Goal: Task Accomplishment & Management: Complete application form

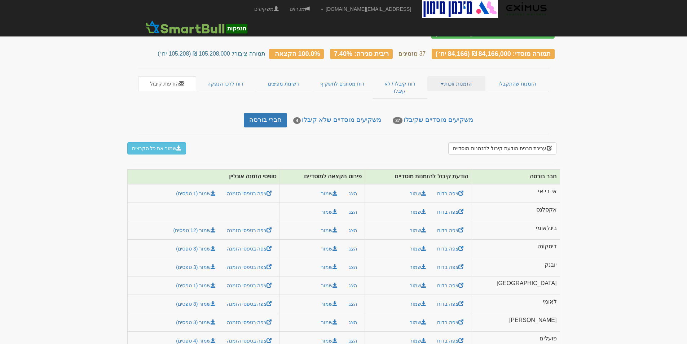
click at [459, 79] on link "הזמנות זוכות" at bounding box center [456, 83] width 58 height 15
click at [460, 102] on link "אנשי קשר וחשבונות" at bounding box center [456, 106] width 57 height 9
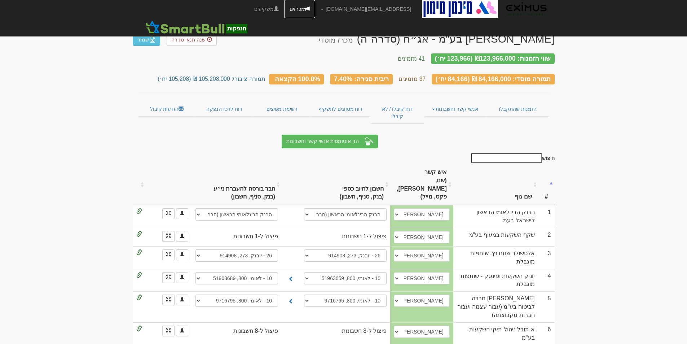
click at [315, 7] on link "מכרזים" at bounding box center [299, 9] width 31 height 18
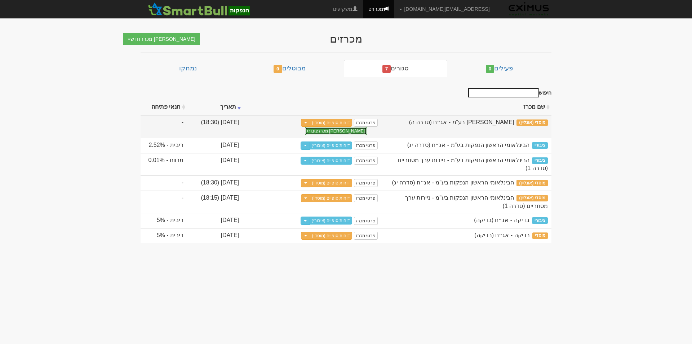
click at [305, 127] on button "צור מכרז ציבורי" at bounding box center [336, 131] width 62 height 8
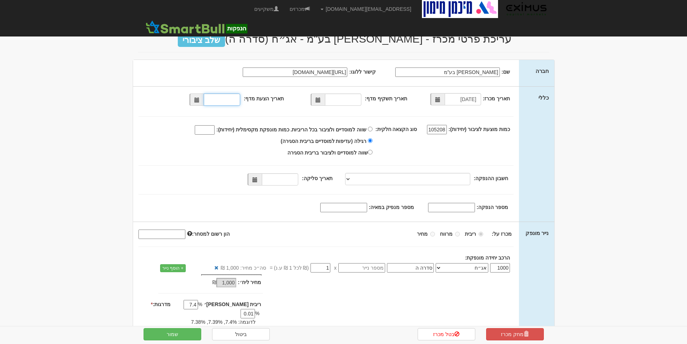
click at [213, 100] on input "תאריך הצעת מדף:" at bounding box center [222, 99] width 36 height 12
click at [199, 98] on span at bounding box center [196, 99] width 5 height 5
type input "08/09/2025"
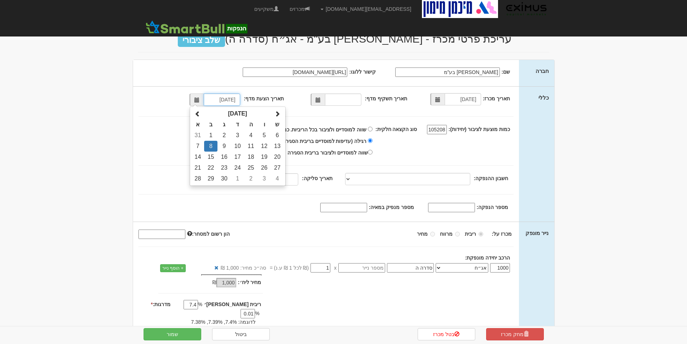
click at [214, 143] on td "8" at bounding box center [210, 146] width 13 height 11
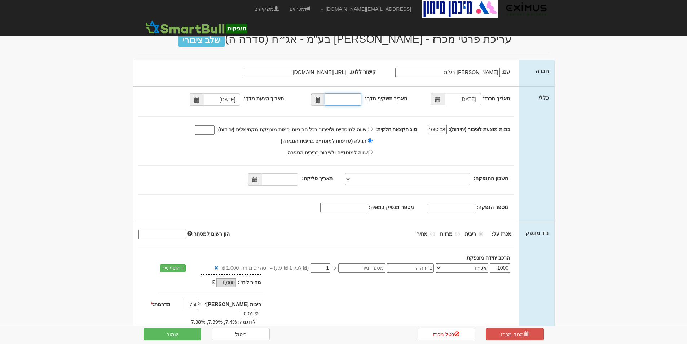
click at [342, 99] on input "תאריך תשקיף מדף:" at bounding box center [343, 99] width 36 height 12
click at [320, 98] on span at bounding box center [317, 99] width 5 height 5
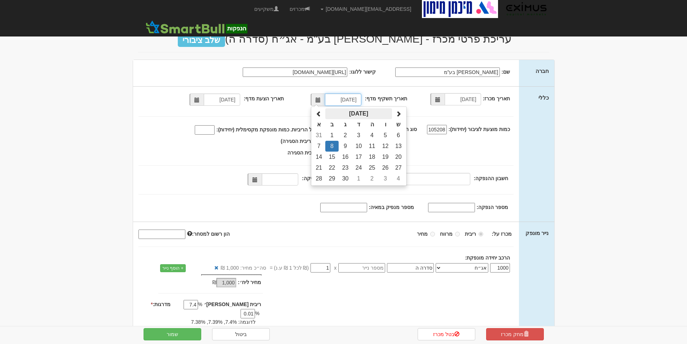
click at [369, 112] on th "ספטמבר 2025" at bounding box center [358, 113] width 67 height 11
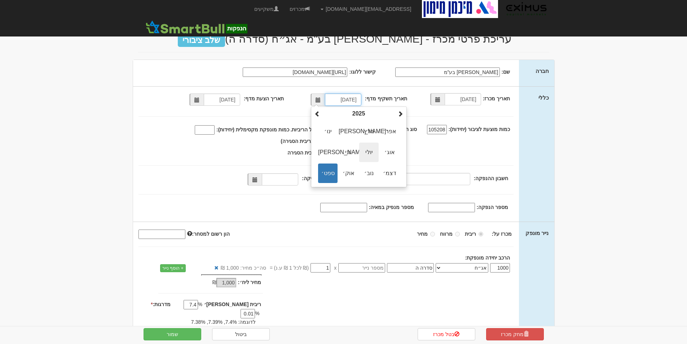
click at [373, 150] on span "יולי" at bounding box center [368, 151] width 19 height 19
click at [387, 137] on td "4" at bounding box center [384, 135] width 13 height 11
type input "04/07/2025"
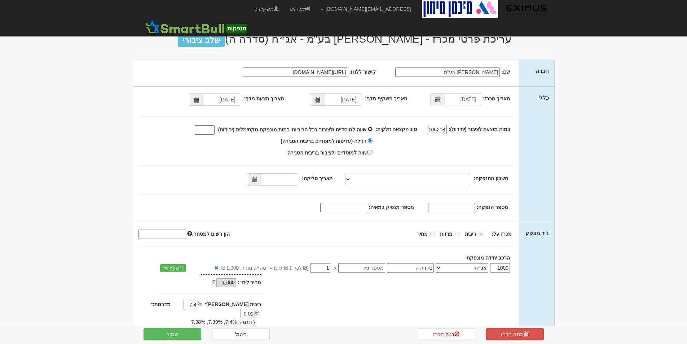
click at [372, 129] on input "שווה למוסדיים ולציבור בכל הריביות. כמות מונפקת מקסימלית (יחידות):" at bounding box center [370, 129] width 5 height 5
radio input "true"
click at [214, 131] on input "שווה למוסדיים ולציבור בכל הריביות. כמות מונפקת מקסימלית (יחידות):" at bounding box center [205, 129] width 20 height 9
type input "100000"
click at [382, 177] on select at bounding box center [407, 179] width 125 height 12
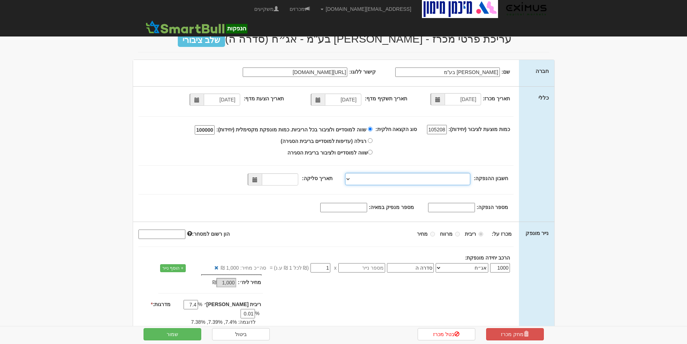
click at [382, 177] on select at bounding box center [407, 179] width 125 height 12
click at [256, 179] on span at bounding box center [254, 179] width 5 height 5
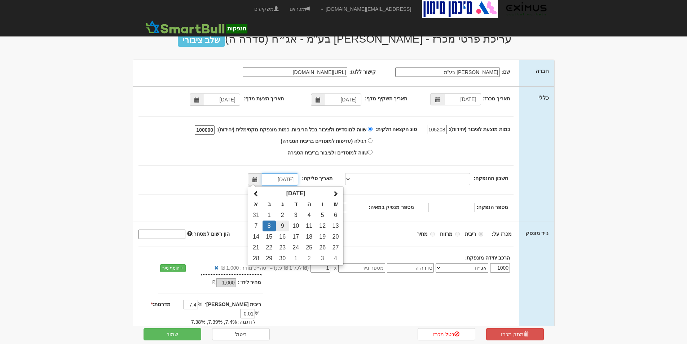
click at [286, 225] on td "9" at bounding box center [282, 225] width 13 height 11
type input "09/09/2025"
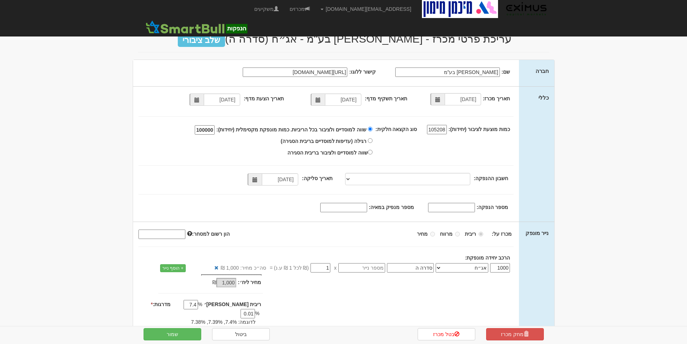
click at [453, 206] on input "מספר הנפקה:" at bounding box center [451, 207] width 47 height 9
click at [449, 208] on input "מספר הנפקה:" at bounding box center [451, 207] width 47 height 9
paste input "1215102"
type input "1215102"
click at [339, 208] on input "מספר מנפיק במאיה:" at bounding box center [343, 207] width 47 height 9
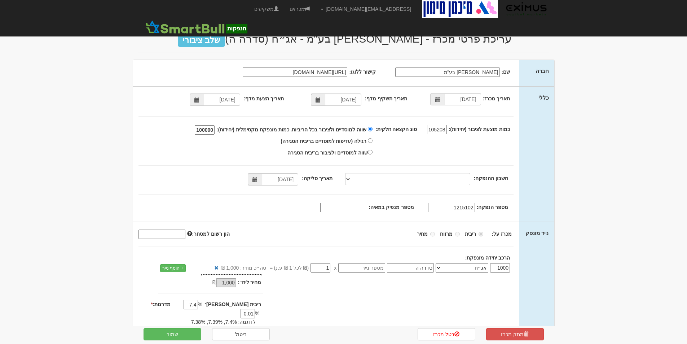
click at [351, 207] on input "מספר מנפיק במאיה:" at bounding box center [343, 207] width 47 height 9
paste input "1853"
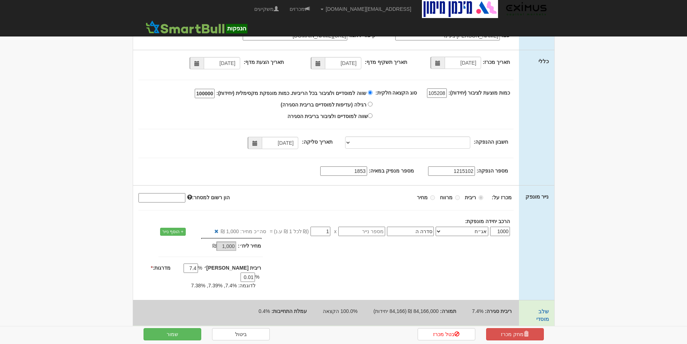
type input "1853"
click at [408, 230] on input "סדרה ה" at bounding box center [410, 230] width 47 height 9
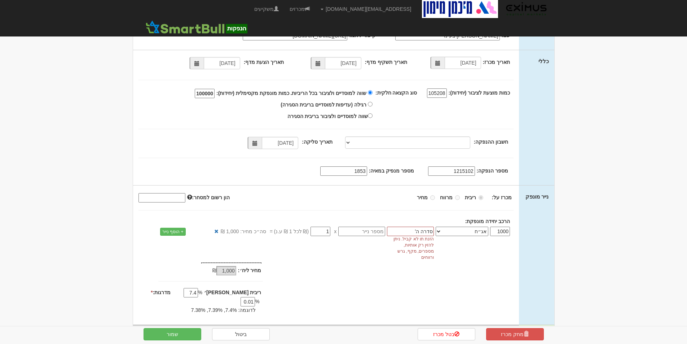
type input "סדרה ה"
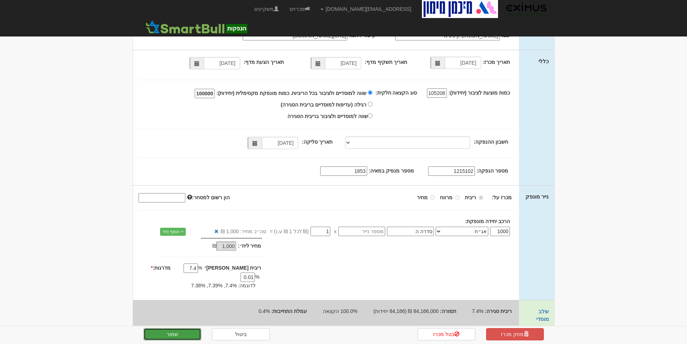
click at [181, 330] on button "שמור" at bounding box center [172, 334] width 58 height 12
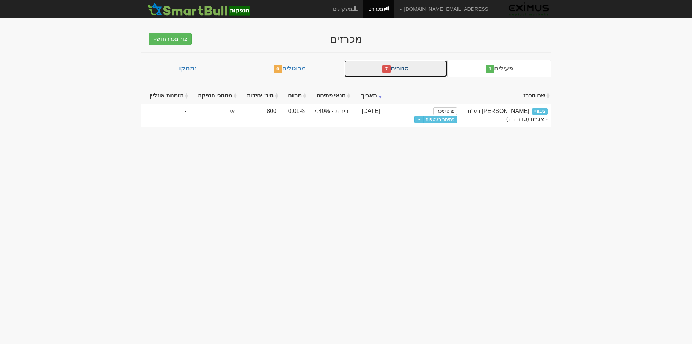
click at [418, 70] on link "סגורים 7" at bounding box center [395, 68] width 103 height 17
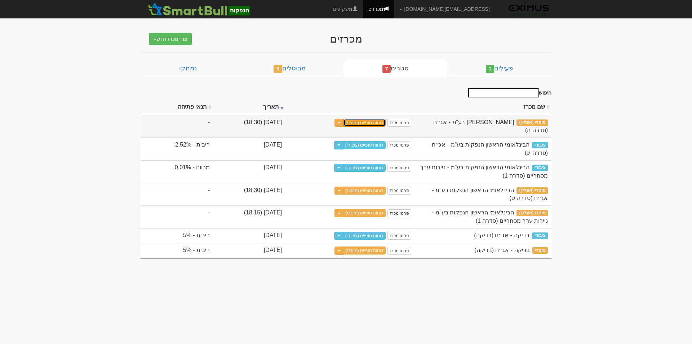
click at [386, 119] on link "דוחות סופיים (מוסדי)" at bounding box center [365, 123] width 43 height 8
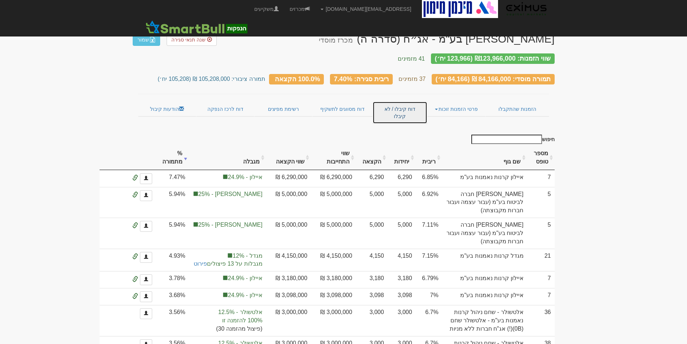
click at [407, 102] on link "דוח קיבלו / לא קיבלו" at bounding box center [399, 112] width 54 height 22
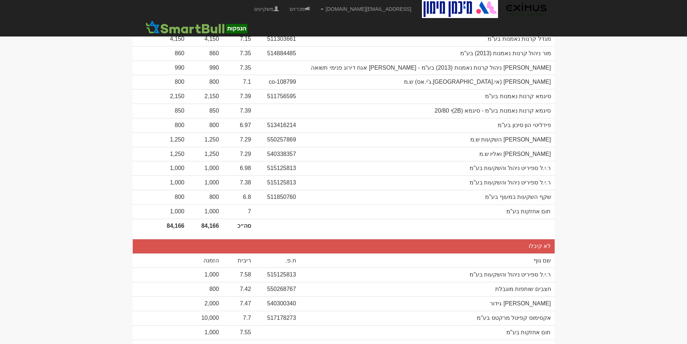
scroll to position [602, 0]
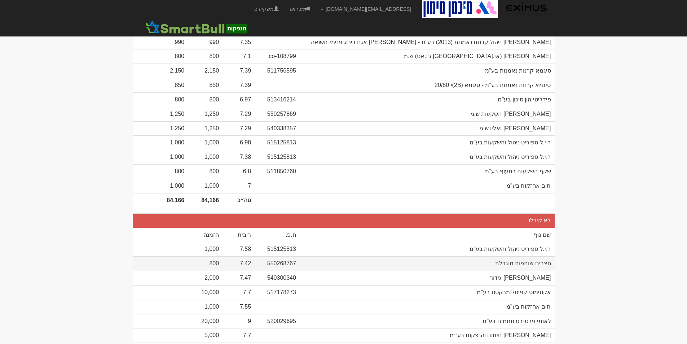
drag, startPoint x: 504, startPoint y: 251, endPoint x: 483, endPoint y: 251, distance: 20.5
click at [483, 256] on td "חצבים שותפות מוגבלת" at bounding box center [427, 263] width 255 height 14
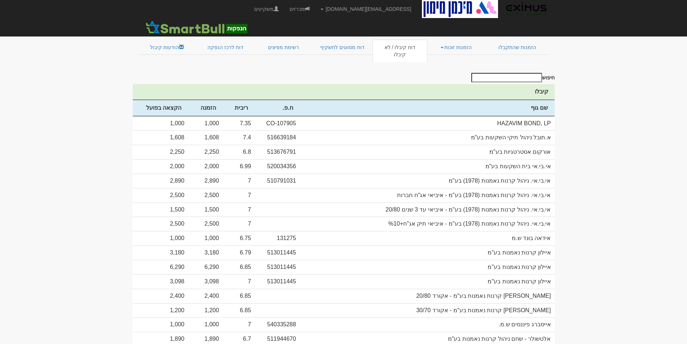
scroll to position [0, 0]
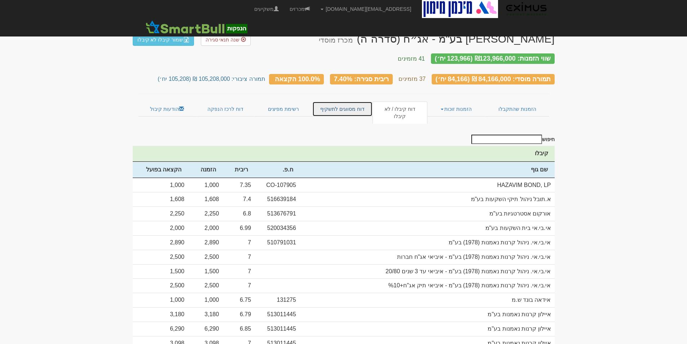
click at [337, 101] on link "דוח מסווגים לתשקיף" at bounding box center [342, 108] width 60 height 15
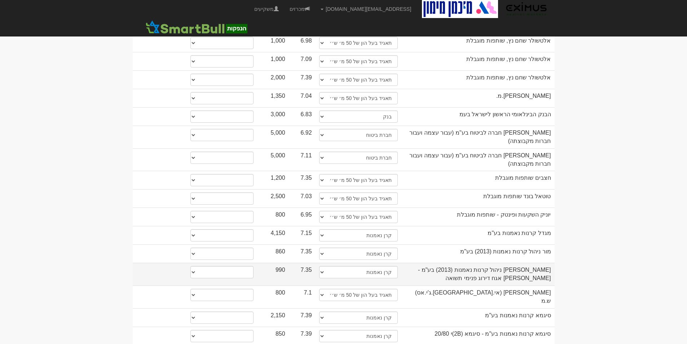
scroll to position [520, 0]
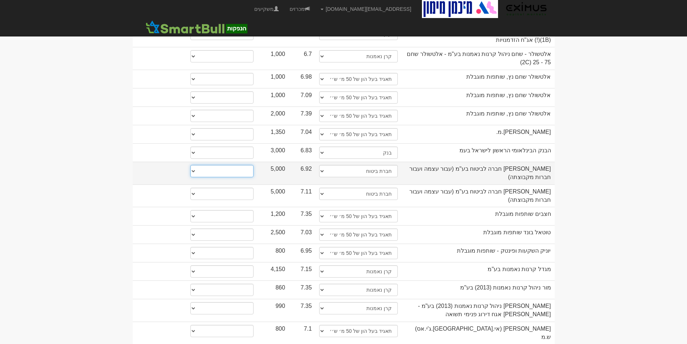
click at [198, 165] on select "* גוף הקשור למפיץ בהנפקה ** בעל עניין בחברה *** בעל שליטה בחברה" at bounding box center [221, 171] width 63 height 12
select select "** בעל עניין בחברה"
click at [190, 165] on select "* גוף הקשור למפיץ בהנפקה ** בעל עניין בחברה *** בעל שליטה בחברה" at bounding box center [221, 171] width 63 height 12
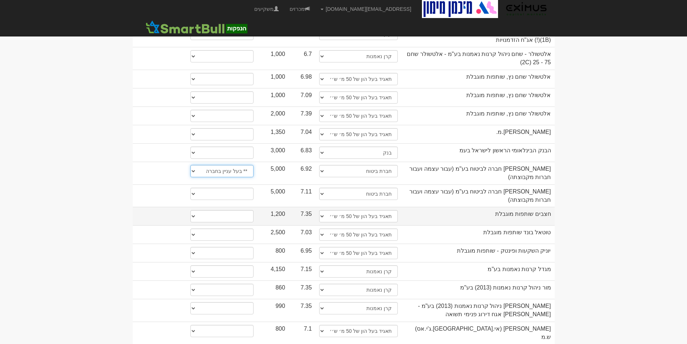
select select "** בעל עניין בחברה"
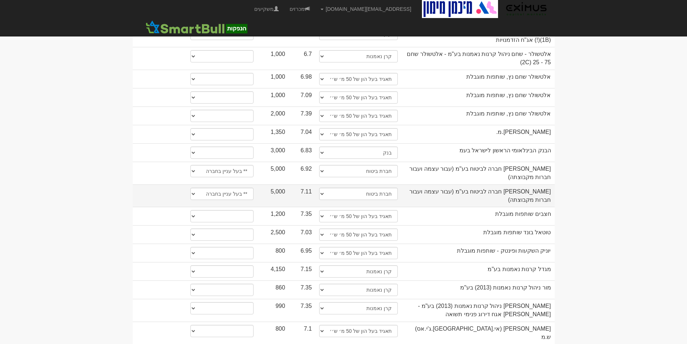
click at [134, 184] on td at bounding box center [160, 195] width 54 height 23
click at [103, 153] on body "Mayah@eximuscm.com הגדרות חשבונות הנפקה תבניות הודעות קיבול" at bounding box center [343, 24] width 687 height 1088
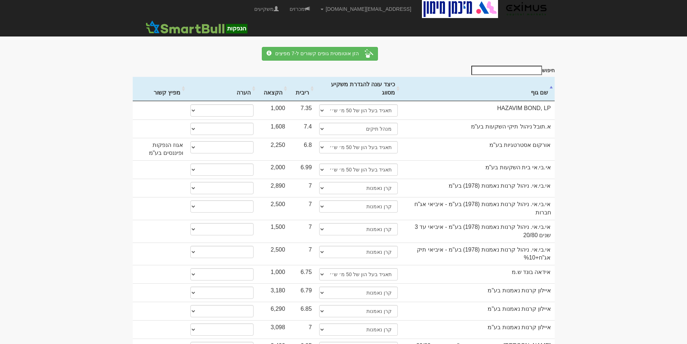
scroll to position [0, 0]
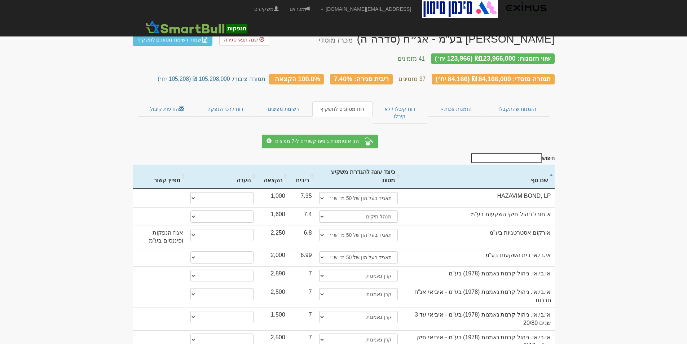
click at [315, 10] on link "מכרזים" at bounding box center [299, 9] width 31 height 18
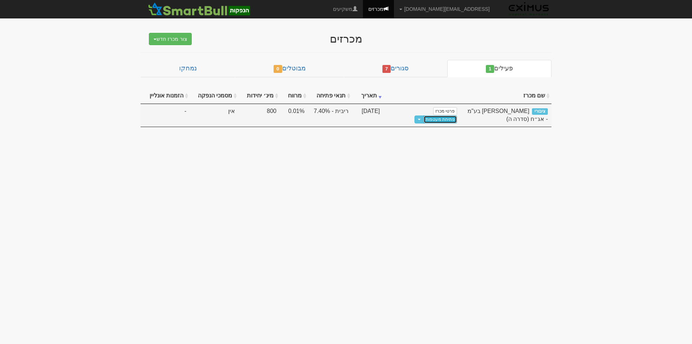
click at [424, 115] on link "פתיחת מעטפות" at bounding box center [441, 119] width 34 height 8
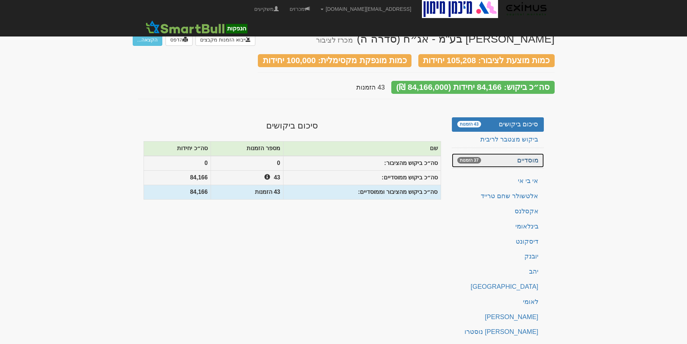
click at [484, 153] on link "מוסדיים 37 הזמנות" at bounding box center [498, 160] width 92 height 14
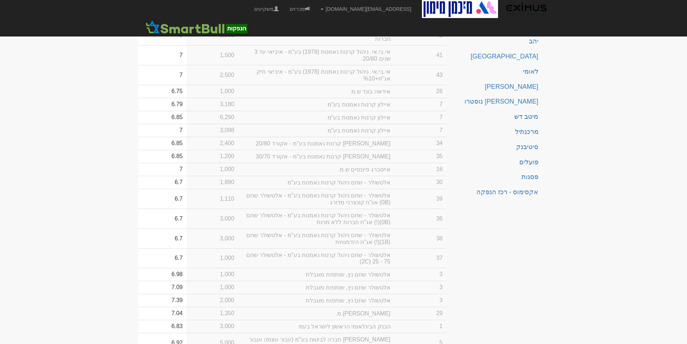
scroll to position [50, 0]
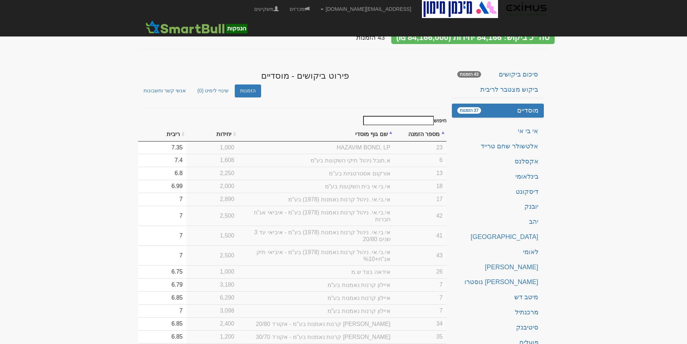
click at [421, 116] on input "חיפוש" at bounding box center [398, 120] width 71 height 9
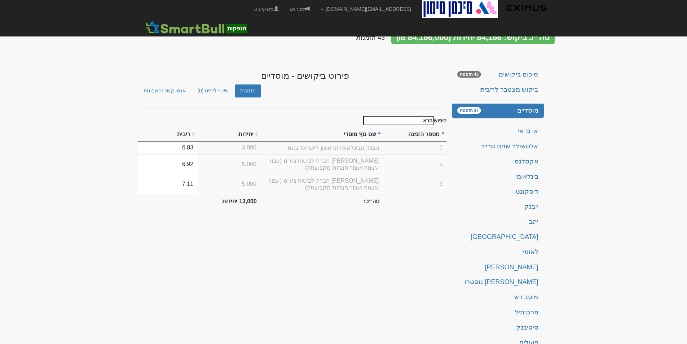
type input "הרא"
click at [214, 163] on td "5,000" at bounding box center [228, 164] width 63 height 20
click at [196, 162] on td "6.92" at bounding box center [167, 164] width 59 height 20
click at [242, 299] on div "מיכמן מימון בע"מ - אג״ח (סדרה ה) מכרז לציבור ייבוא הזמנות מקבצים הדפס הקצאה... …" at bounding box center [344, 179] width 422 height 407
click at [169, 84] on link "אנשי קשר וחשבונות" at bounding box center [164, 90] width 53 height 13
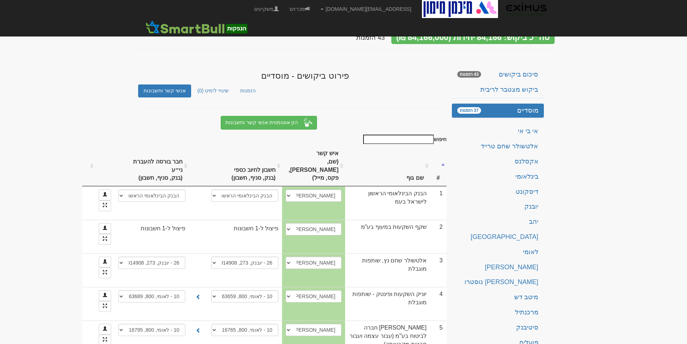
click at [416, 134] on input "חיפוש" at bounding box center [398, 138] width 71 height 9
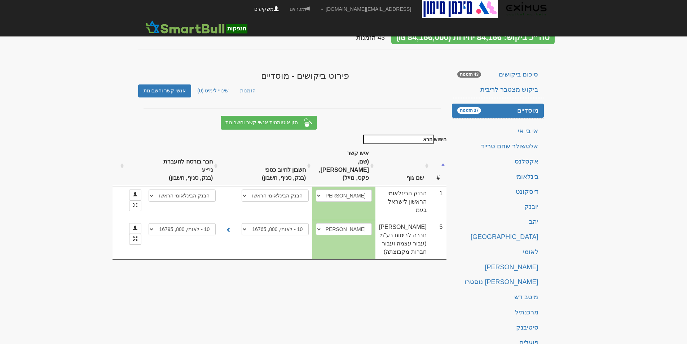
type input "הרא"
click at [315, 6] on link "מכרזים" at bounding box center [299, 9] width 31 height 18
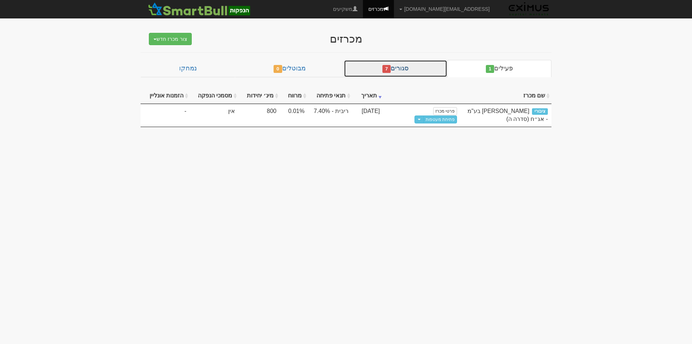
click at [410, 67] on link "סגורים 7" at bounding box center [395, 68] width 103 height 17
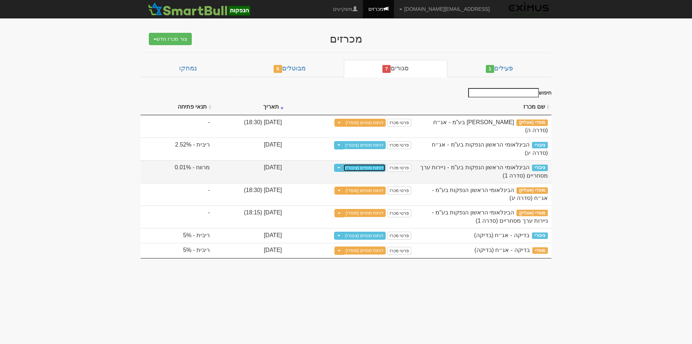
click at [386, 166] on link "דוחות סופיים (ציבורי)" at bounding box center [364, 168] width 43 height 8
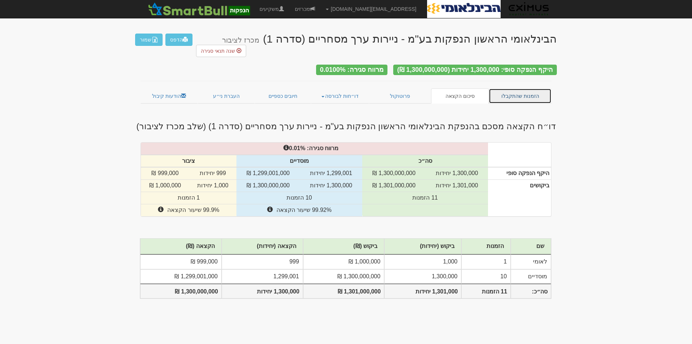
click at [498, 88] on link "הזמנות שהתקבלו" at bounding box center [520, 95] width 63 height 15
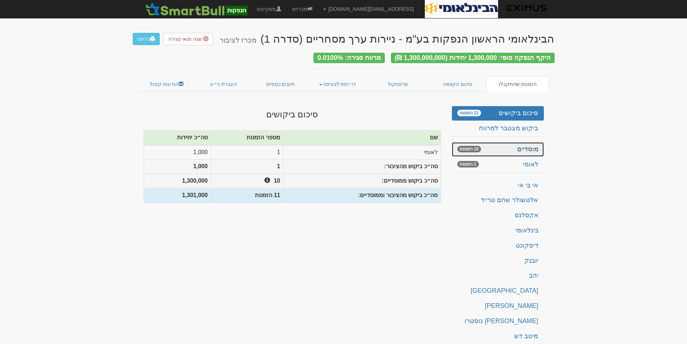
click at [516, 148] on link "מוסדיים 10 הזמנות" at bounding box center [498, 149] width 92 height 14
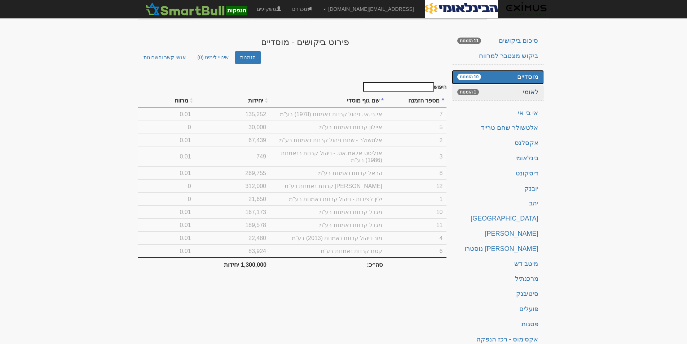
scroll to position [75, 0]
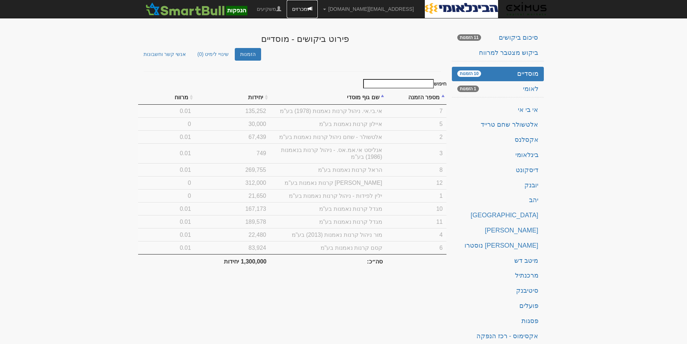
click at [318, 6] on link "מכרזים" at bounding box center [302, 9] width 31 height 18
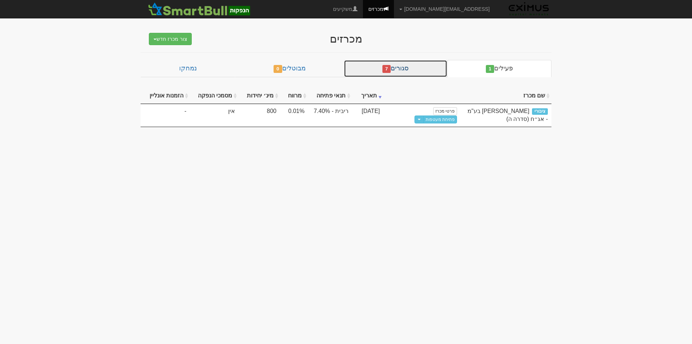
click at [390, 69] on span "7" at bounding box center [386, 69] width 9 height 8
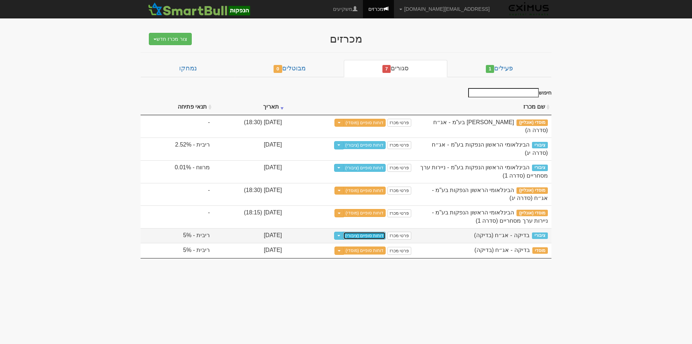
click at [386, 234] on link "דוחות סופיים (ציבורי)" at bounding box center [364, 235] width 43 height 8
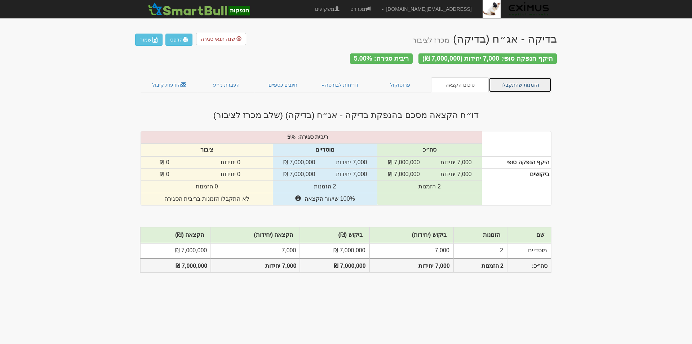
click at [518, 81] on link "הזמנות שהתקבלו" at bounding box center [520, 84] width 63 height 15
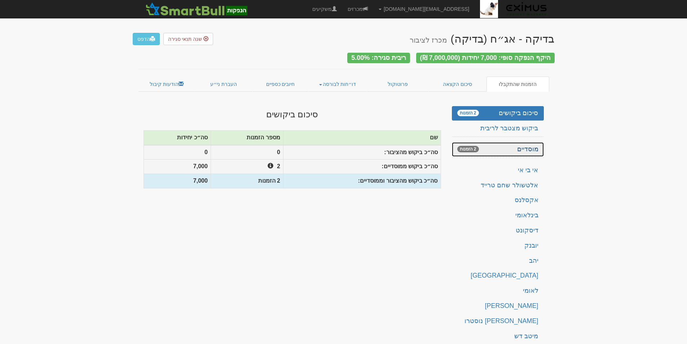
click at [519, 146] on link "מוסדיים 2 הזמנות" at bounding box center [498, 149] width 92 height 14
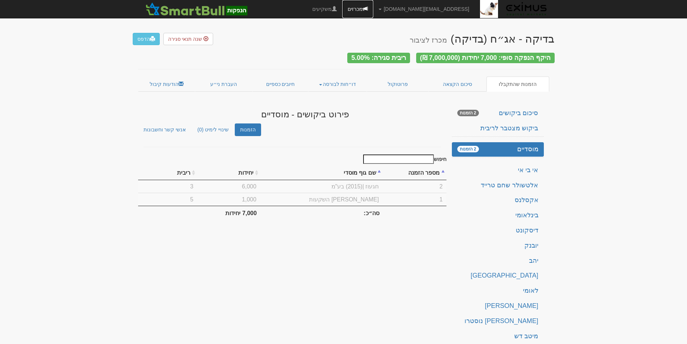
click at [373, 8] on link "מכרזים" at bounding box center [357, 9] width 31 height 18
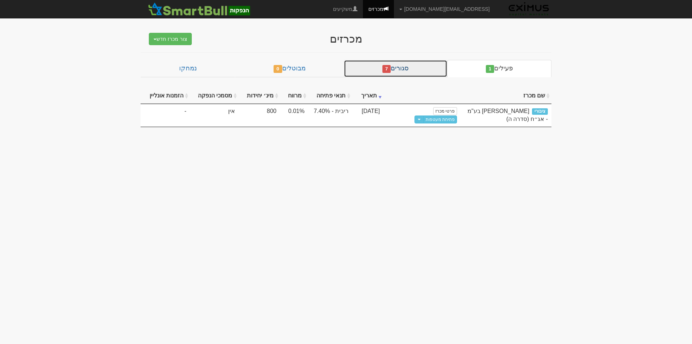
click at [398, 65] on link "סגורים 7" at bounding box center [395, 68] width 103 height 17
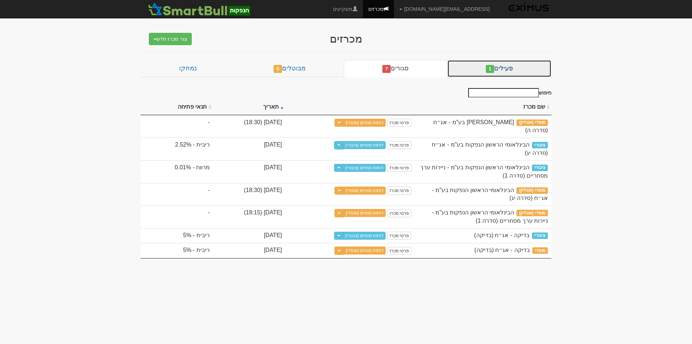
click at [499, 68] on link "פעילים 1" at bounding box center [499, 68] width 104 height 17
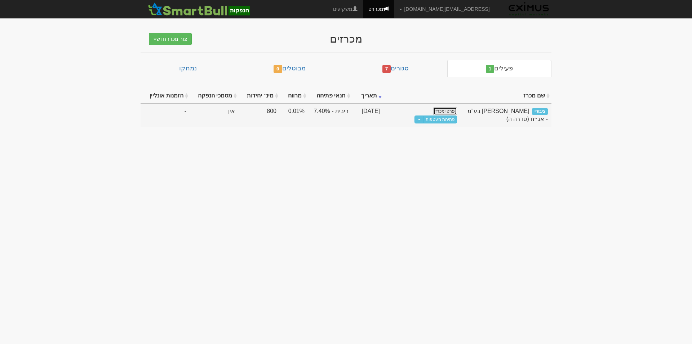
click at [450, 112] on link "פרטי מכרז" at bounding box center [445, 111] width 24 height 8
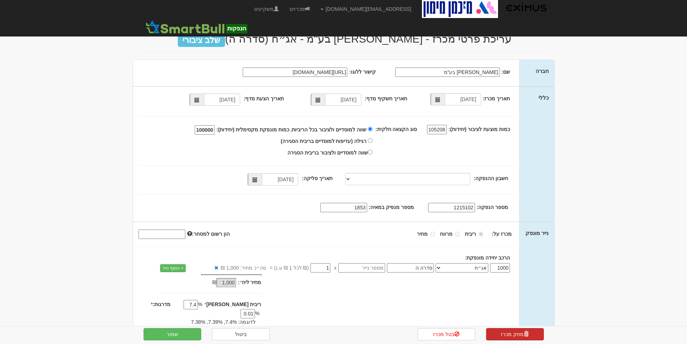
click at [525, 336] on span at bounding box center [525, 333] width 5 height 5
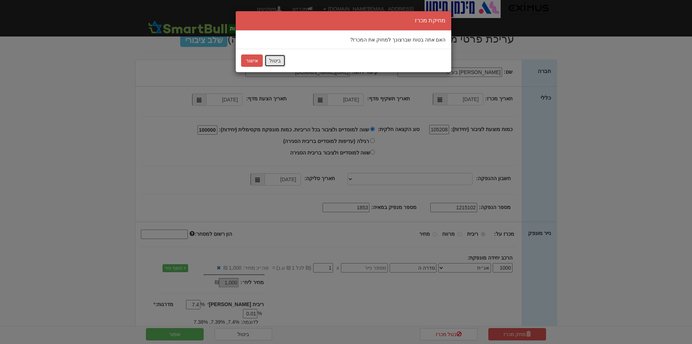
click at [271, 61] on button "ביטול" at bounding box center [275, 60] width 21 height 12
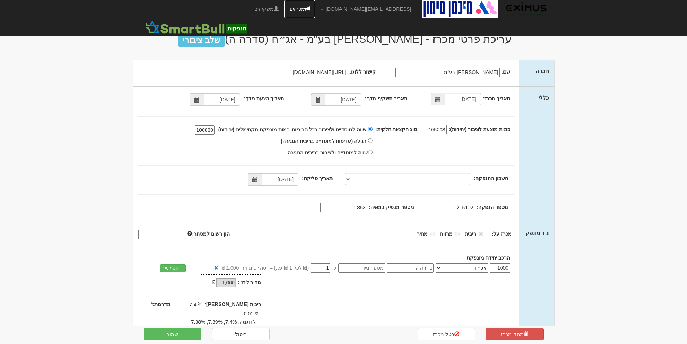
click at [315, 7] on link "מכרזים" at bounding box center [299, 9] width 31 height 18
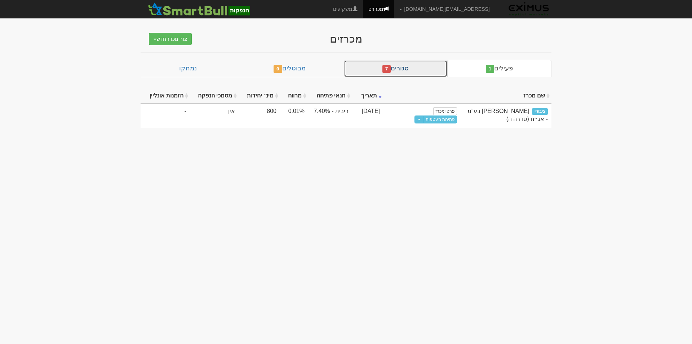
click at [391, 70] on span "7" at bounding box center [386, 69] width 9 height 8
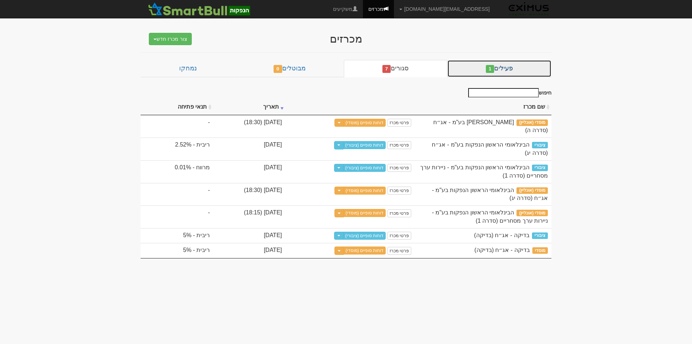
click at [501, 69] on link "פעילים 1" at bounding box center [499, 68] width 104 height 17
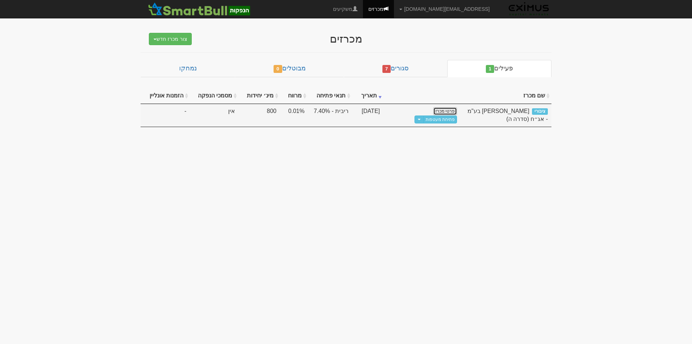
click at [449, 111] on link "פרטי מכרז" at bounding box center [445, 111] width 24 height 8
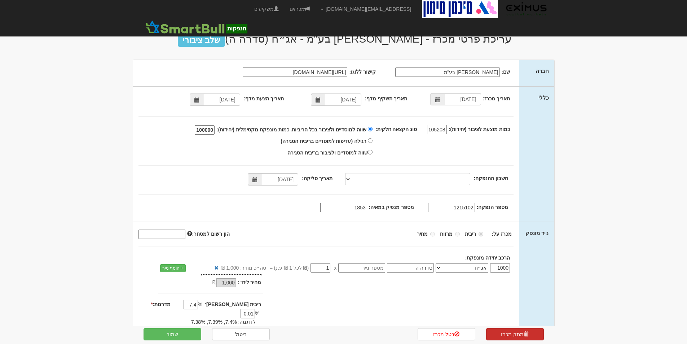
click at [518, 333] on link "מחק מכרז" at bounding box center [515, 334] width 58 height 12
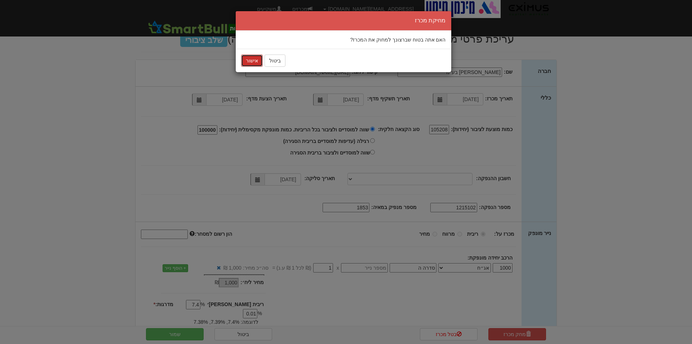
click at [251, 59] on button "אישור" at bounding box center [252, 60] width 22 height 12
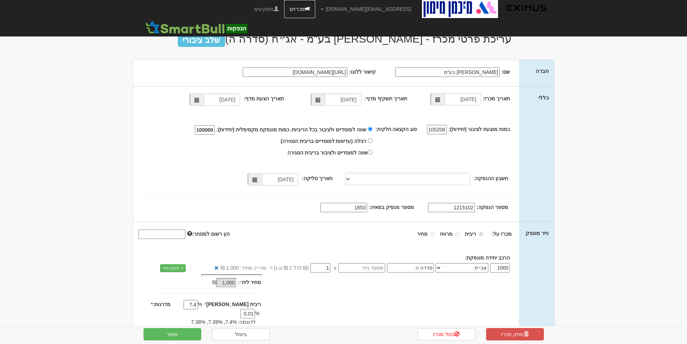
click at [315, 8] on link "מכרזים" at bounding box center [299, 9] width 31 height 18
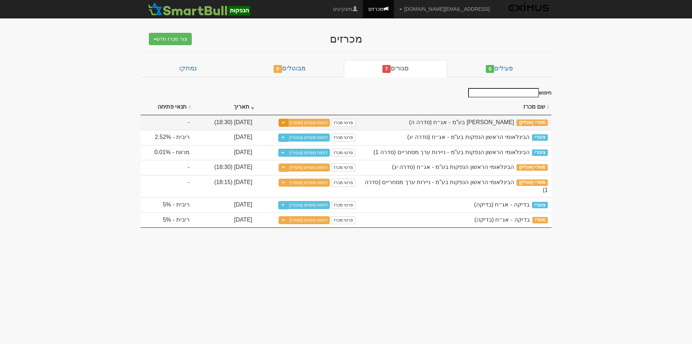
click at [288, 123] on button "Toggle Dropdown" at bounding box center [283, 123] width 9 height 8
click at [289, 146] on button "צור מכרז ציבורי נוסף" at bounding box center [301, 147] width 57 height 17
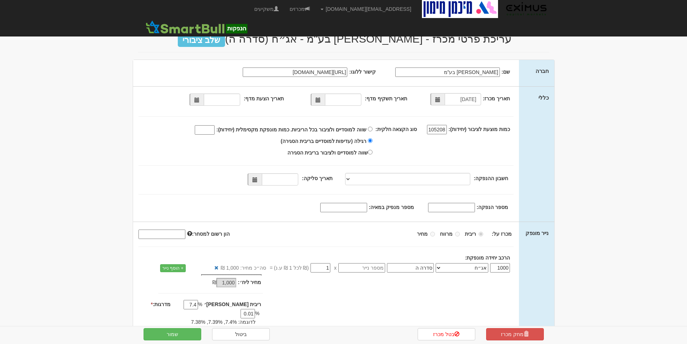
click at [323, 97] on span at bounding box center [318, 99] width 14 height 12
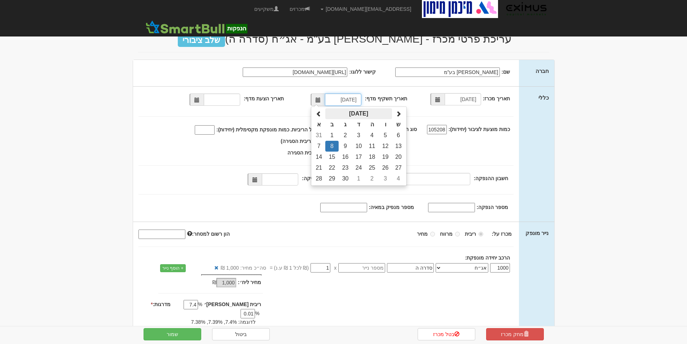
click at [368, 112] on th "[DATE]" at bounding box center [358, 113] width 67 height 11
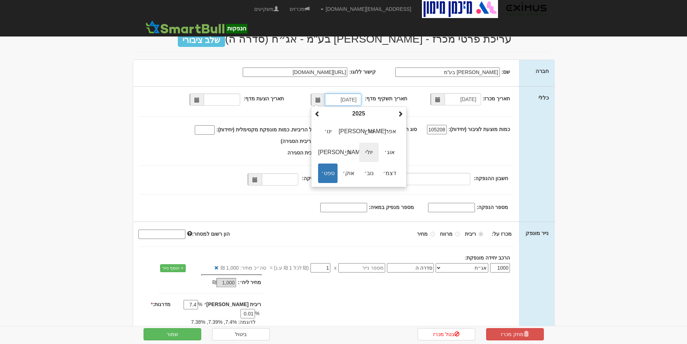
click at [372, 153] on span "יולי" at bounding box center [368, 151] width 19 height 19
click at [385, 135] on td "4" at bounding box center [384, 135] width 13 height 11
type input "04/07/2025"
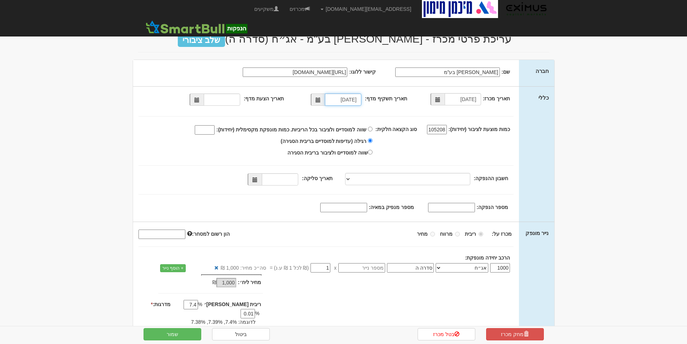
click at [315, 100] on span at bounding box center [318, 99] width 14 height 12
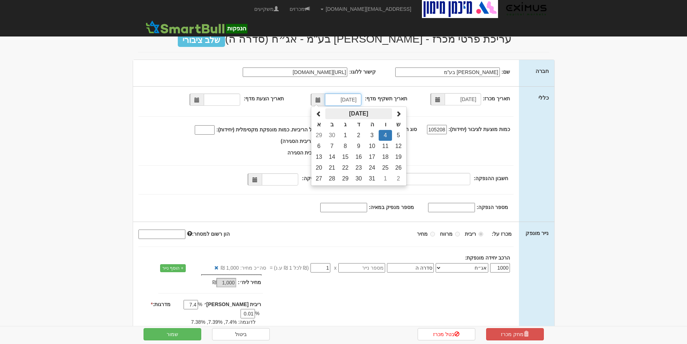
click at [347, 112] on th "יולי 2025" at bounding box center [358, 113] width 67 height 11
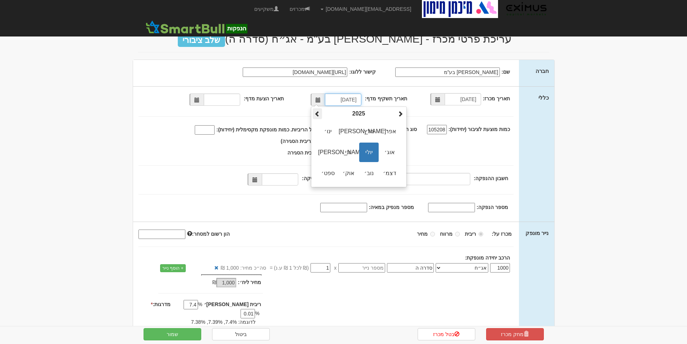
click at [322, 113] on th at bounding box center [317, 113] width 9 height 11
click at [300, 98] on div "תאריך תשקיף מדף: 04/07/2025 יולי 2024 א ב ג ד ה ו ש 30 1 2 3 4 5 6 7 8 9 10 11 …" at bounding box center [348, 101] width 129 height 12
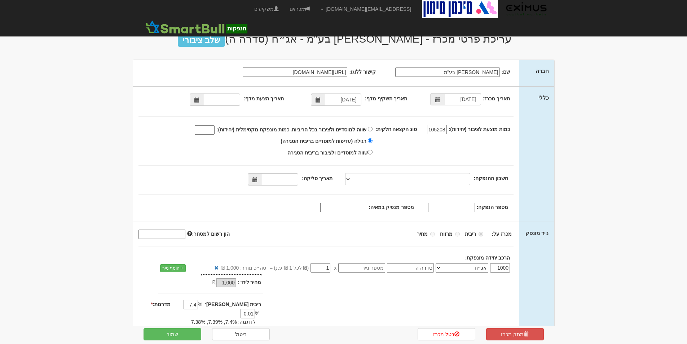
click at [198, 99] on span at bounding box center [196, 99] width 5 height 5
type input "08/09/2025"
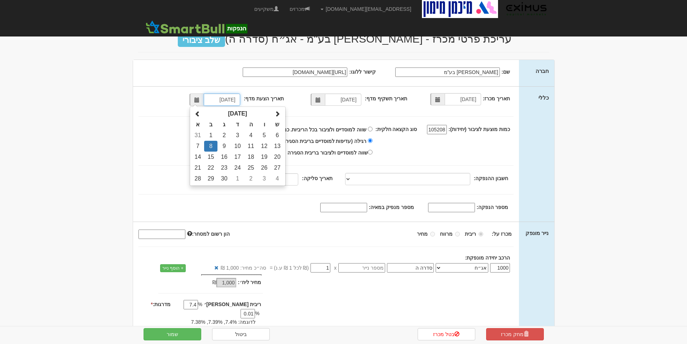
click at [212, 143] on td "8" at bounding box center [210, 146] width 13 height 11
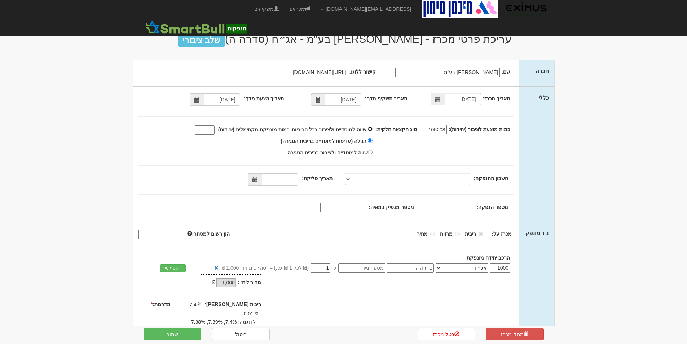
click at [372, 129] on input "שווה למוסדיים ולציבור בכל הריביות. כמות מונפקת מקסימלית (יחידות):" at bounding box center [370, 129] width 5 height 5
radio input "true"
click at [210, 127] on input "שווה למוסדיים ולציבור בכל הריביות. כמות מונפקת מקסימלית (יחידות):" at bounding box center [205, 129] width 20 height 9
type input "100000"
click at [298, 181] on input "תאריך סליקה:" at bounding box center [280, 179] width 36 height 12
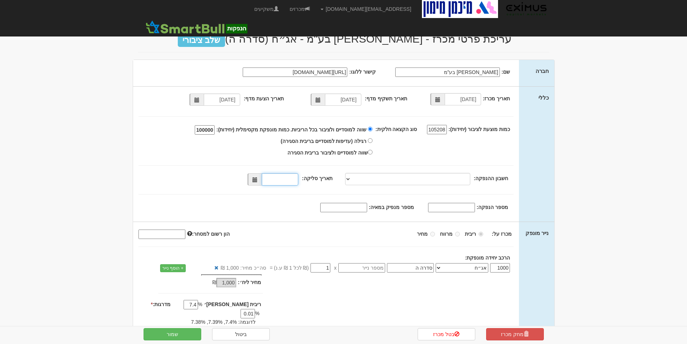
type input "09/09/2025"
click at [351, 208] on input "מספר מנפיק במאיה:" at bounding box center [343, 207] width 47 height 9
type input "1853"
click at [461, 205] on input "מספר הנפקה:" at bounding box center [451, 207] width 47 height 9
type input "1215102"
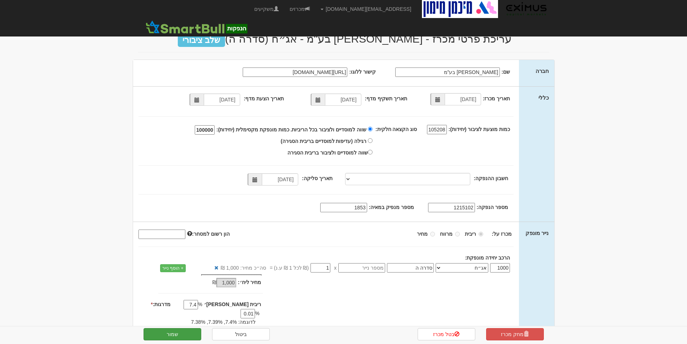
click at [174, 335] on button "שמור" at bounding box center [172, 334] width 58 height 12
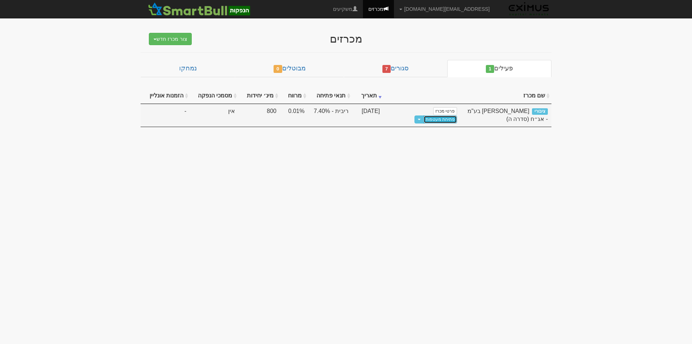
click at [424, 115] on link "פתיחת מעטפות" at bounding box center [441, 119] width 34 height 8
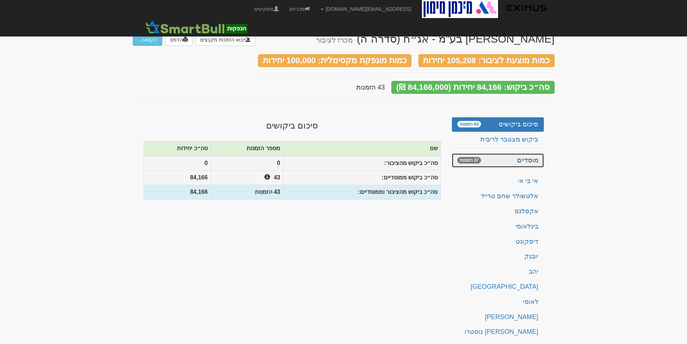
click at [506, 153] on link "מוסדיים 37 הזמנות" at bounding box center [498, 160] width 92 height 14
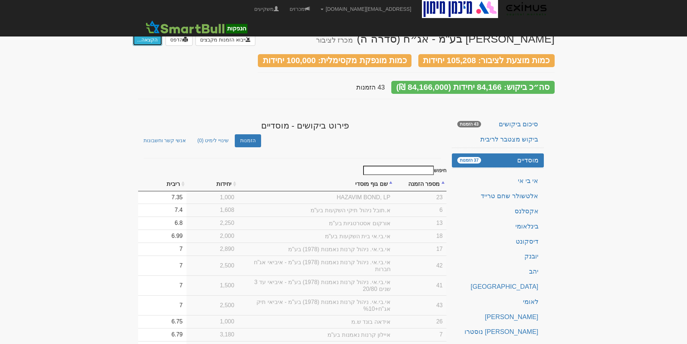
click at [148, 37] on button "הקצאה..." at bounding box center [148, 40] width 30 height 12
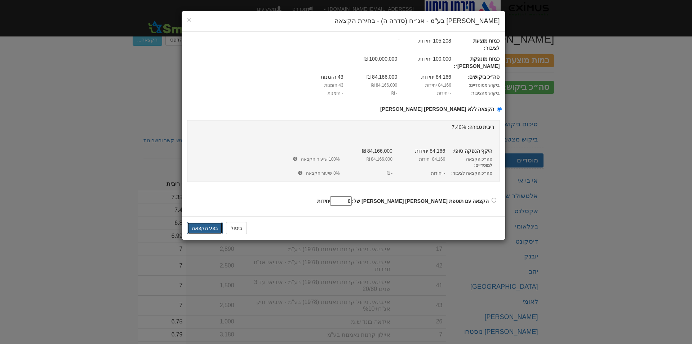
click at [212, 222] on button "בצע הקצאה" at bounding box center [205, 228] width 36 height 12
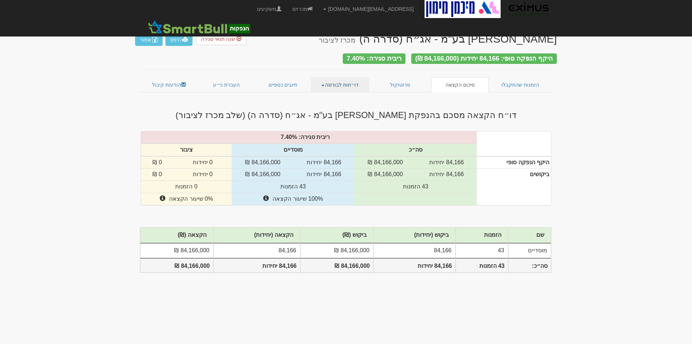
click at [346, 82] on link "דו״חות לבורסה" at bounding box center [340, 84] width 58 height 15
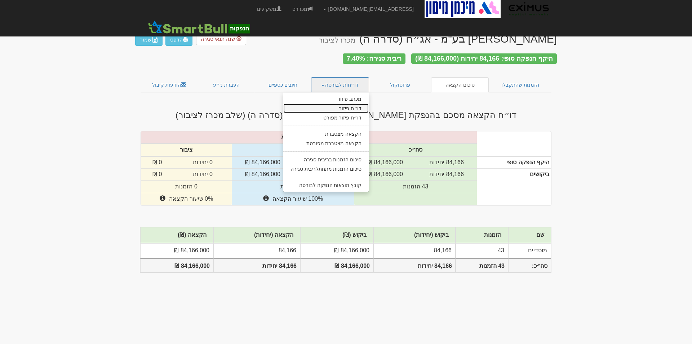
click at [347, 103] on link "דו״ח פיזור" at bounding box center [326, 107] width 86 height 9
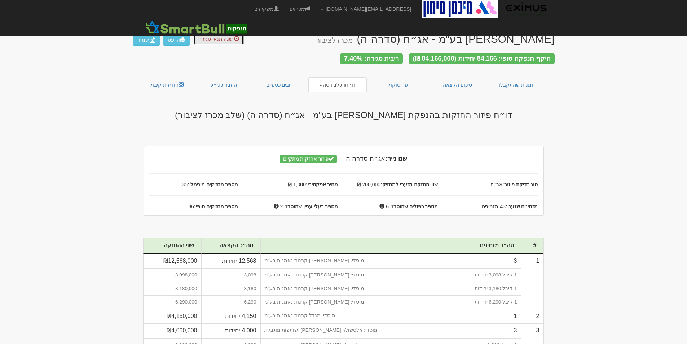
click at [211, 39] on span "שנה תנאי סגירה" at bounding box center [215, 39] width 34 height 6
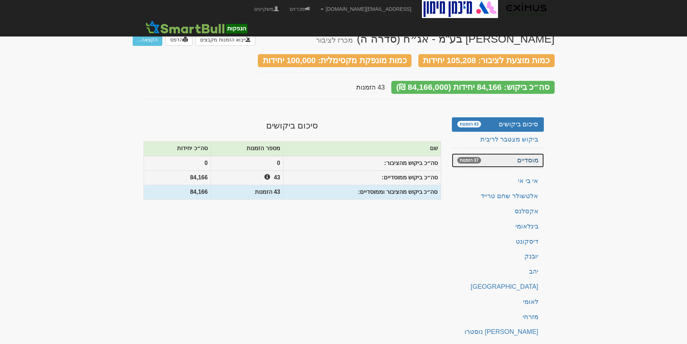
click at [517, 153] on link "מוסדיים 37 הזמנות" at bounding box center [498, 160] width 92 height 14
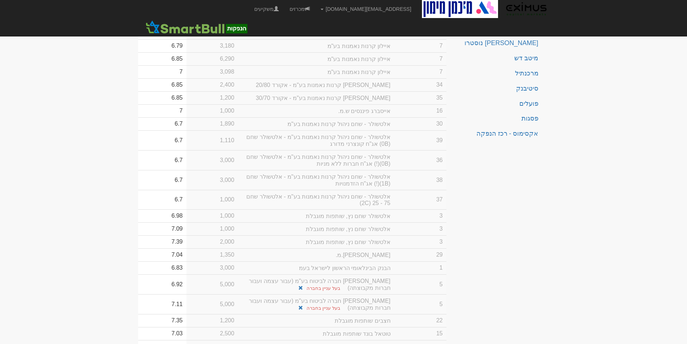
scroll to position [433, 0]
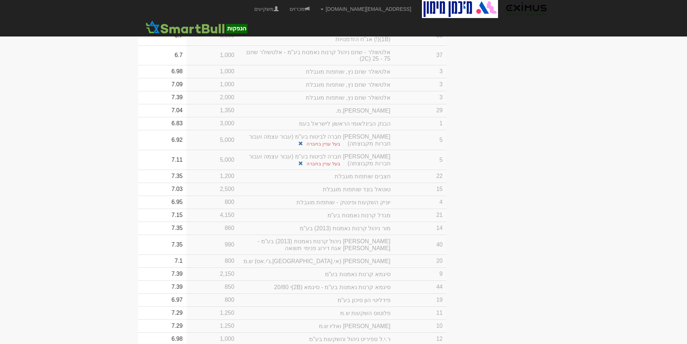
click at [302, 146] on span "בעל עניין בחברה" at bounding box center [319, 143] width 42 height 5
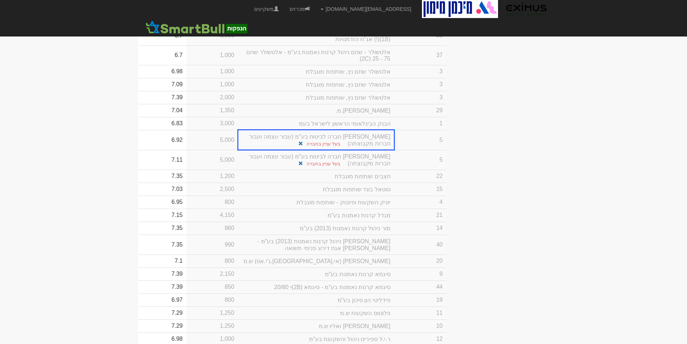
click at [333, 182] on td "חצבים שותפות מוגבלת" at bounding box center [316, 175] width 156 height 13
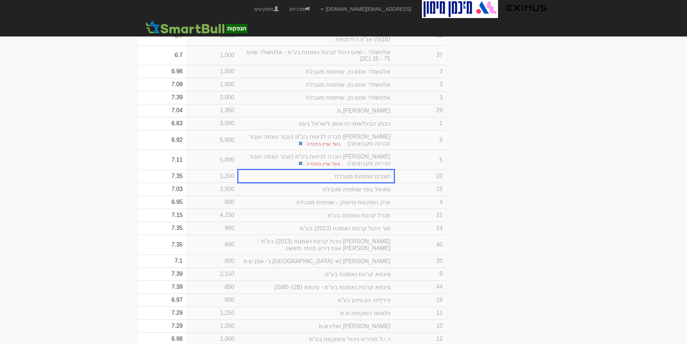
drag, startPoint x: 333, startPoint y: 212, endPoint x: 319, endPoint y: 213, distance: 14.9
click at [319, 182] on td "חצבים שותפות מוגבלת" at bounding box center [316, 175] width 156 height 13
click at [334, 182] on td "חצבים שותפות מוגבלת" at bounding box center [316, 175] width 156 height 13
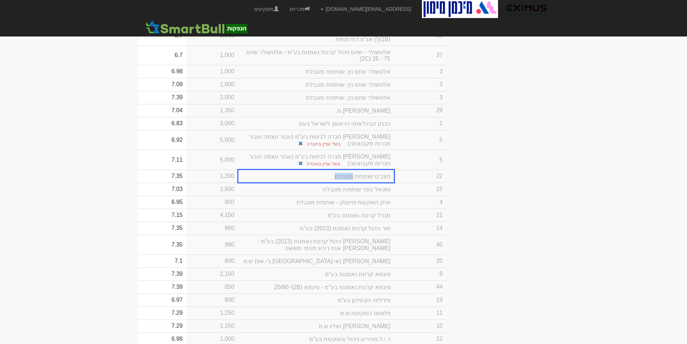
click at [334, 182] on td "חצבים שותפות מוגבלת" at bounding box center [316, 175] width 156 height 13
click at [306, 183] on input "חצבים שותפות מוגבלת" at bounding box center [316, 176] width 149 height 12
click at [358, 183] on input "חצבים שותפות מוגבלת" at bounding box center [316, 176] width 149 height 12
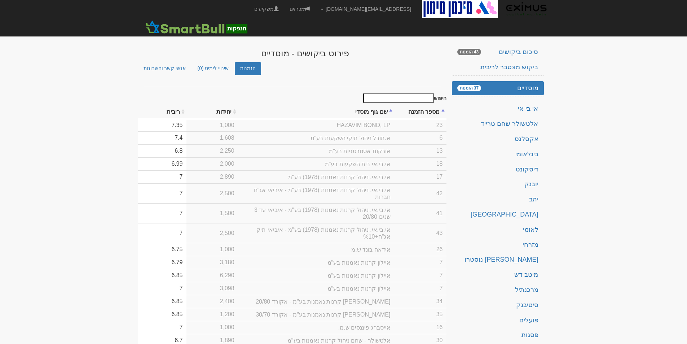
scroll to position [0, 0]
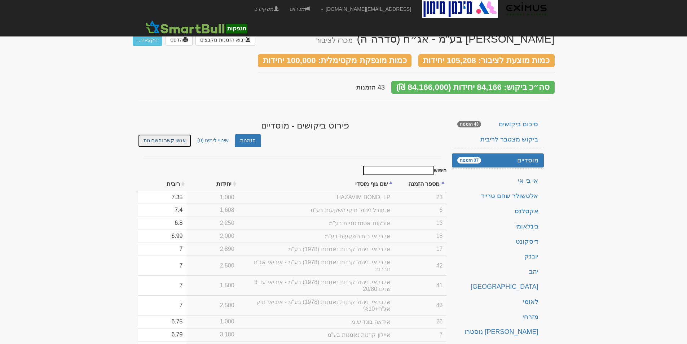
click at [163, 134] on link "אנשי קשר וחשבונות" at bounding box center [164, 140] width 53 height 13
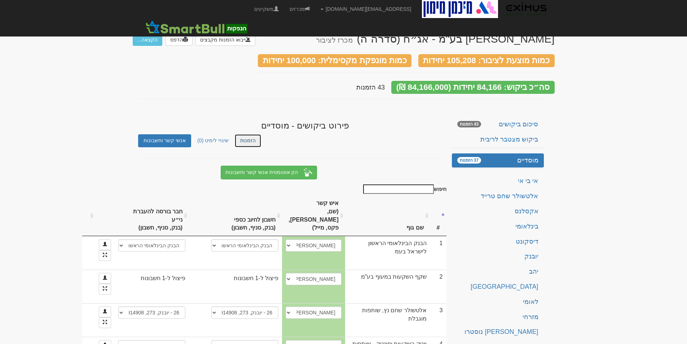
click at [246, 134] on link "הזמנות" at bounding box center [248, 140] width 26 height 13
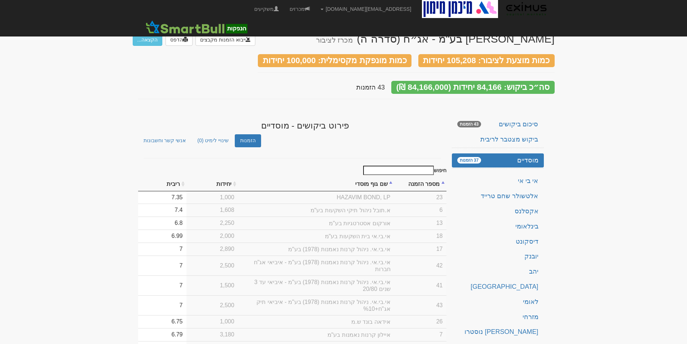
click at [443, 177] on th "מספר הזמנה" at bounding box center [420, 184] width 52 height 14
click at [372, 177] on th "שם גוף מוסדי" at bounding box center [316, 184] width 156 height 14
click at [280, 275] on td "אי.בי.אי. ניהול קרנות נאמנות (1978) בע"מ - איביאי עד 3 שנים 20/80" at bounding box center [316, 285] width 156 height 20
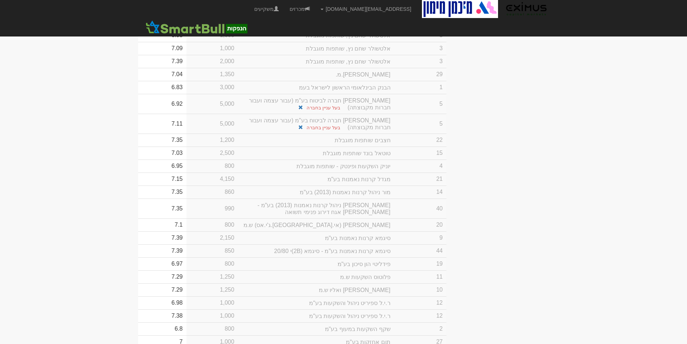
scroll to position [505, 0]
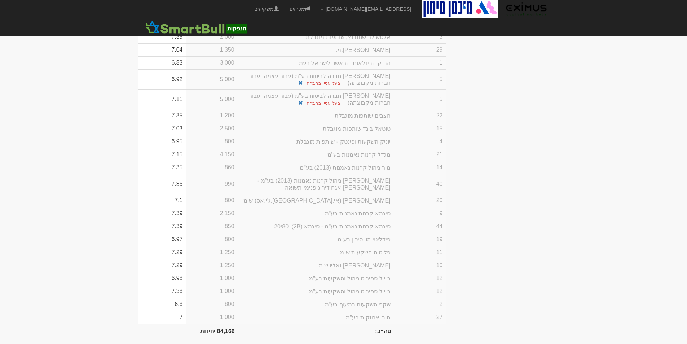
click at [186, 297] on td "7.38" at bounding box center [162, 290] width 48 height 13
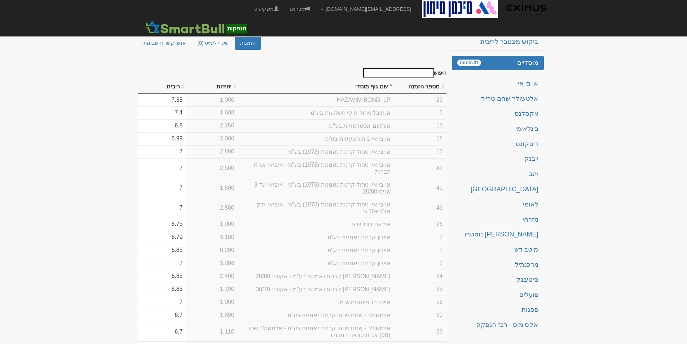
scroll to position [0, 0]
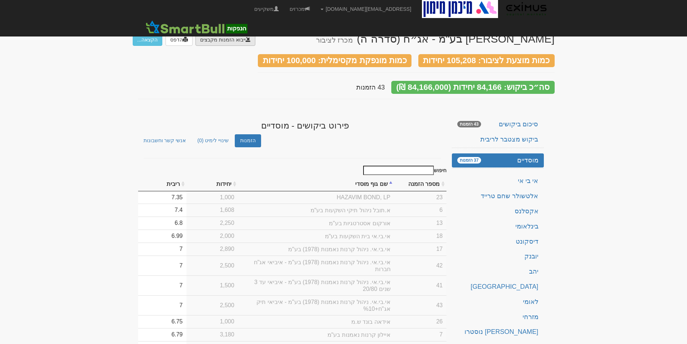
type input "C:\fakepath\bl501122.ems"
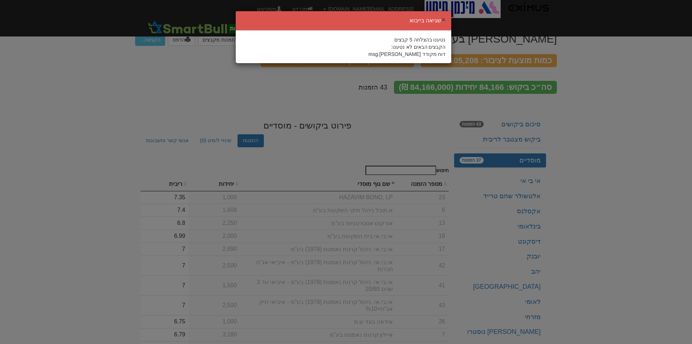
click at [442, 19] on button "×" at bounding box center [443, 20] width 4 height 8
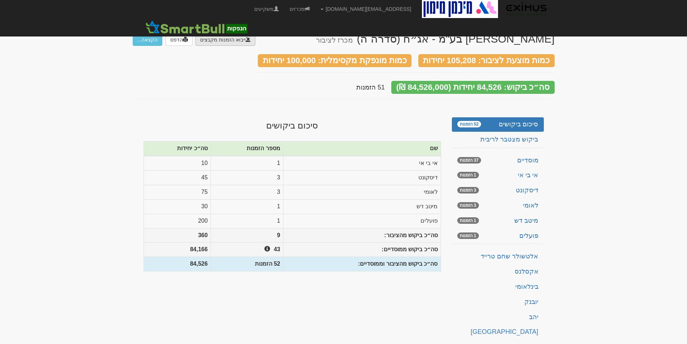
type input "C:\fakepath\MDB_br137971"
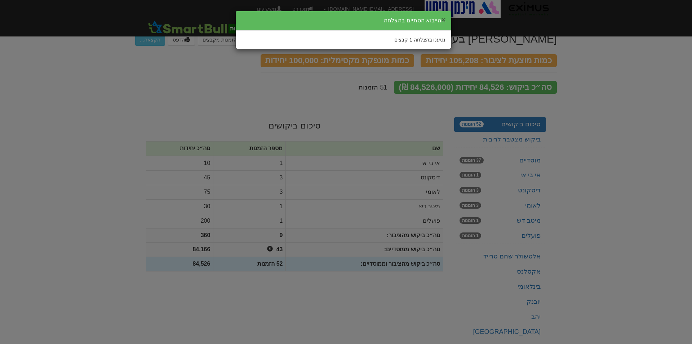
click at [443, 18] on button "×" at bounding box center [443, 20] width 4 height 8
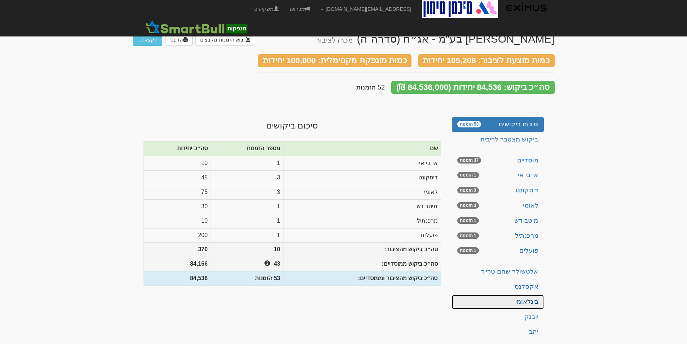
click at [519, 296] on link "בינלאומי" at bounding box center [498, 301] width 92 height 14
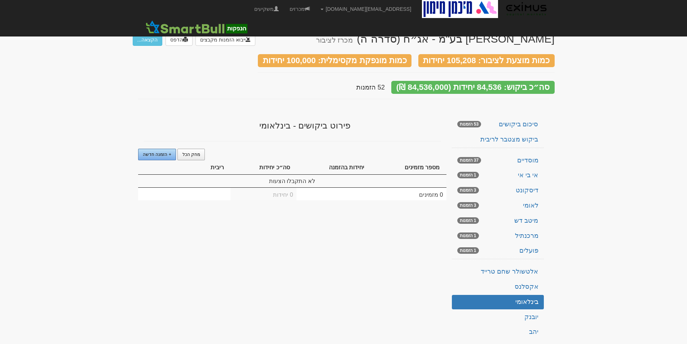
click at [160, 152] on span "+ הזמנה חדשה" at bounding box center [157, 154] width 28 height 5
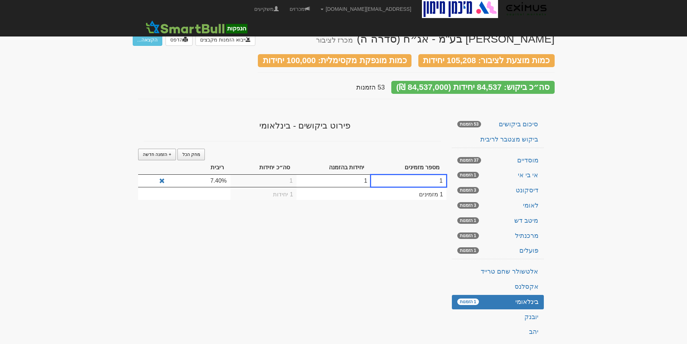
click at [319, 177] on td "1" at bounding box center [333, 180] width 75 height 12
click at [345, 178] on td "1" at bounding box center [333, 180] width 75 height 12
click at [366, 177] on td "1" at bounding box center [333, 180] width 75 height 12
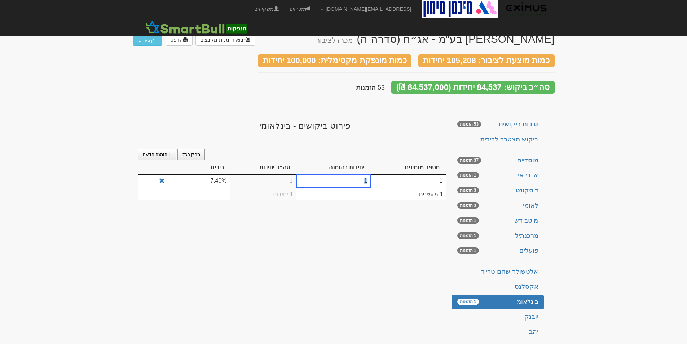
click at [366, 177] on td "1" at bounding box center [333, 180] width 75 height 12
type input "500"
click at [209, 181] on td "7.40%" at bounding box center [199, 181] width 62 height 14
click at [219, 177] on td "7.40%" at bounding box center [199, 180] width 62 height 12
click at [217, 176] on td "7.40%" at bounding box center [199, 180] width 62 height 12
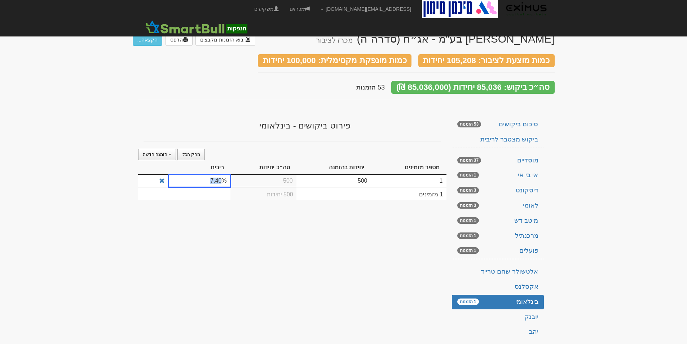
click at [217, 176] on td "7.40%" at bounding box center [199, 180] width 62 height 12
type input "7.3"
click at [209, 229] on div "מיכמן מימון בע"מ - אג״ח (סדרה ה) מכרז לציבור ייבוא הזמנות מקבצים הדפס הקצאה... …" at bounding box center [344, 229] width 422 height 407
click at [299, 275] on div "מיכמן מימון בע"מ - אג״ח (סדרה ה) מכרז לציבור ייבוא הזמנות מקבצים הדפס הקצאה... …" at bounding box center [344, 229] width 422 height 407
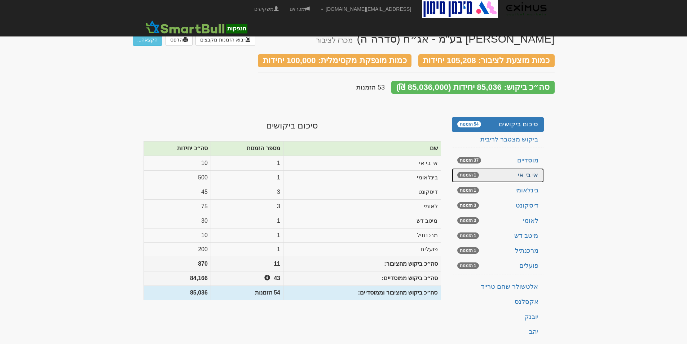
click at [509, 170] on link "אי בי אי 1 הזמנות" at bounding box center [498, 175] width 92 height 14
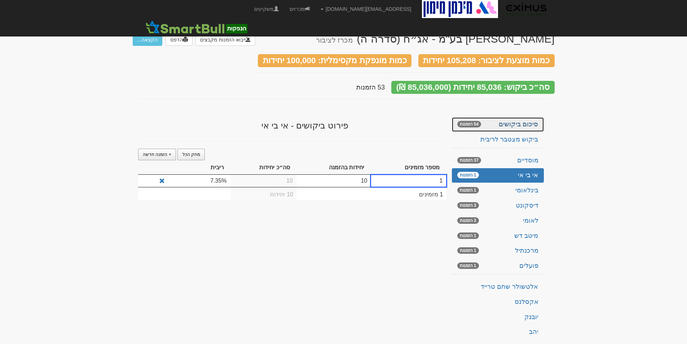
click at [527, 117] on link "סיכום ביקושים 54 הזמנות" at bounding box center [498, 124] width 92 height 14
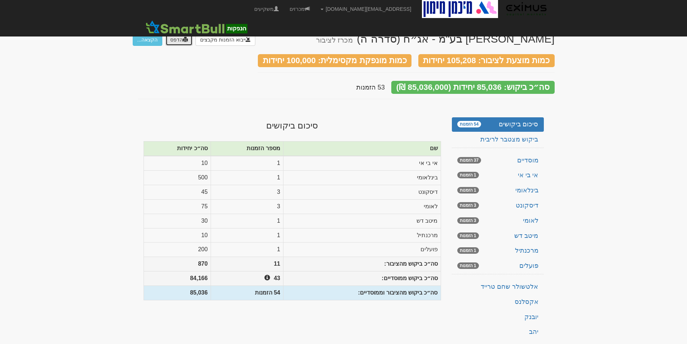
click at [177, 43] on link "הדפס" at bounding box center [178, 40] width 27 height 12
click at [430, 199] on td "לאומי" at bounding box center [362, 206] width 158 height 14
click at [518, 213] on link "לאומי 3 הזמנות" at bounding box center [498, 220] width 92 height 14
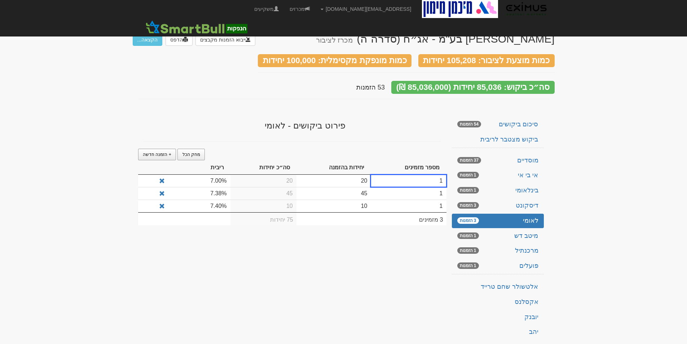
click at [390, 260] on div "מיכמן מימון בע"מ - אג״ח (סדרה ה) מכרז לציבור ייבוא הזמנות מקבצים הדפס הקצאה... …" at bounding box center [344, 229] width 422 height 407
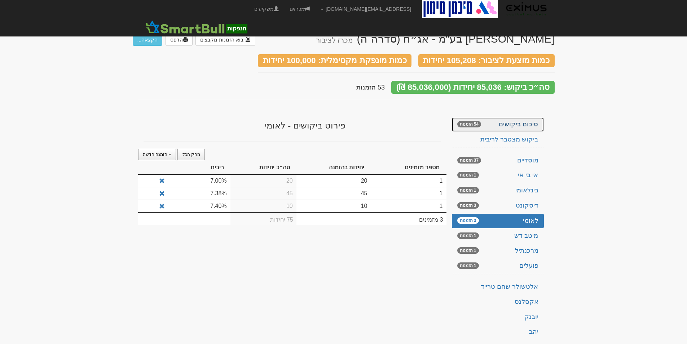
click at [530, 122] on link "סיכום ביקושים 54 הזמנות" at bounding box center [498, 124] width 92 height 14
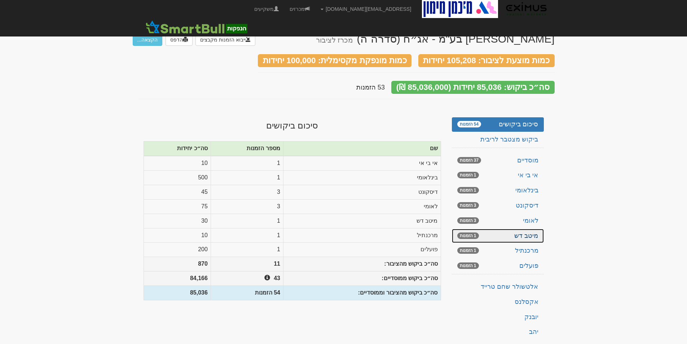
click at [526, 229] on link "מיטב דש 1 הזמנות" at bounding box center [498, 236] width 92 height 14
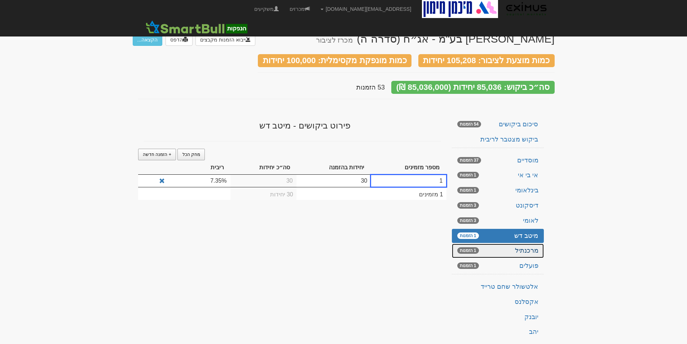
click at [509, 243] on link "מרכנתיל 1 הזמנות" at bounding box center [498, 250] width 92 height 14
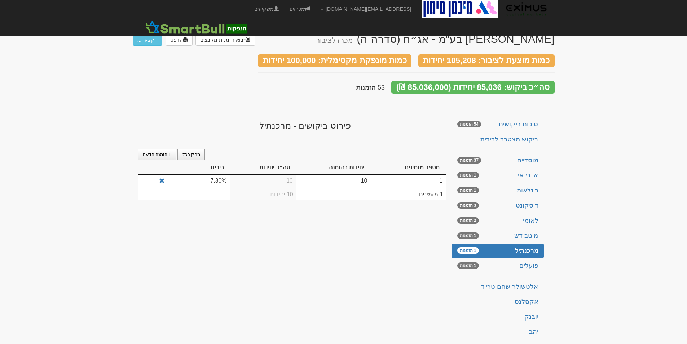
click at [321, 255] on div "מיכמן מימון בע"מ - אג״ח (סדרה ה) מכרז לציבור ייבוא הזמנות מקבצים הדפס הקצאה... …" at bounding box center [344, 229] width 422 height 407
click at [524, 168] on link "אי בי אי 1 הזמנות" at bounding box center [498, 175] width 92 height 14
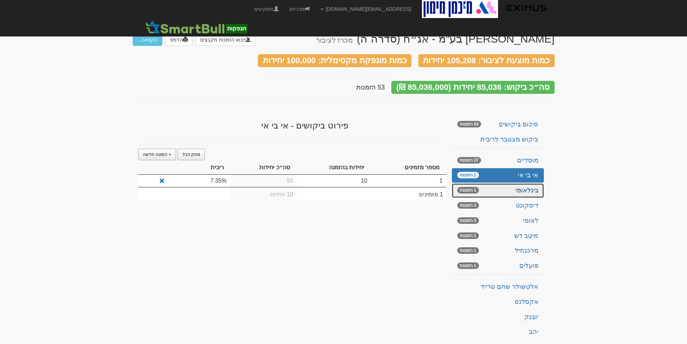
click at [525, 183] on link "בינלאומי 1 הזמנות" at bounding box center [498, 190] width 92 height 14
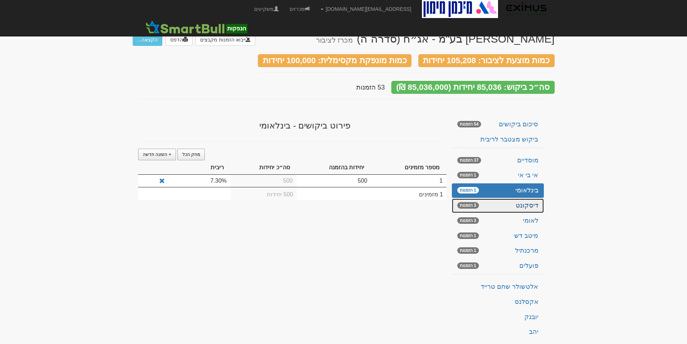
click at [535, 198] on link "דיסקונט 3 הזמנות" at bounding box center [498, 205] width 92 height 14
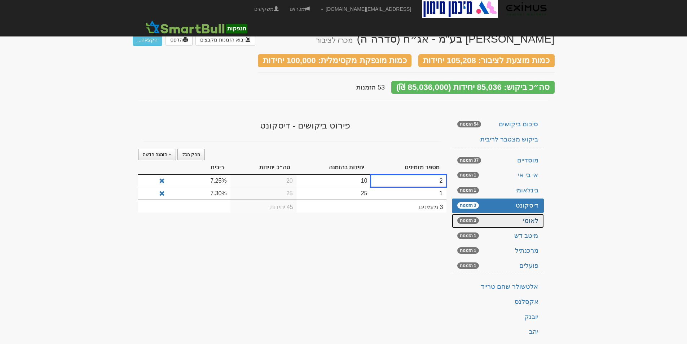
click at [537, 213] on link "לאומי 3 הזמנות" at bounding box center [498, 220] width 92 height 14
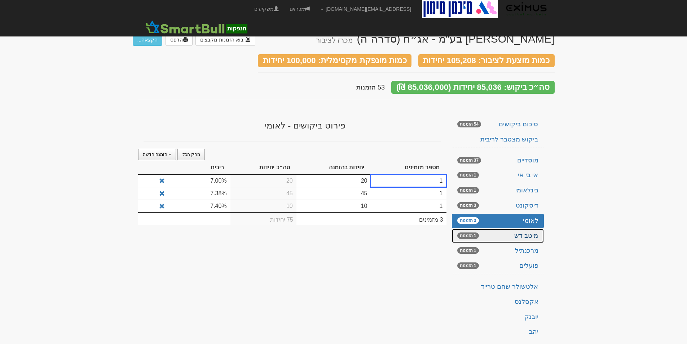
click at [528, 229] on link "מיטב דש 1 הזמנות" at bounding box center [498, 236] width 92 height 14
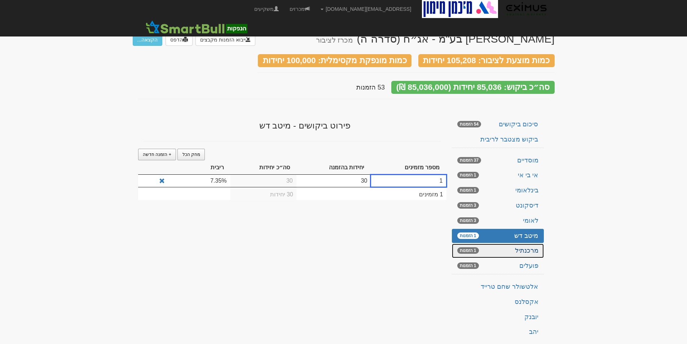
click at [526, 243] on link "מרכנתיל 1 הזמנות" at bounding box center [498, 250] width 92 height 14
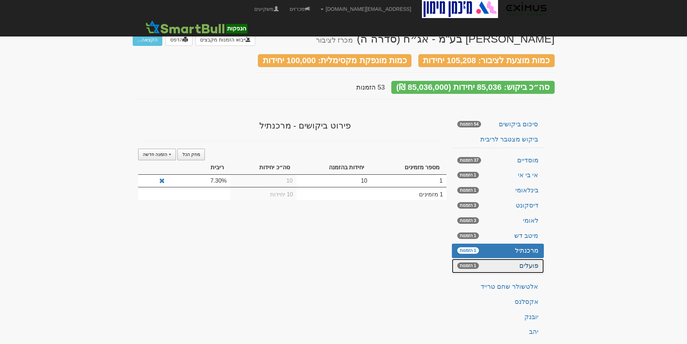
click at [524, 258] on link "פועלים 1 הזמנות" at bounding box center [498, 265] width 92 height 14
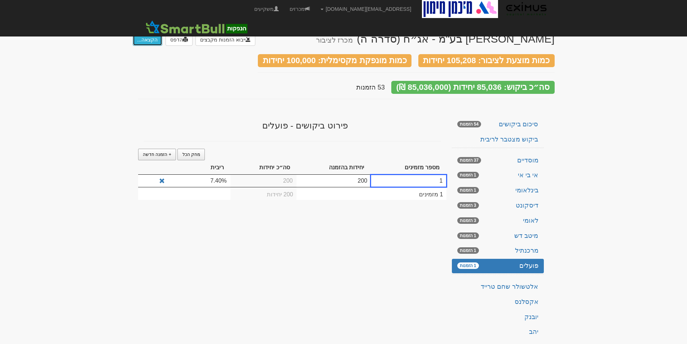
click at [150, 39] on button "הקצאה..." at bounding box center [148, 40] width 30 height 12
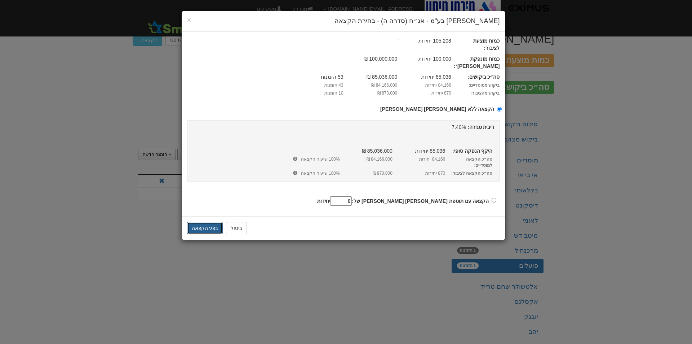
click at [201, 222] on button "בצע הקצאה" at bounding box center [205, 228] width 36 height 12
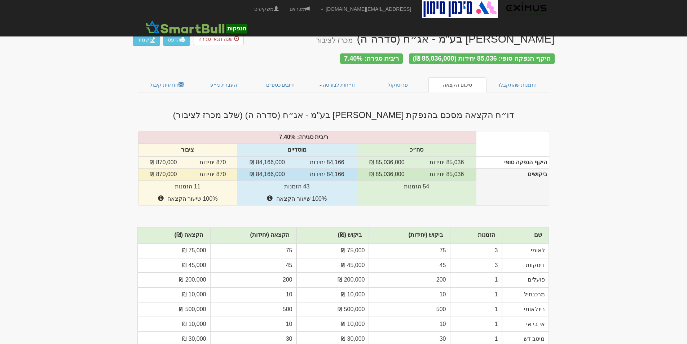
scroll to position [44, 0]
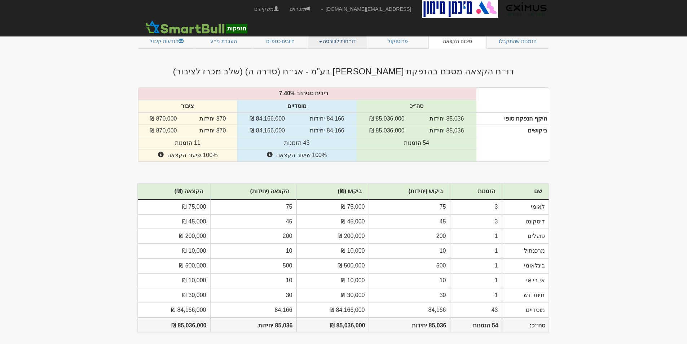
click at [335, 37] on link "דו״חות לבורסה" at bounding box center [337, 41] width 58 height 15
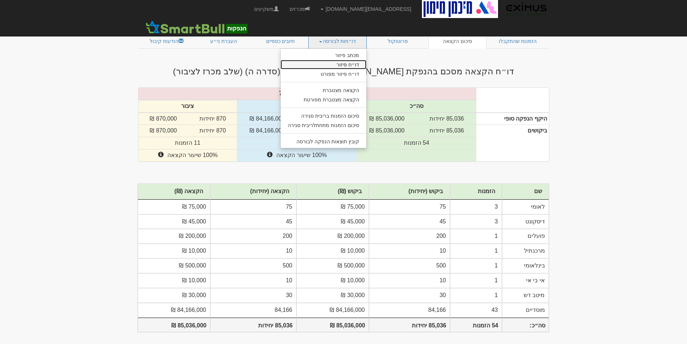
click at [345, 60] on link "דו״ח פיזור" at bounding box center [323, 64] width 86 height 9
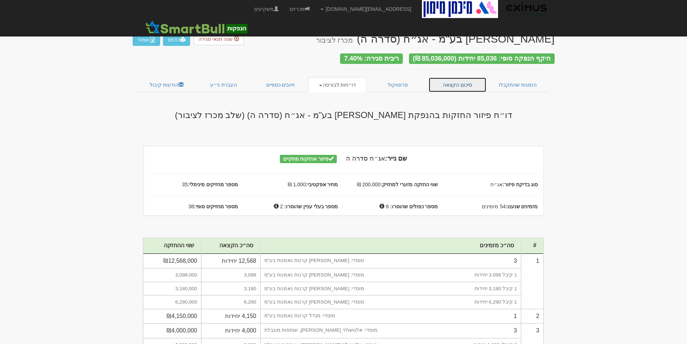
click at [468, 81] on link "סיכום הקצאה" at bounding box center [457, 84] width 58 height 15
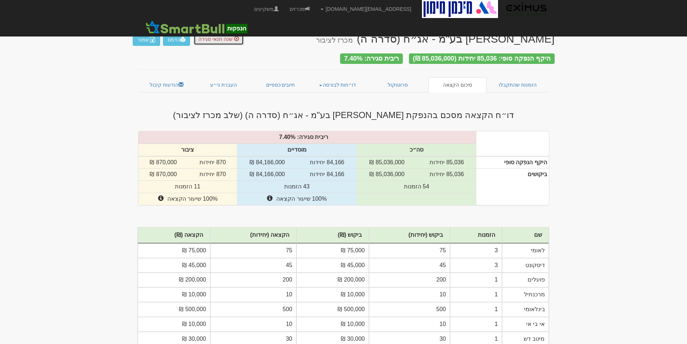
click at [216, 37] on span "שנה תנאי סגירה" at bounding box center [215, 39] width 34 height 6
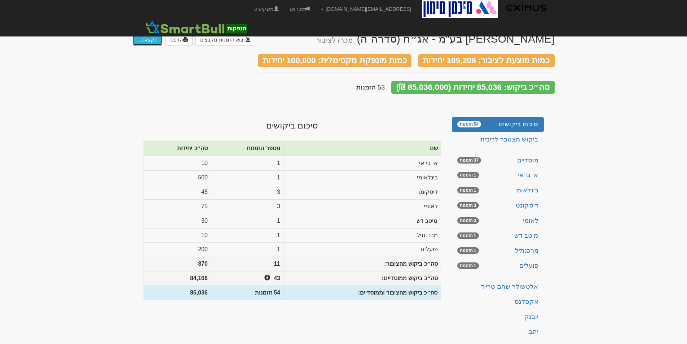
click at [146, 39] on button "הקצאה..." at bounding box center [148, 40] width 30 height 12
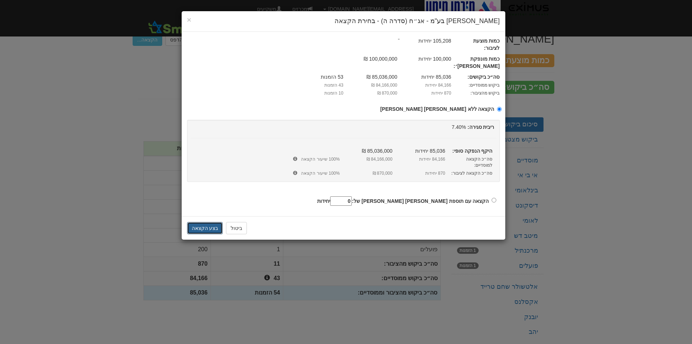
click at [205, 222] on button "בצע הקצאה" at bounding box center [205, 228] width 36 height 12
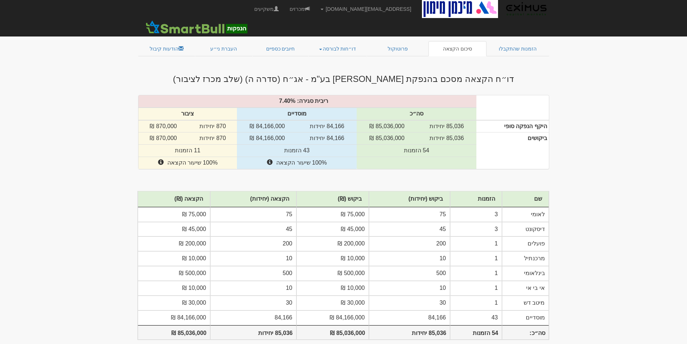
scroll to position [44, 0]
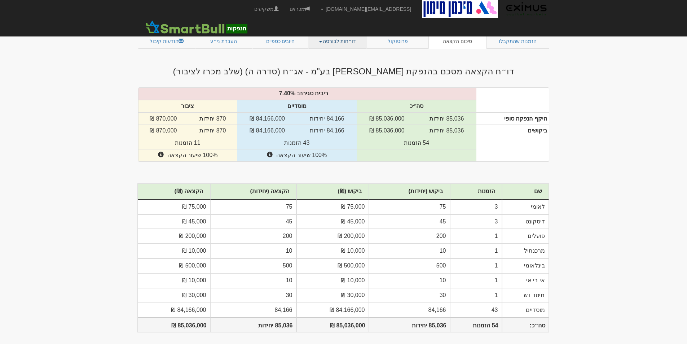
click at [356, 40] on link "דו״חות לבורסה" at bounding box center [337, 41] width 58 height 15
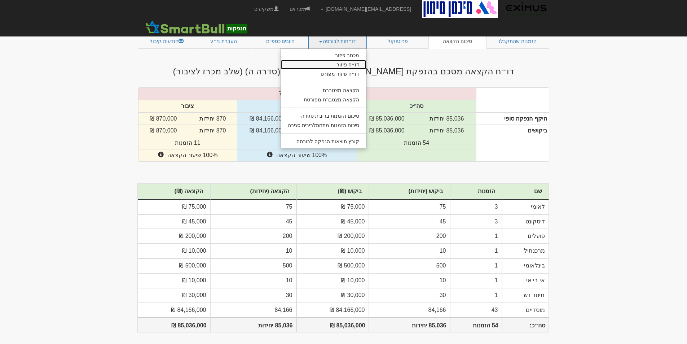
click at [353, 60] on link "דו״ח פיזור" at bounding box center [323, 64] width 86 height 9
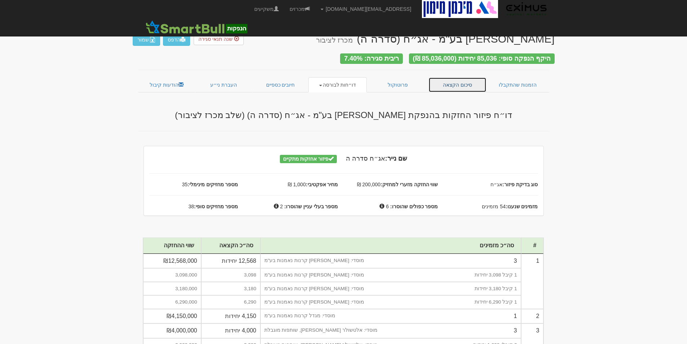
click at [463, 81] on link "סיכום הקצאה" at bounding box center [457, 84] width 58 height 15
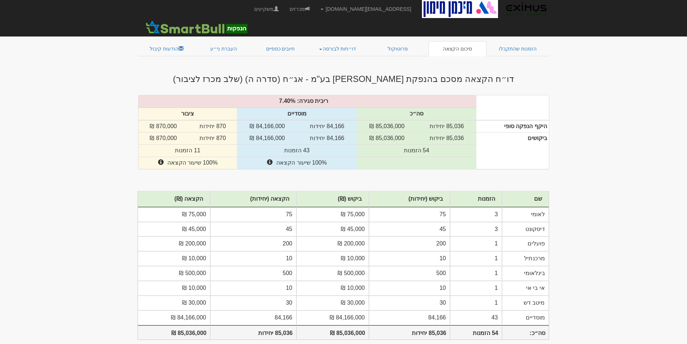
scroll to position [44, 0]
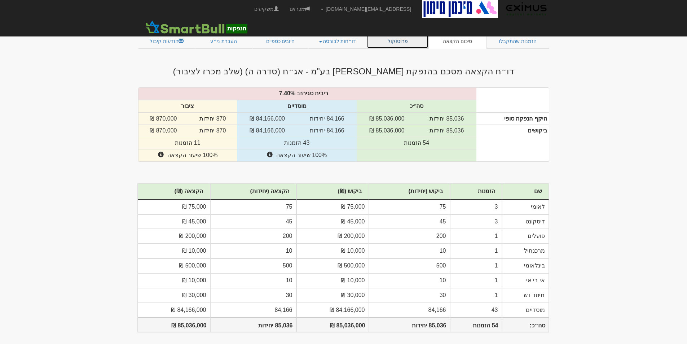
click at [405, 40] on link "פרוטוקול" at bounding box center [398, 41] width 62 height 15
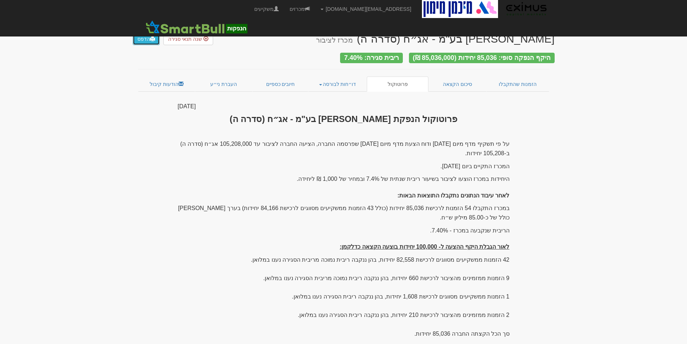
click at [142, 37] on link "הדפס" at bounding box center [146, 39] width 27 height 12
click at [457, 80] on link "סיכום הקצאה" at bounding box center [457, 83] width 58 height 15
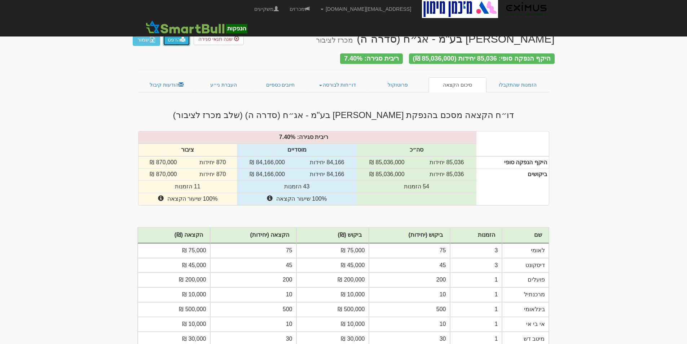
click at [174, 40] on link "הדפס" at bounding box center [176, 40] width 27 height 12
click at [342, 80] on link "דו״חות לבורסה" at bounding box center [337, 84] width 58 height 15
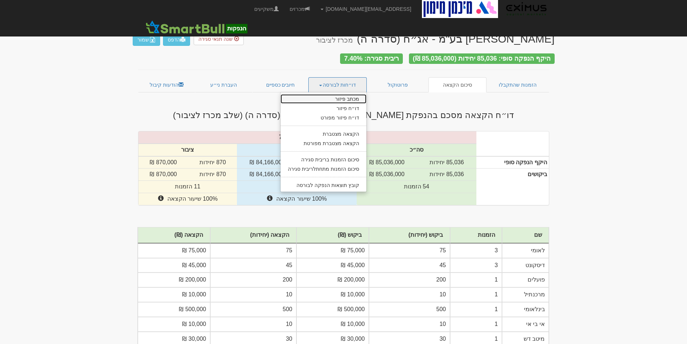
click at [345, 97] on link "מכתב פיזור" at bounding box center [323, 98] width 86 height 9
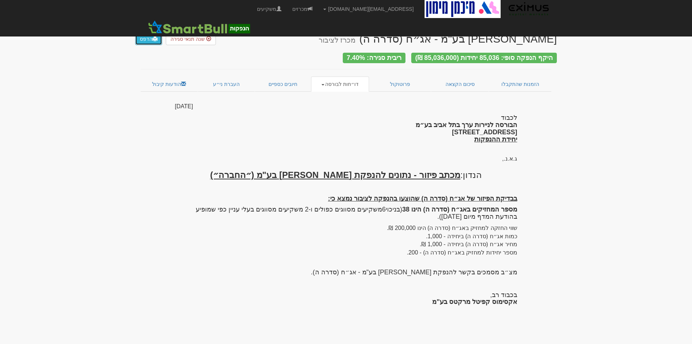
click at [143, 37] on link "הדפס" at bounding box center [148, 39] width 27 height 12
click at [326, 83] on link "דו״חות לבורסה" at bounding box center [340, 83] width 58 height 15
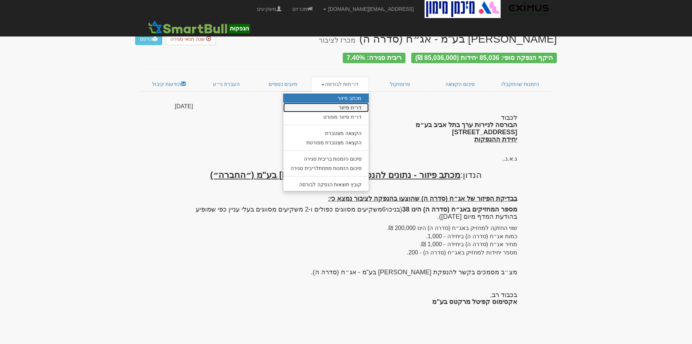
click at [345, 105] on link "דו״ח פיזור" at bounding box center [326, 107] width 86 height 9
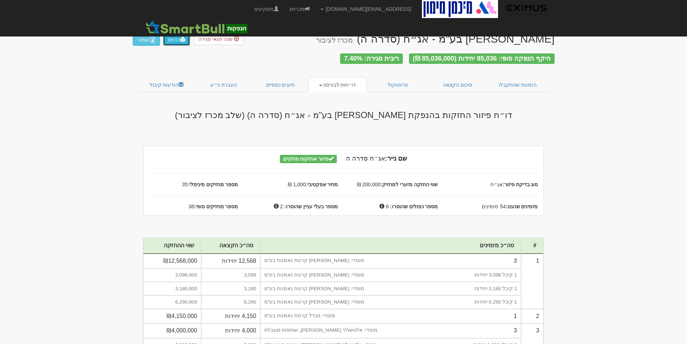
click at [177, 40] on link "הדפס" at bounding box center [176, 40] width 27 height 12
click at [336, 81] on link "דו״חות לבורסה" at bounding box center [337, 84] width 58 height 15
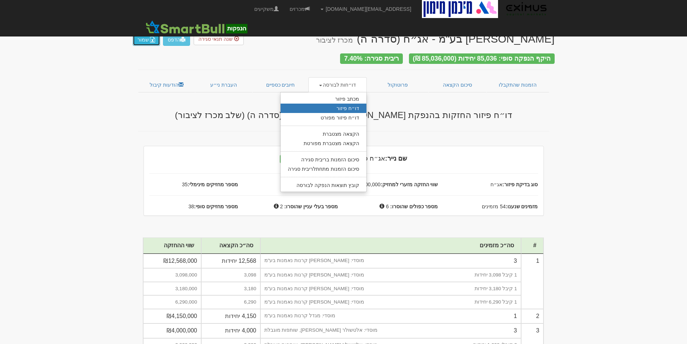
click at [143, 40] on button "שמור" at bounding box center [146, 40] width 27 height 12
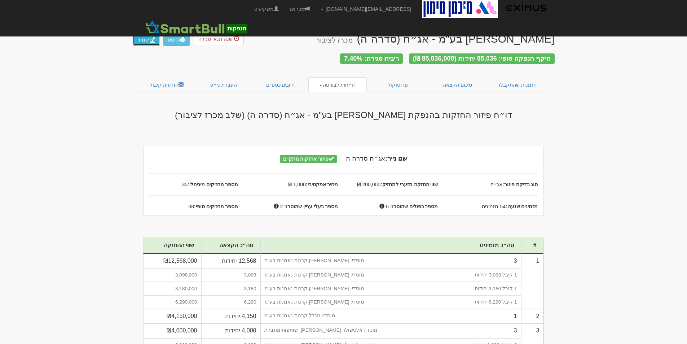
click at [141, 41] on button "שמור" at bounding box center [146, 40] width 27 height 12
click at [266, 82] on link "חיובים כספיים" at bounding box center [280, 84] width 56 height 15
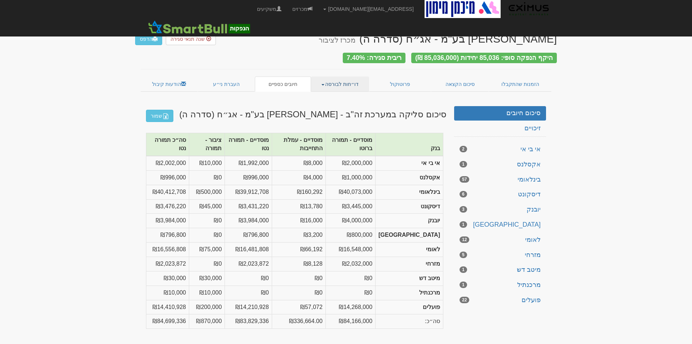
click at [327, 83] on link "דו״חות לבורסה" at bounding box center [340, 83] width 58 height 15
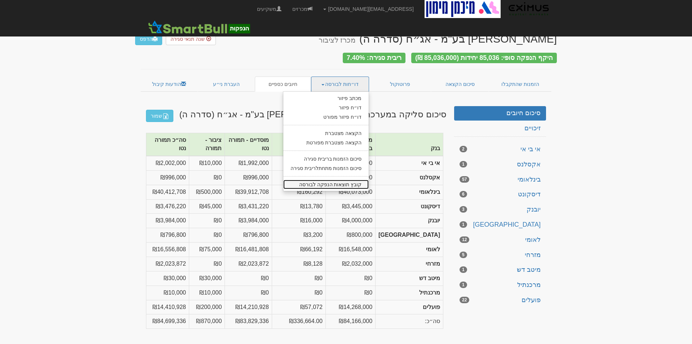
click at [344, 181] on link "קובץ תוצאות הנפקה לבורסה" at bounding box center [326, 184] width 86 height 9
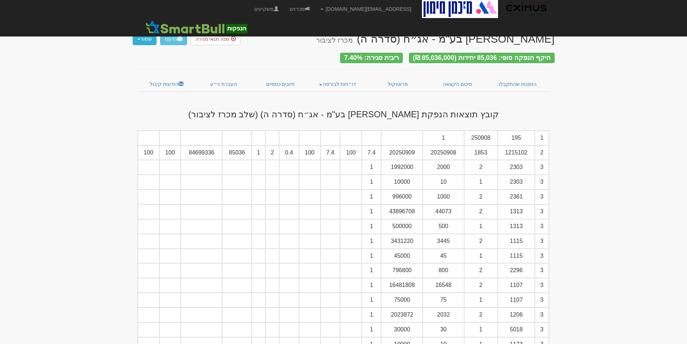
click at [142, 39] on button "שמור" at bounding box center [145, 39] width 24 height 12
click at [140, 49] on link "כל סוגי הקבצים" at bounding box center [127, 52] width 57 height 9
click at [169, 83] on link "הודעות קיבול" at bounding box center [166, 83] width 57 height 15
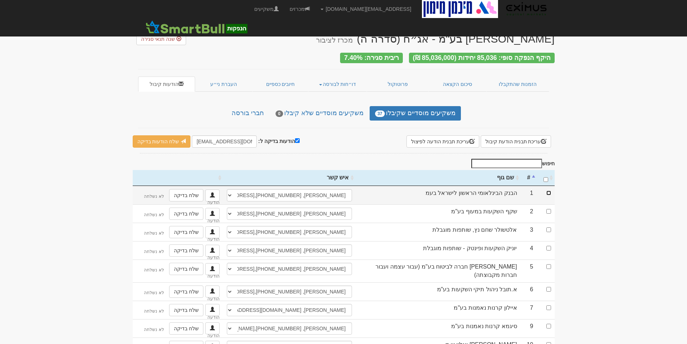
click at [549, 190] on input "checkbox" at bounding box center [548, 192] width 5 height 5
checkbox input "true"
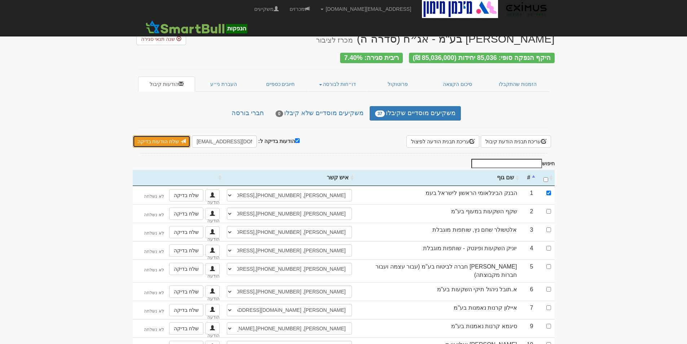
click at [163, 139] on link "שלח הודעות בדיקה" at bounding box center [162, 141] width 58 height 12
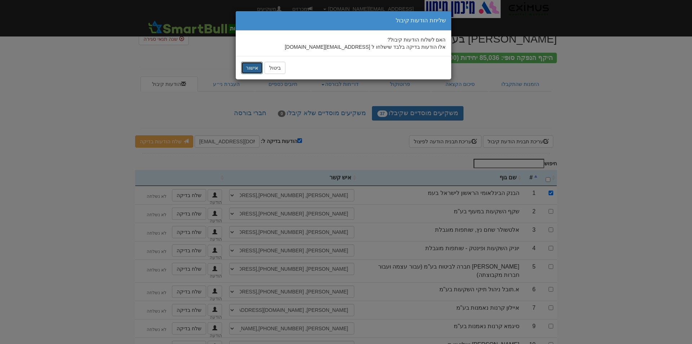
click at [249, 66] on button "אישור" at bounding box center [252, 68] width 22 height 12
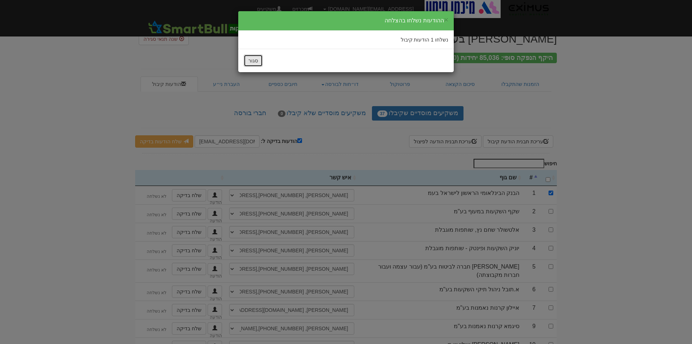
click at [251, 63] on button "סגור" at bounding box center [253, 60] width 19 height 12
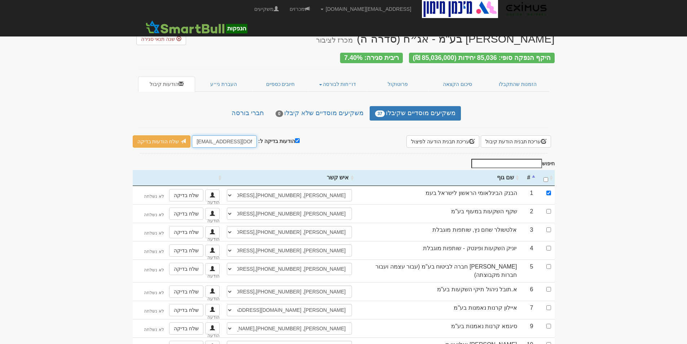
click at [218, 139] on input "[EMAIL_ADDRESS][DOMAIN_NAME]" at bounding box center [224, 141] width 65 height 12
drag, startPoint x: 214, startPoint y: 140, endPoint x: 167, endPoint y: 140, distance: 47.6
click at [167, 140] on div "הודעות בדיקה ל: hanpakot@eximuscm.com שלח הודעות בדיקה" at bounding box center [216, 141] width 167 height 12
type input "[EMAIL_ADDRESS][DOMAIN_NAME]"
click at [166, 140] on link "שלח הודעות בדיקה" at bounding box center [162, 141] width 58 height 12
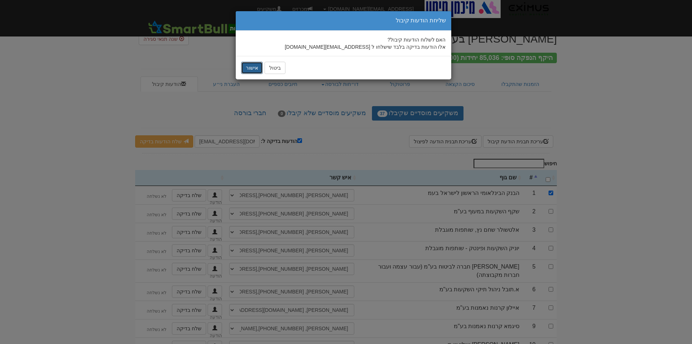
click at [257, 65] on button "אישור" at bounding box center [252, 68] width 22 height 12
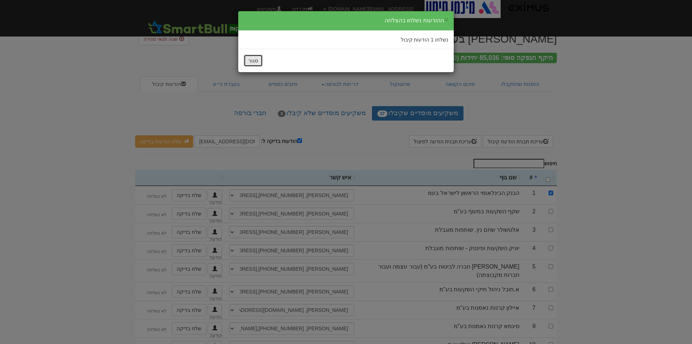
click at [256, 61] on button "סגור" at bounding box center [253, 60] width 19 height 12
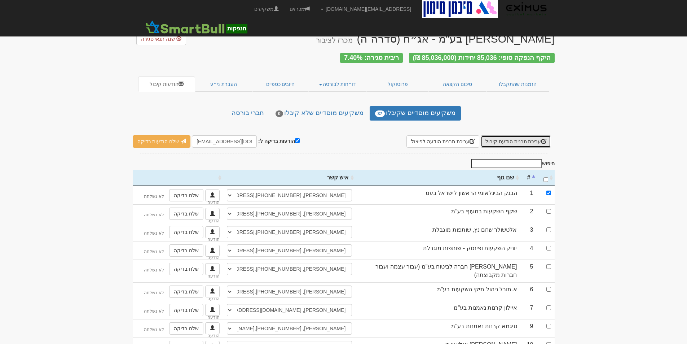
click at [519, 139] on button "עריכת תבנית הודעת קיבול" at bounding box center [515, 141] width 70 height 12
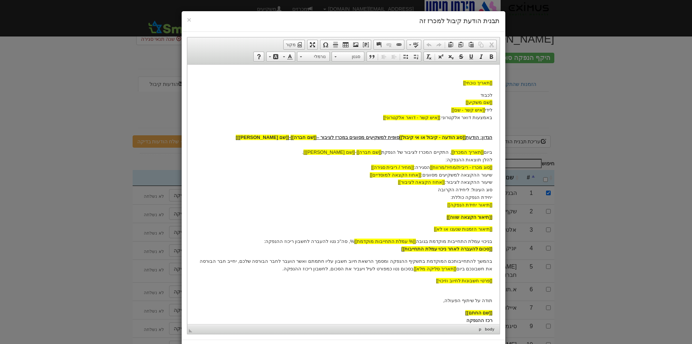
drag, startPoint x: 491, startPoint y: 133, endPoint x: 377, endPoint y: 137, distance: 114.3
click at [377, 137] on body "[[תאריך נוכחי]] לכבוד [[שם משקיע]] לידי [[איש קשר - שם]] באמצעות דואר אלקטרוני:…" at bounding box center [343, 197] width 298 height 252
click at [490, 240] on p "בניכוי עמלת התחייבות מוקדמת בגובה [[% עמלת התחייבות מוקדמת]] %, סה"כ נטו להעברה…" at bounding box center [343, 244] width 298 height 15
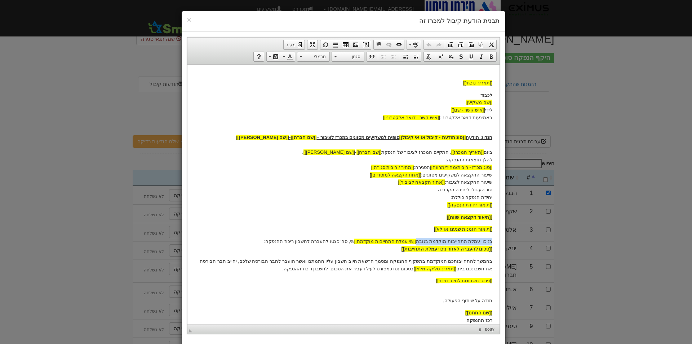
click at [482, 242] on p "בניכוי עמלת התחייבות מוקדמת בגובה [[% עמלת התחייבות מוקדמת]] %, סה"כ נטו להעברה…" at bounding box center [343, 244] width 298 height 15
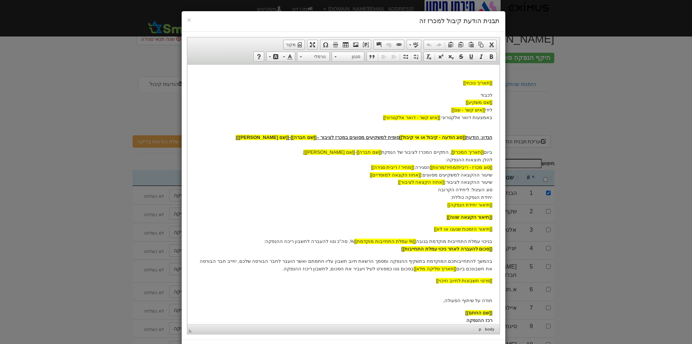
click at [351, 239] on p "בניכוי עמלת התחייבות מוקדמת בגובה [[% עמלת התחייבות מוקדמת]] %, סה"כ נטו להעברה…" at bounding box center [343, 244] width 298 height 15
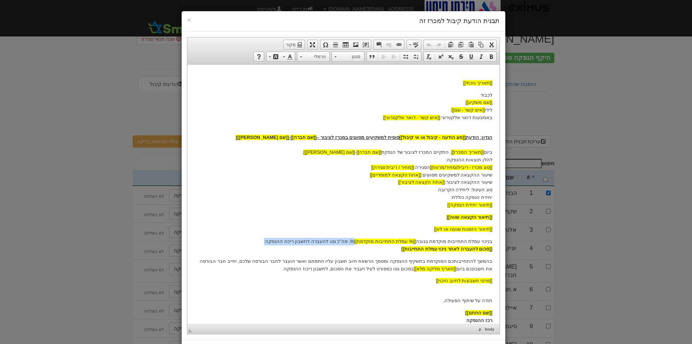
click at [472, 241] on p "בניכוי עמלת התחייבות מוקדמת בגובה [[% עמלת התחייבות מוקדמת]] %, סה"כ נטו להעברה…" at bounding box center [343, 244] width 298 height 15
drag, startPoint x: 492, startPoint y: 241, endPoint x: 194, endPoint y: 238, distance: 297.4
click at [194, 238] on p "בניכוי עמלת התחייבות מוקדמת בגובה [[% עמלת התחייבות מוקדמת]] %, סה"כ נטו להעברה…" at bounding box center [343, 244] width 298 height 15
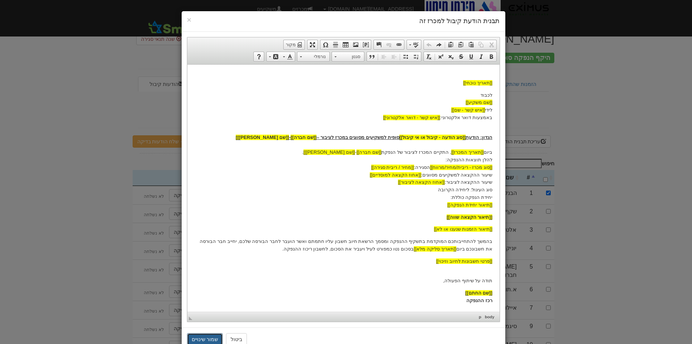
click at [212, 337] on button "שמור שינויים" at bounding box center [205, 339] width 36 height 12
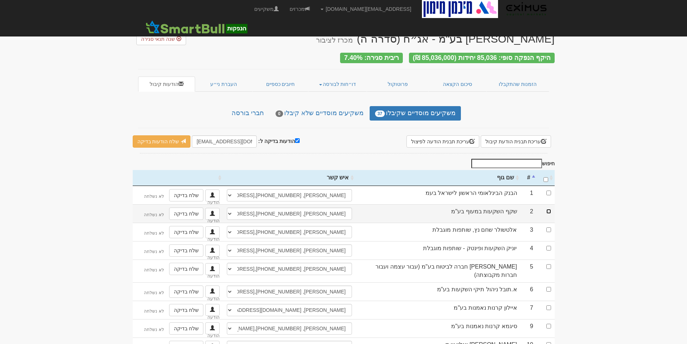
click at [549, 209] on input "checkbox" at bounding box center [548, 211] width 5 height 5
checkbox input "true"
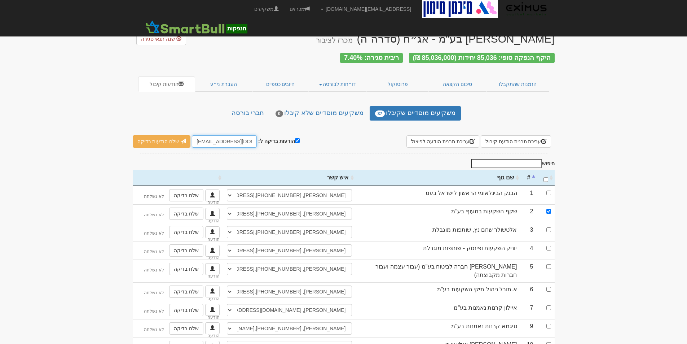
click at [201, 139] on input "[EMAIL_ADDRESS][DOMAIN_NAME]" at bounding box center [224, 141] width 65 height 12
click at [217, 137] on input "[DOMAIN_NAME]" at bounding box center [224, 141] width 65 height 12
type input "[EMAIL_ADDRESS][DOMAIN_NAME]"
click at [176, 136] on link "שלח הודעות בדיקה" at bounding box center [162, 141] width 58 height 12
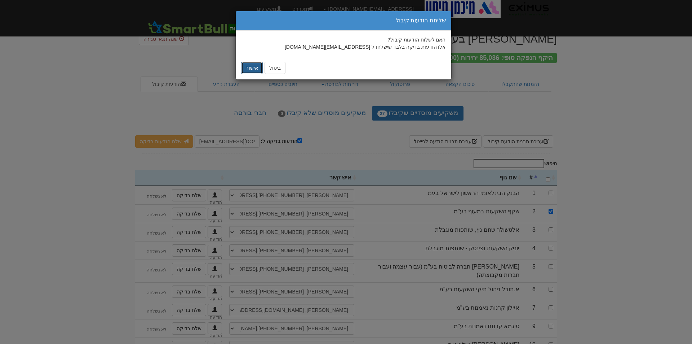
click at [257, 67] on button "אישור" at bounding box center [252, 68] width 22 height 12
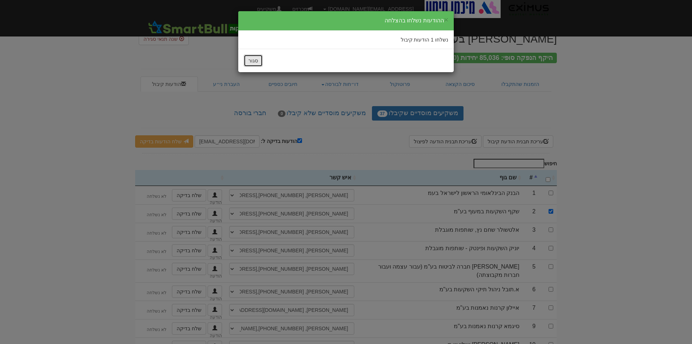
click at [256, 59] on button "סגור" at bounding box center [253, 60] width 19 height 12
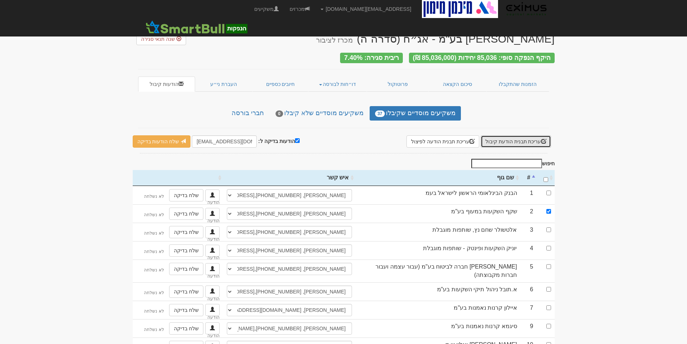
click at [521, 140] on button "עריכת תבנית הודעת קיבול" at bounding box center [515, 141] width 70 height 12
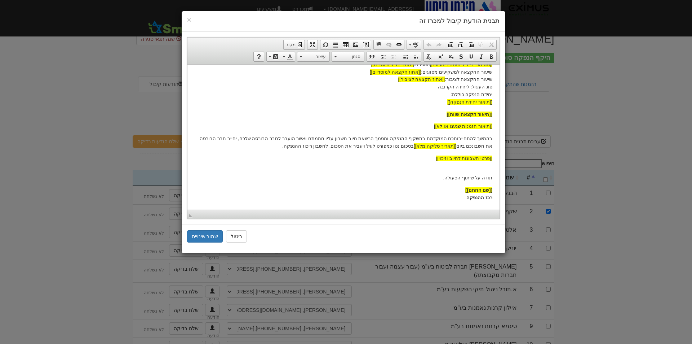
scroll to position [67, 0]
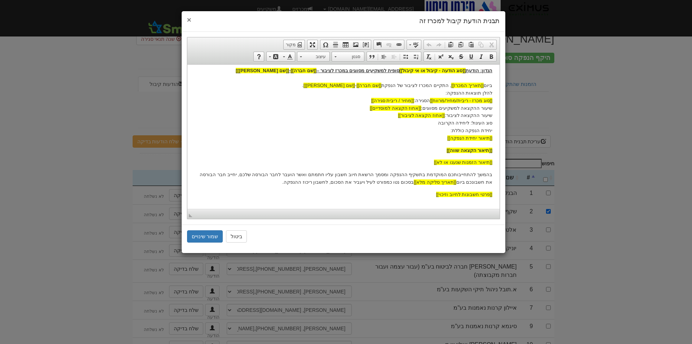
click at [189, 20] on span "×" at bounding box center [189, 19] width 4 height 8
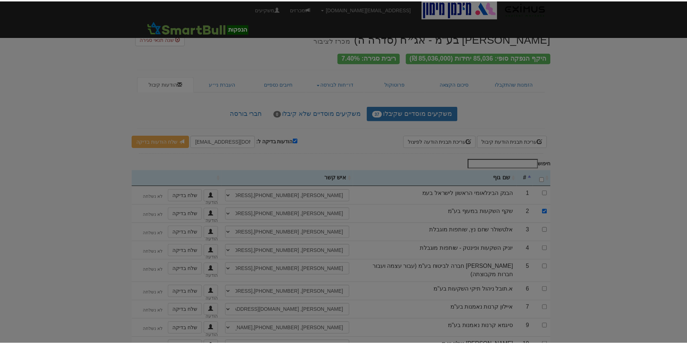
scroll to position [0, 0]
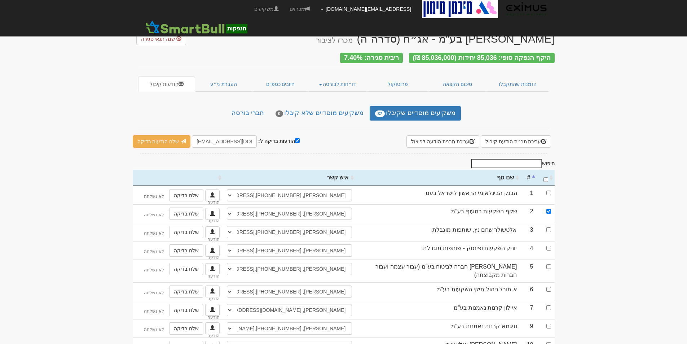
click at [363, 6] on link "[EMAIL_ADDRESS][DOMAIN_NAME]" at bounding box center [365, 9] width 101 height 18
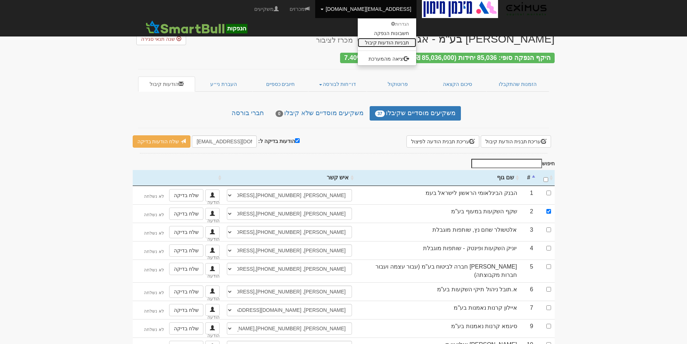
click at [388, 40] on link "תבניות הודעות קיבול" at bounding box center [387, 42] width 59 height 9
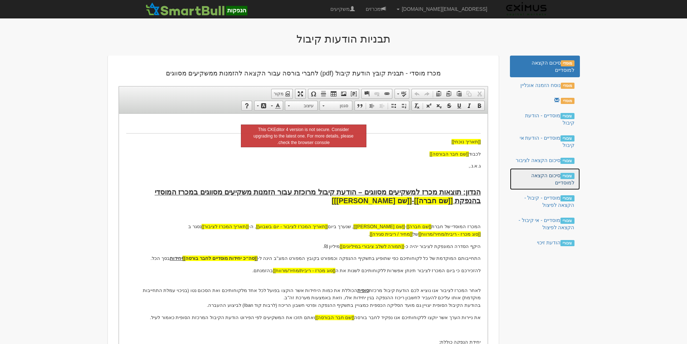
click at [546, 182] on link "ציבורי סיכום הקצאה למוסדיים" at bounding box center [545, 179] width 70 height 22
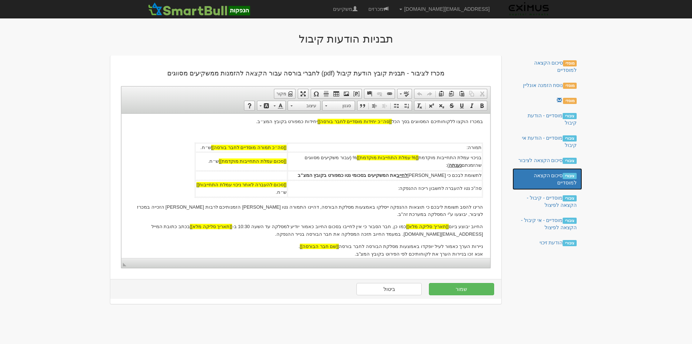
scroll to position [180, 0]
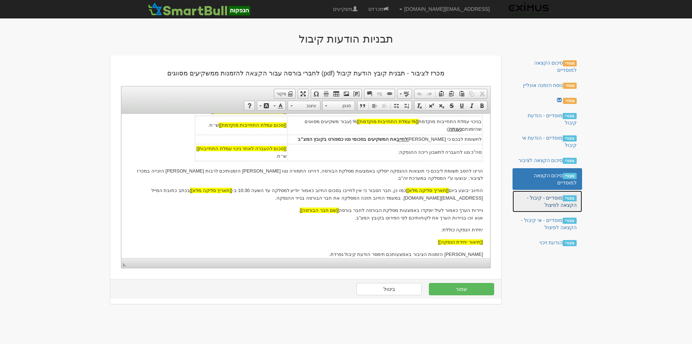
click at [549, 204] on link "ציבורי מוסדיים - קיבול - הקצאה לפיצול" at bounding box center [548, 201] width 70 height 22
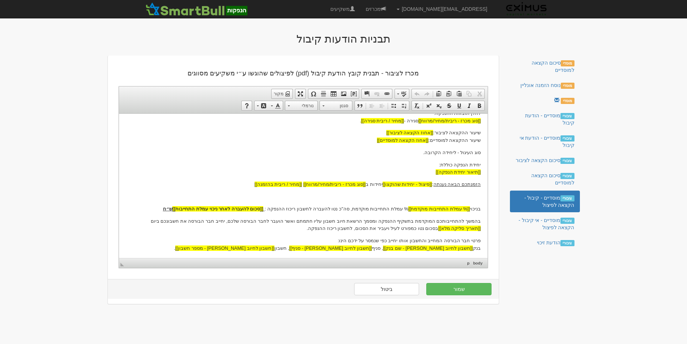
scroll to position [0, 0]
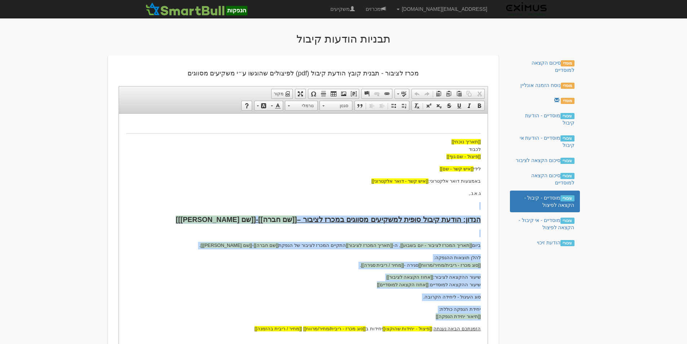
drag, startPoint x: 480, startPoint y: 185, endPoint x: 390, endPoint y: 190, distance: 89.9
click at [390, 190] on body "[[תאריך נוכחי]] לכבוד [[פיצול - שם גוף]] לידי [[איש קשר - שם]] באמצעות דואר אלק…" at bounding box center [303, 277] width 354 height 315
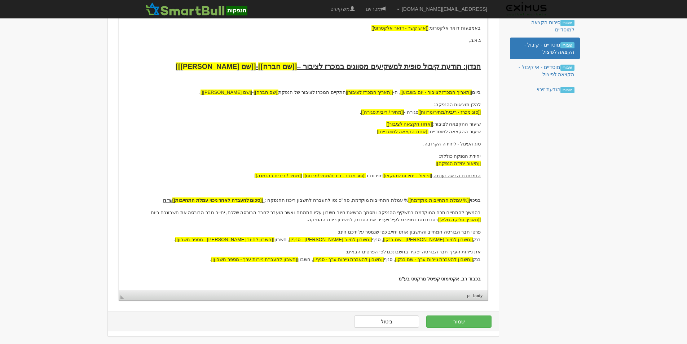
click at [451, 183] on body "[[תאריך נוכחי]] לכבוד [[פיצול - שם גוף]] לידי [[איש קשר - שם]] באמצעות דואר אלק…" at bounding box center [303, 125] width 354 height 315
drag, startPoint x: 474, startPoint y: 176, endPoint x: 246, endPoint y: 176, distance: 227.4
click at [246, 176] on html "[[תאריך נוכחי]] לכבוד [[פיצול - שם גוף]] לידי [[איש קשר - שם]] באמצעות דואר אלק…" at bounding box center [303, 125] width 369 height 329
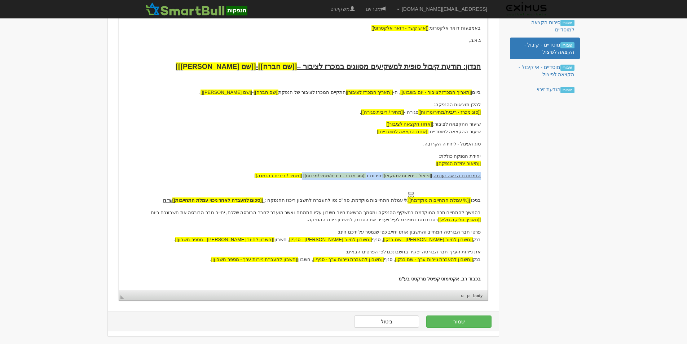
click at [431, 199] on span "[[% עמלת התחייבות מוקדמת]]" at bounding box center [439, 199] width 62 height 5
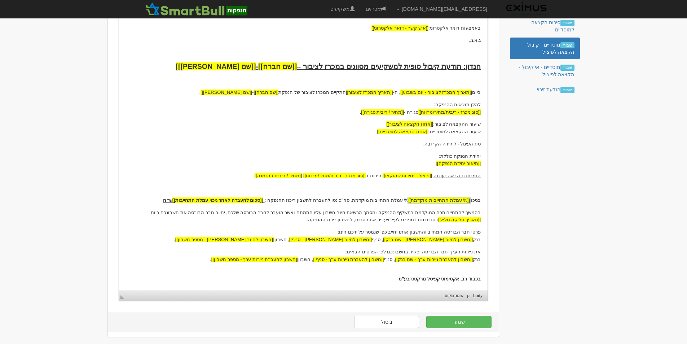
drag, startPoint x: 480, startPoint y: 200, endPoint x: 172, endPoint y: 201, distance: 307.5
click at [172, 201] on p "בניכוי [[% עמלת התחייבות מוקדמת]] % עמלת התחייבות מוקדמת, סה"כ נטו להעברה לחשבו…" at bounding box center [303, 200] width 354 height 8
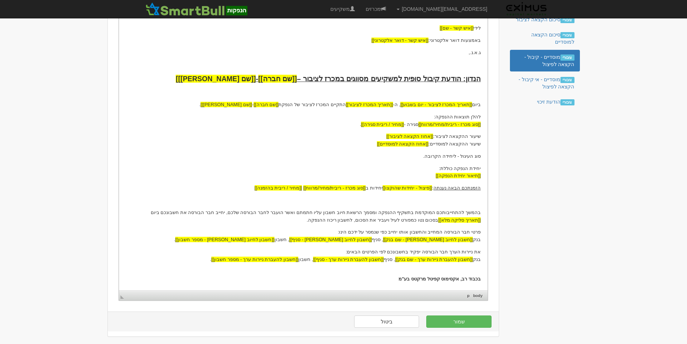
scroll to position [141, 0]
click at [466, 322] on button "שמור" at bounding box center [458, 321] width 65 height 12
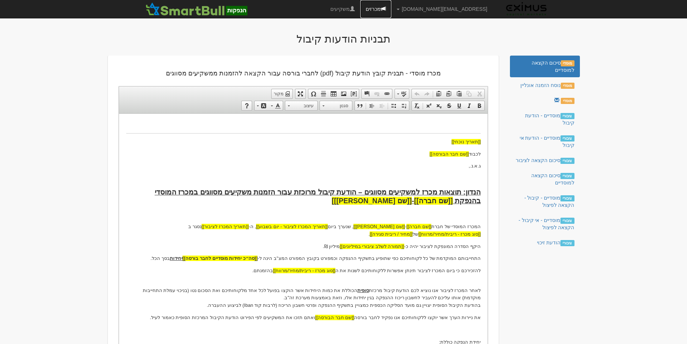
click at [391, 7] on link "מכרזים" at bounding box center [375, 9] width 31 height 18
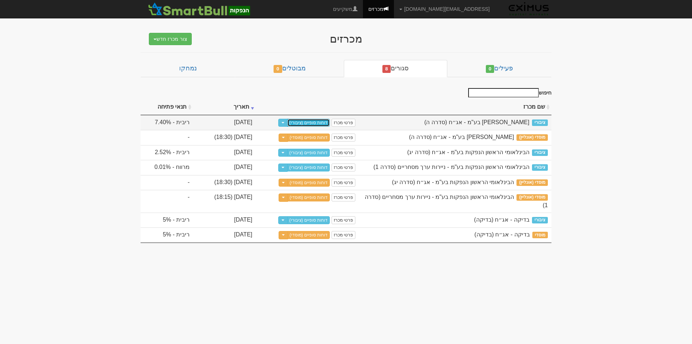
click at [318, 122] on link "דוחות סופיים (ציבורי)" at bounding box center [308, 123] width 43 height 8
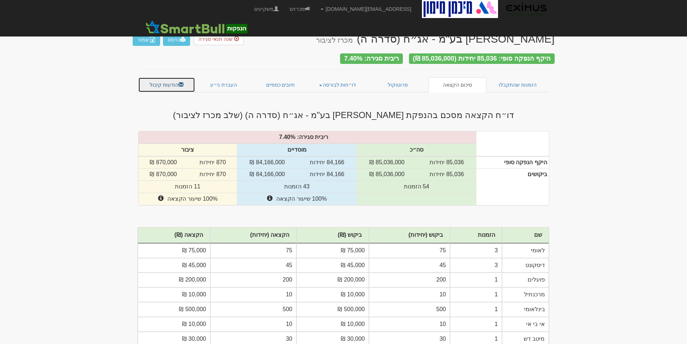
click at [166, 80] on link "הודעות קיבול" at bounding box center [166, 84] width 57 height 15
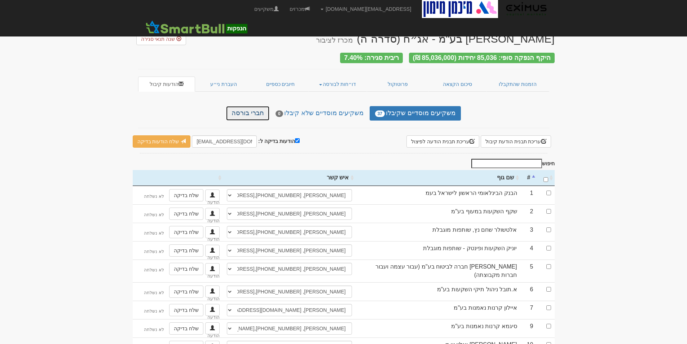
click at [256, 108] on link "חברי בורסה" at bounding box center [247, 113] width 43 height 14
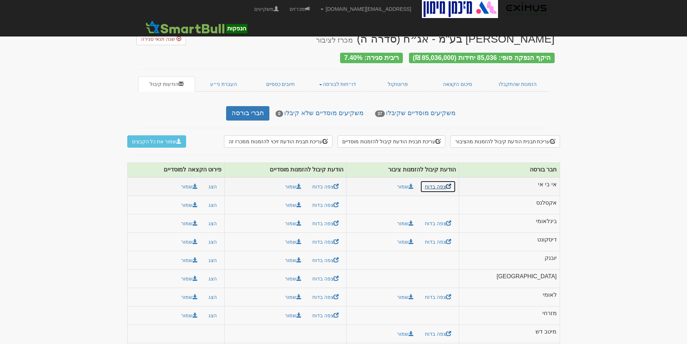
click at [456, 183] on link "צפה בדוח" at bounding box center [438, 186] width 36 height 12
click at [343, 183] on link "צפה בדוח" at bounding box center [325, 186] width 36 height 12
click at [456, 184] on link "צפה בדוח" at bounding box center [438, 186] width 36 height 12
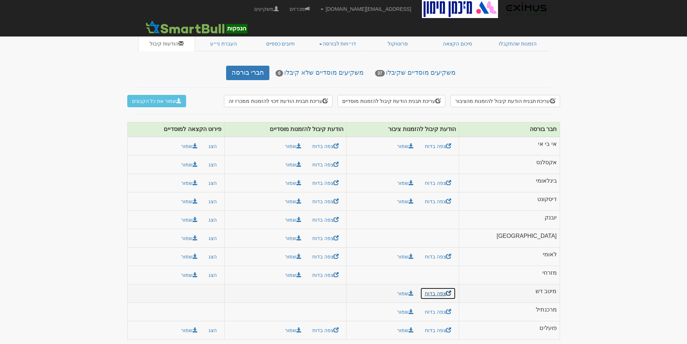
click at [456, 290] on link "צפה בדוח" at bounding box center [438, 293] width 36 height 12
click at [514, 96] on button "עריכת תבנית הודעת קיבול להזמנות מהציבור" at bounding box center [504, 101] width 109 height 12
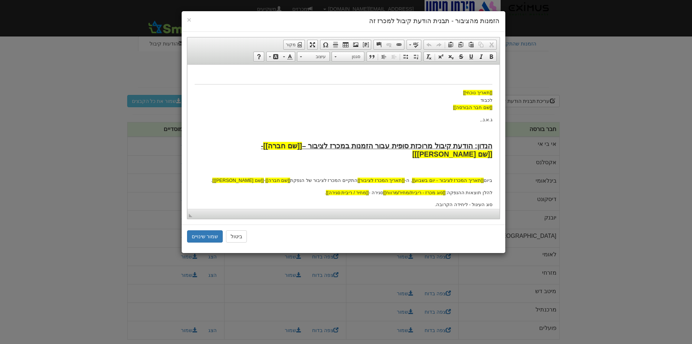
scroll to position [123, 0]
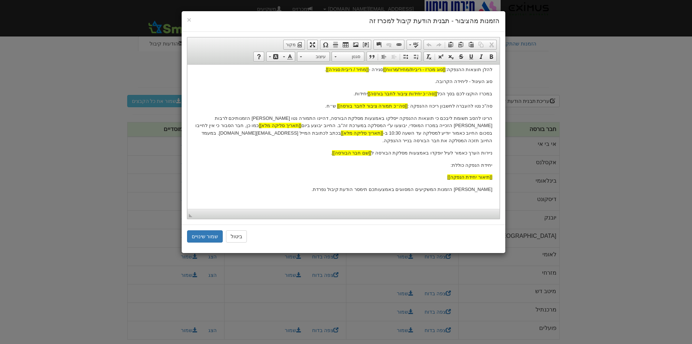
click at [374, 117] on p "הרינו להסב תשומת ליבכם כי תוצאות ההנפקה ייסלקו באמצעות מסלקת הבורסה, דהיינו התמ…" at bounding box center [343, 129] width 298 height 30
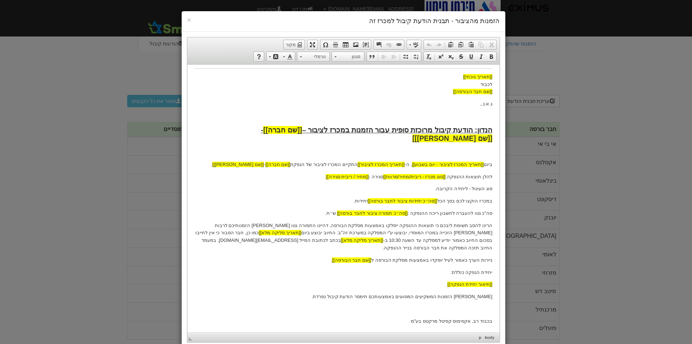
scroll to position [0, 0]
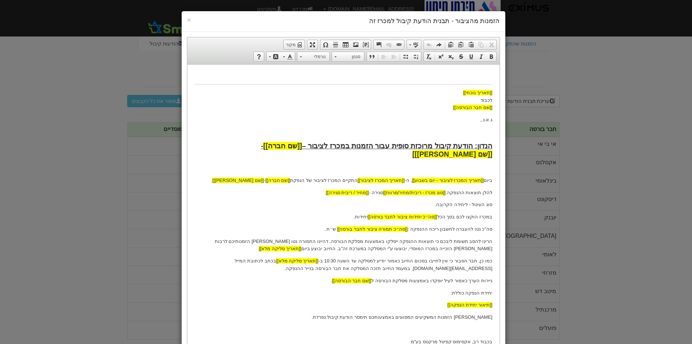
click at [371, 240] on p "הרינו להסב תשומת ליבכם כי תוצאות ההנפקה ייסלקו באמצעות מסלקת הבורסה, דהיינו התמ…" at bounding box center [343, 244] width 298 height 15
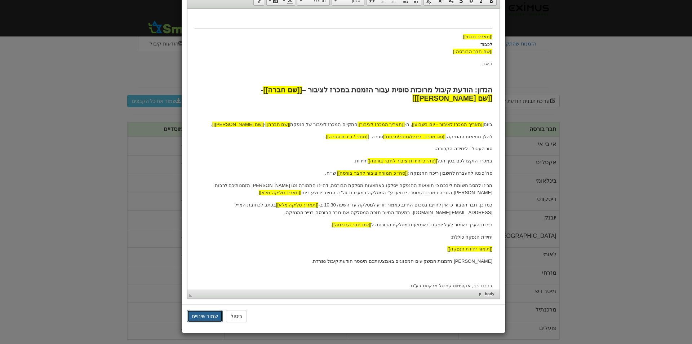
click at [214, 315] on button "שמור שינויים" at bounding box center [205, 316] width 36 height 12
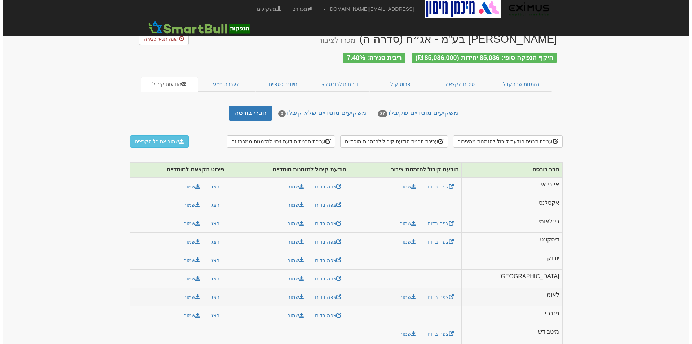
scroll to position [40, 0]
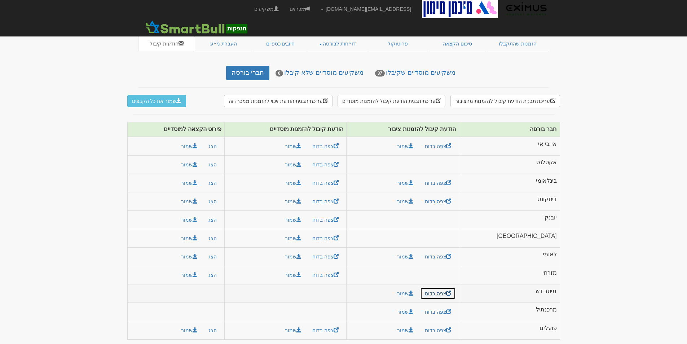
click at [456, 289] on link "צפה בדוח" at bounding box center [438, 293] width 36 height 12
click at [498, 97] on button "עריכת תבנית הודעת קיבול להזמנות מהציבור" at bounding box center [504, 101] width 109 height 12
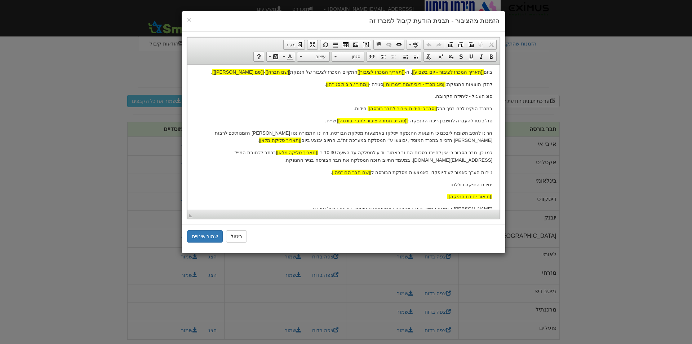
scroll to position [135, 0]
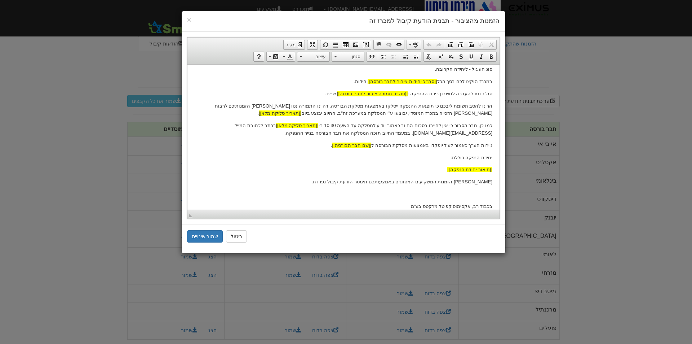
click at [207, 121] on p "כמו כן, חבר הסבור כי אין לחייבו בסכום החיוב כאמור יודיע למסלקה עד השעה 10:30 ב-…" at bounding box center [343, 128] width 298 height 15
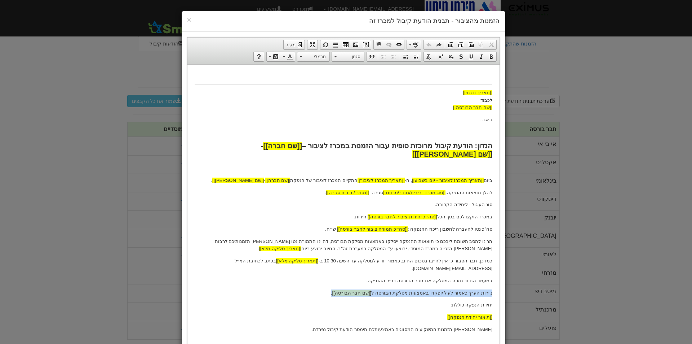
drag, startPoint x: 493, startPoint y: 278, endPoint x: 333, endPoint y: 275, distance: 160.8
click at [333, 275] on html "[[תאריך נוכחי]] לכבוד [[שם חבר הבורסה]] ג.א.נ., [PERSON_NAME]: הודעת קיבול מרוכ…" at bounding box center [343, 214] width 312 height 300
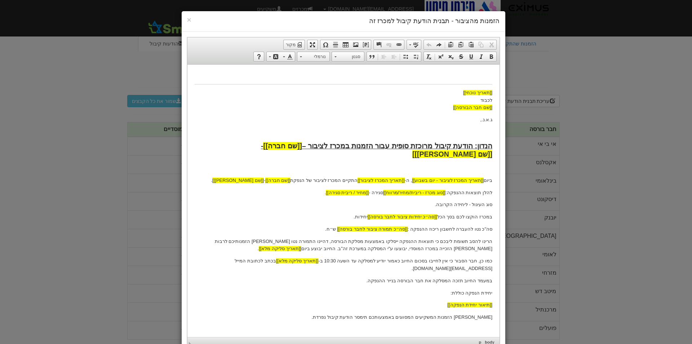
click at [411, 313] on p "[PERSON_NAME] הזמנות המשקיעים המסווגים באמצעותכם תימסר הודעת קיבול נפרדת." at bounding box center [343, 317] width 298 height 8
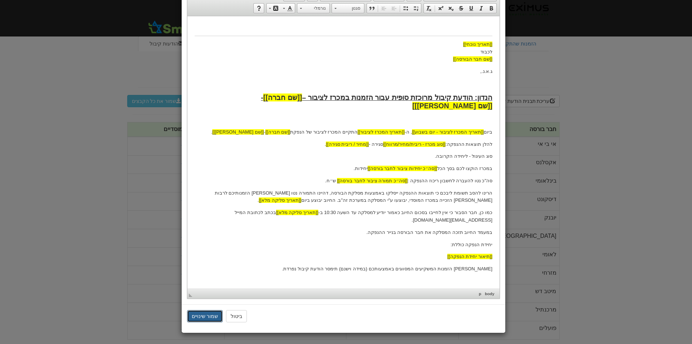
click at [211, 315] on button "שמור שינויים" at bounding box center [205, 316] width 36 height 12
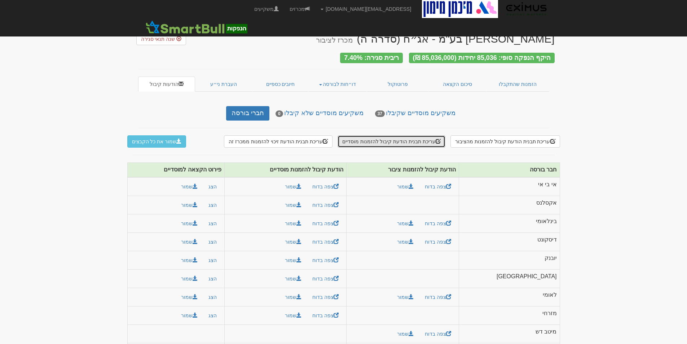
click at [413, 139] on button "עריכת תבנית הודעת קיבול להזמנות מוסדיים" at bounding box center [391, 141] width 108 height 12
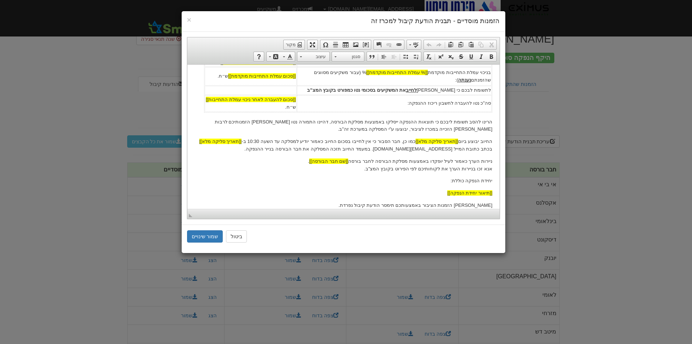
scroll to position [224, 0]
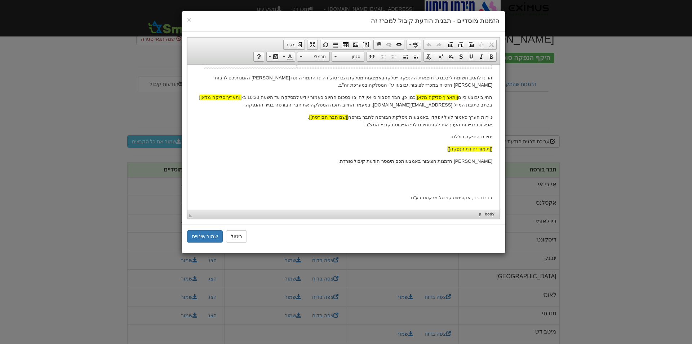
click at [433, 161] on p "[PERSON_NAME] הזמנות הציבור באמצעותכם תימסר הודעת קיבול נפרדת." at bounding box center [343, 161] width 298 height 8
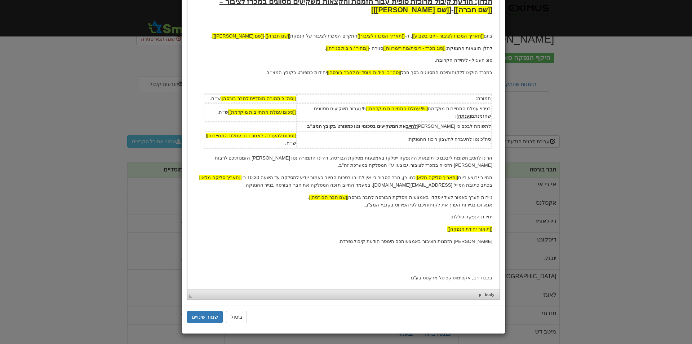
scroll to position [145, 0]
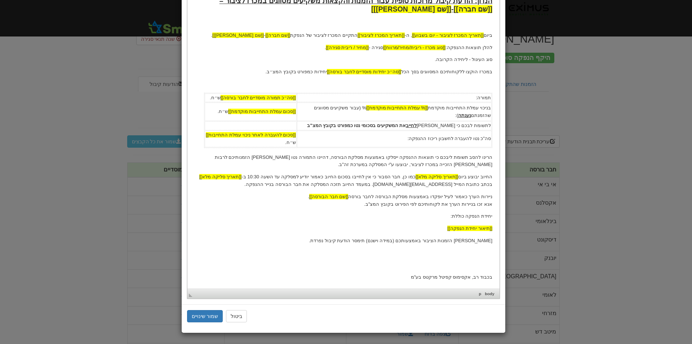
click at [408, 242] on p "[PERSON_NAME] הזמנות הציבור באמצעותכם (במידה וישנם) תימסר הודעת קיבול נפרדת." at bounding box center [343, 241] width 298 height 8
click at [433, 185] on p "החיוב יבוצע ביום [[תאריך סליקה מלא]] כמו כן, חבר הסבור כי אין לחייבו בסכום החיו…" at bounding box center [343, 180] width 298 height 15
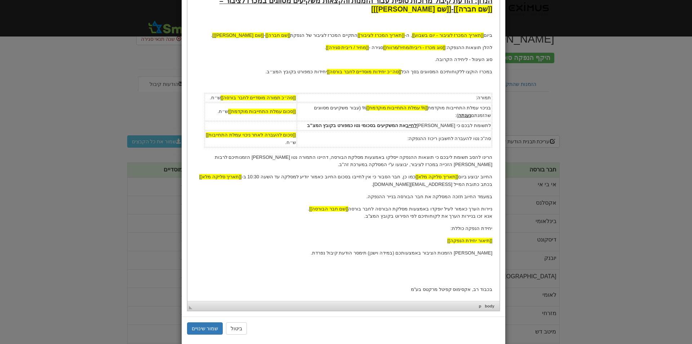
click at [466, 209] on p "ניירות הערך כאמור לעיל יופקדו באמצעות מסלקת הבורסה לחבר בורסה [[שם חבר הבורסה]]…" at bounding box center [343, 212] width 298 height 15
click at [457, 204] on img "שם חבר הבורסה שומר מקום widget" at bounding box center [455, 202] width 5 height 5
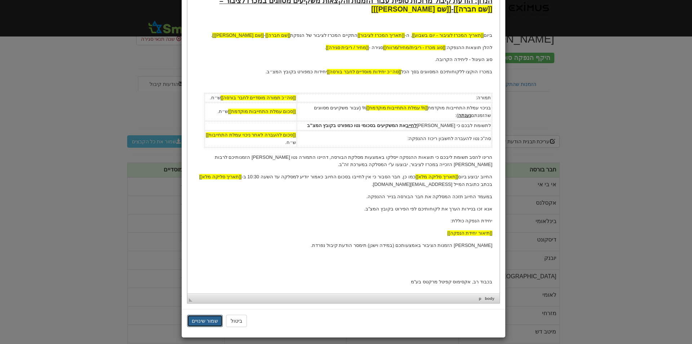
click at [212, 319] on button "שמור שינויים" at bounding box center [205, 320] width 36 height 12
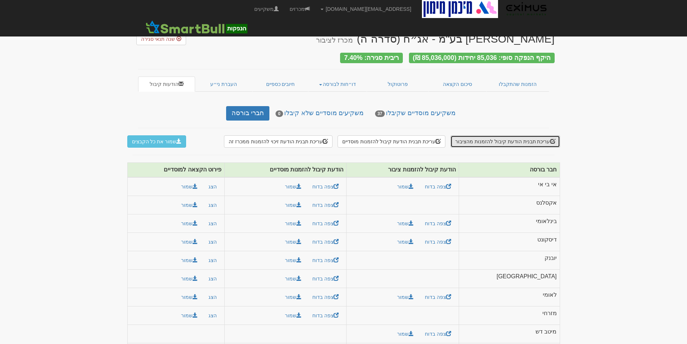
click at [493, 137] on button "עריכת תבנית הודעת קיבול להזמנות מהציבור" at bounding box center [504, 141] width 109 height 12
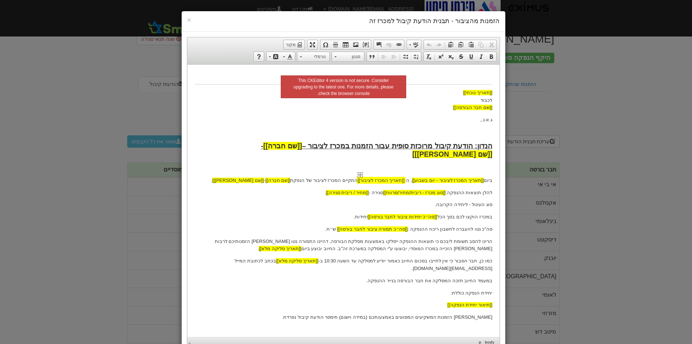
click at [383, 172] on body "[[תאריך נוכחי]] לכבוד [[שם חבר הבורסה]] ג.א.נ., [PERSON_NAME]: הודעת קיבול מרוכ…" at bounding box center [343, 208] width 298 height 274
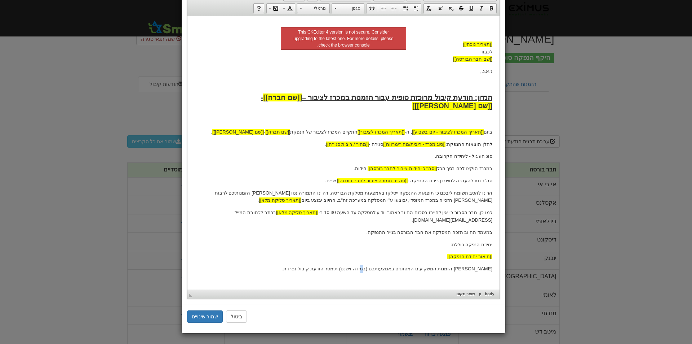
click at [386, 265] on p "בגין הזמנות המשקיעים המסווגים באמצעותכם (במידה וישנם) תימסר הודעת קיבול נפרדת." at bounding box center [343, 269] width 298 height 8
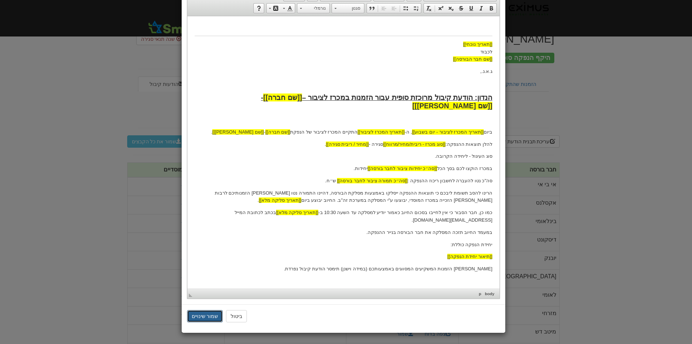
click at [204, 314] on button "שמור שינויים" at bounding box center [205, 316] width 36 height 12
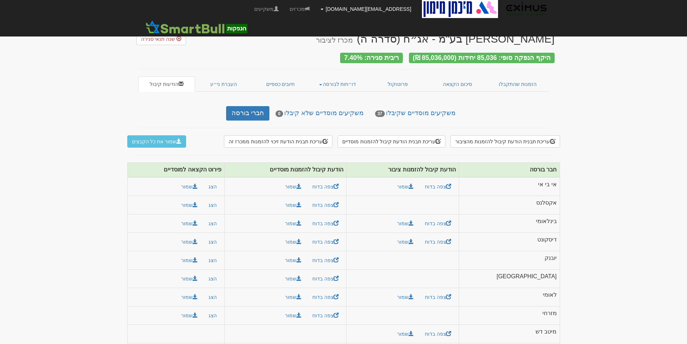
click at [359, 9] on link "[EMAIL_ADDRESS][DOMAIN_NAME]" at bounding box center [365, 9] width 101 height 18
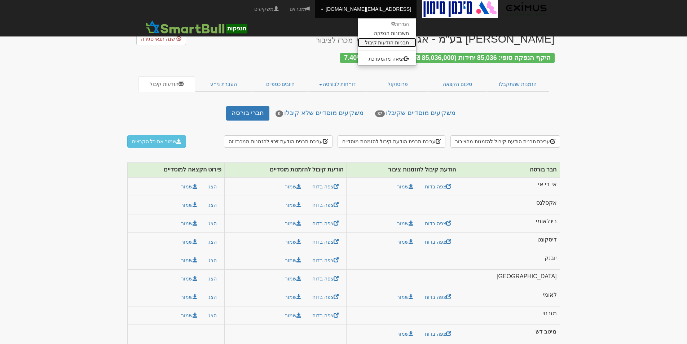
click at [402, 44] on link "תבניות הודעות קיבול" at bounding box center [387, 42] width 59 height 9
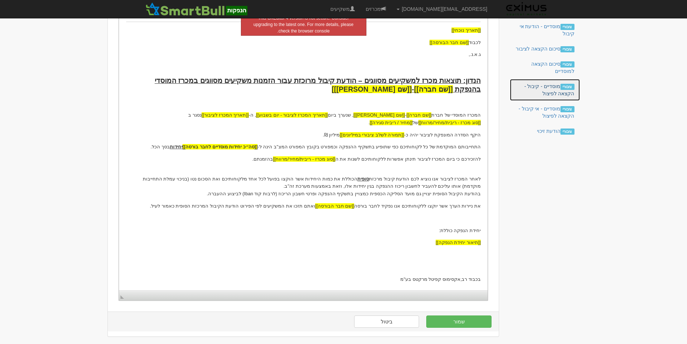
click at [547, 91] on link "ציבורי מוסדיים - קיבול - הקצאה לפיצול" at bounding box center [545, 90] width 70 height 22
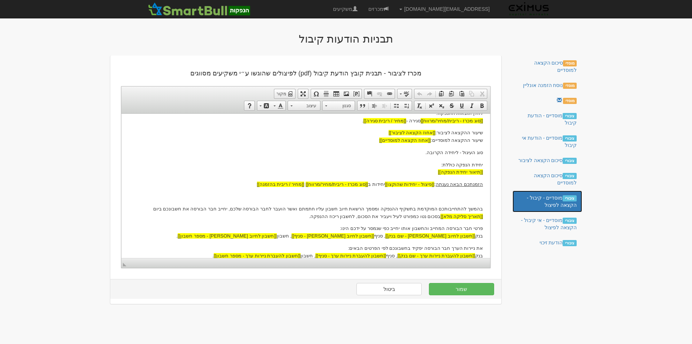
scroll to position [173, 0]
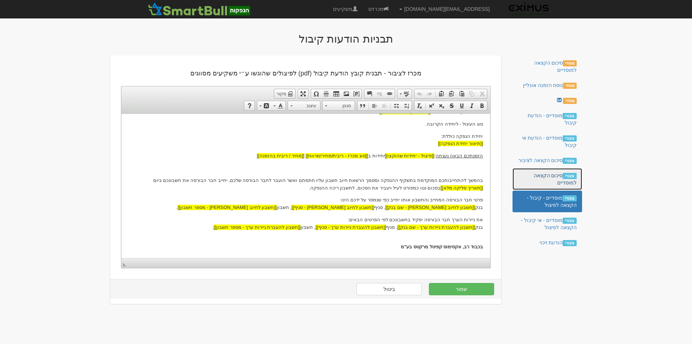
click at [555, 173] on link "ציבורי סיכום הקצאה למוסדיים" at bounding box center [548, 179] width 70 height 22
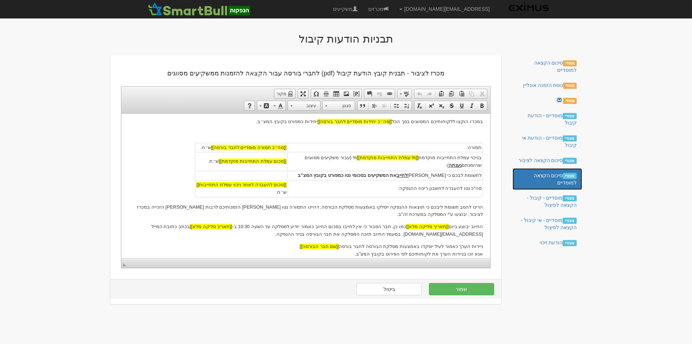
scroll to position [216, 0]
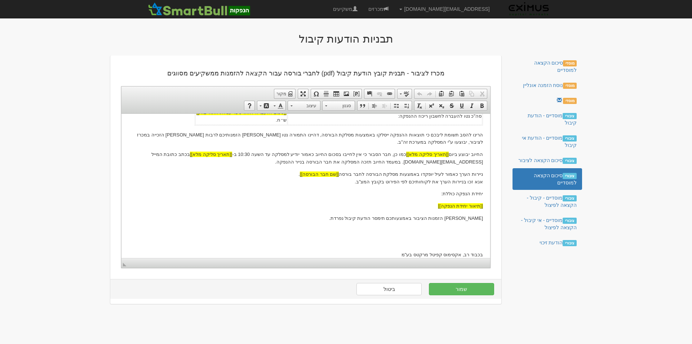
click at [423, 214] on p "בגין הזמנות הציבור באמצעותכם תימסר הודעת קיבול נפרדת." at bounding box center [306, 218] width 354 height 8
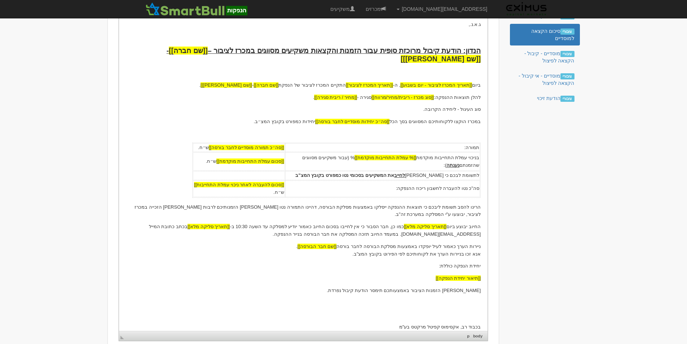
scroll to position [185, 0]
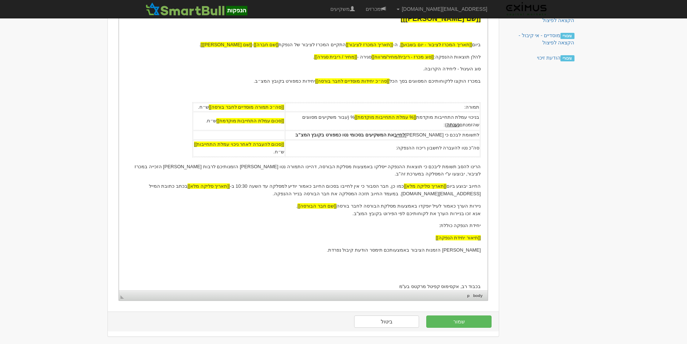
click at [421, 246] on p "בגין הזמנות הציבור באמצעותכם תימסר הודעת קיבול נפרדת." at bounding box center [303, 250] width 354 height 8
click at [480, 186] on html "[[תאריך נוכחי]] לכבוד [[שם חבר הבורסה]] ג.א.נ., הנדון: הודעת קיבול מרוכזת סופית…" at bounding box center [303, 113] width 369 height 368
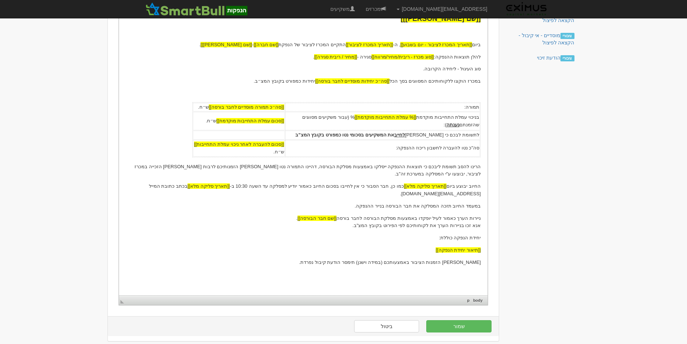
click at [476, 214] on p "ניירות הערך כאמור לעיל יופקדו באמצעות מסלקת הבורסה לחבר בורסה [[שם חבר הבורסה]]…" at bounding box center [303, 221] width 354 height 15
click at [446, 210] on img "שם חבר הבורסה שומר מקום widget" at bounding box center [443, 212] width 5 height 5
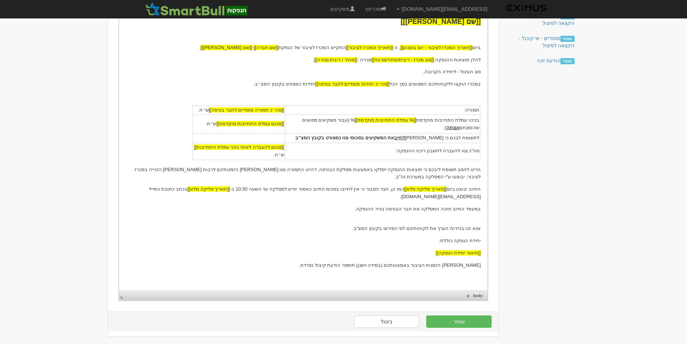
scroll to position [182, 0]
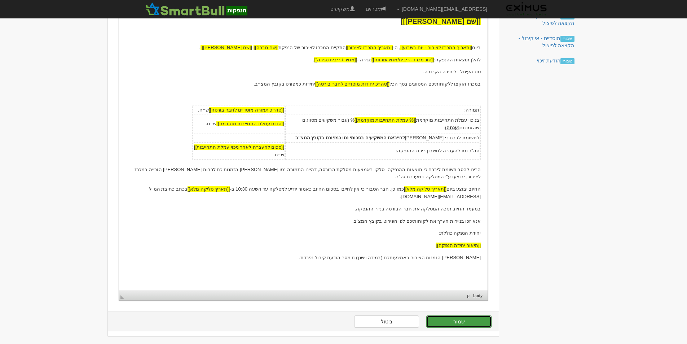
click at [468, 321] on button "שמור" at bounding box center [458, 321] width 65 height 12
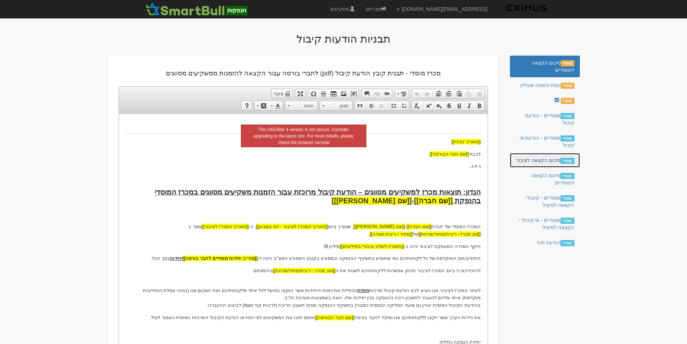
click at [545, 159] on link "ציבורי סיכום הקצאה לציבור" at bounding box center [545, 160] width 70 height 14
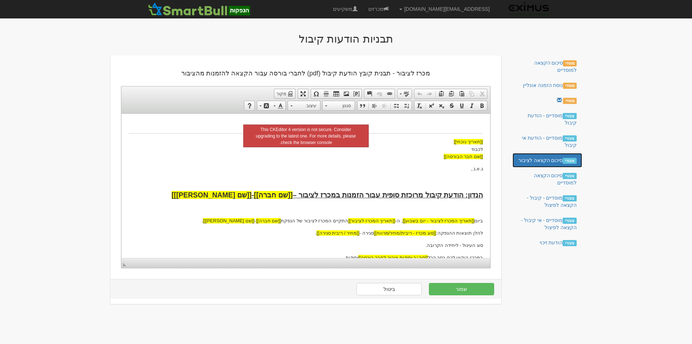
scroll to position [123, 0]
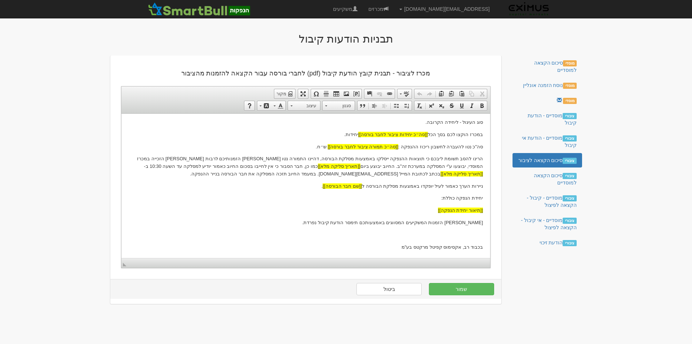
click at [399, 221] on p "בגין הזמנות המשקיעים המסווגים באמצעותכם תימסר הודעת קיבול נפרדת." at bounding box center [306, 222] width 354 height 8
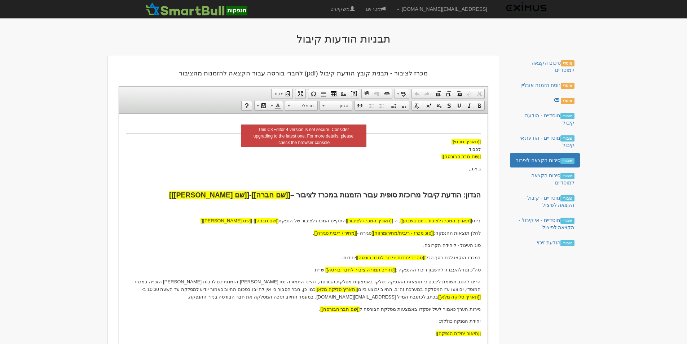
scroll to position [91, 0]
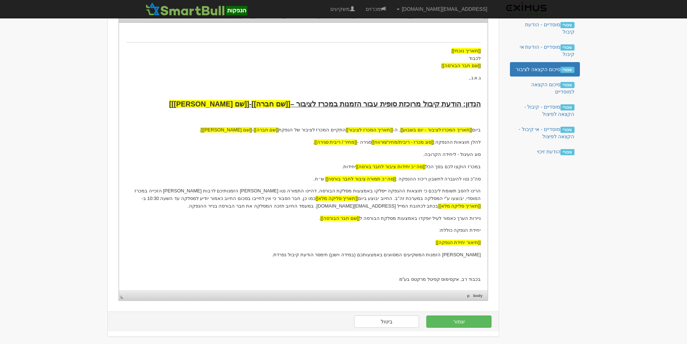
click at [449, 218] on p "ניירות הערך כאמור לעיל יופקדו באמצעות מסלקת הבורסה ל [[שם חבר הבורסה]] ." at bounding box center [303, 218] width 354 height 8
drag, startPoint x: 453, startPoint y: 219, endPoint x: 484, endPoint y: 219, distance: 31.0
click at [484, 219] on html "[[תאריך נוכחי]] לכבוד [[שם חבר הבורסה]] ג.א.נ., הנדון: הודעת קיבול מרוכזת סופית…" at bounding box center [303, 155] width 369 height 267
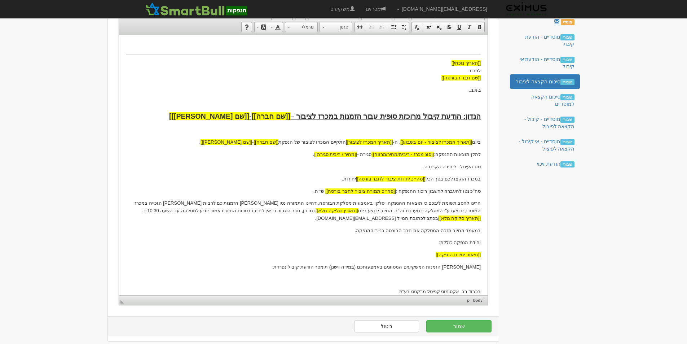
scroll to position [83, 0]
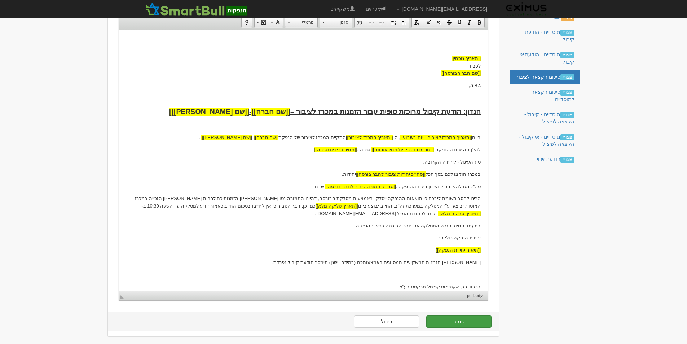
click at [468, 319] on button "שמור" at bounding box center [458, 321] width 65 height 12
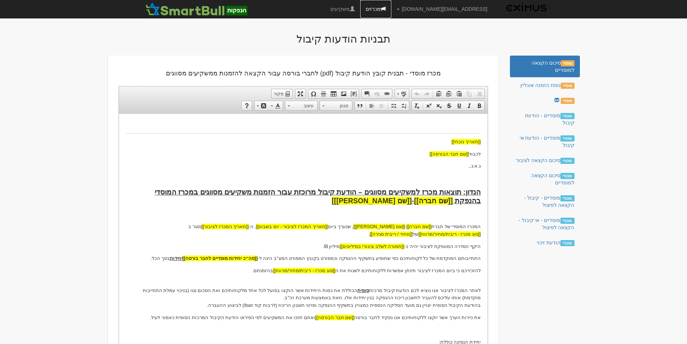
click at [391, 7] on link "מכרזים" at bounding box center [375, 9] width 31 height 18
click at [391, 9] on link "מכרזים" at bounding box center [375, 9] width 31 height 18
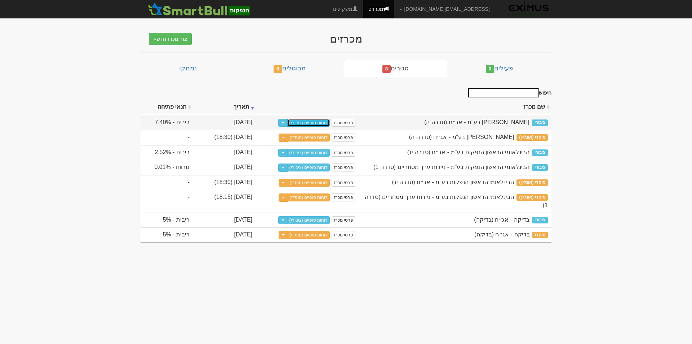
click at [316, 123] on link "דוחות סופיים (ציבורי)" at bounding box center [308, 123] width 43 height 8
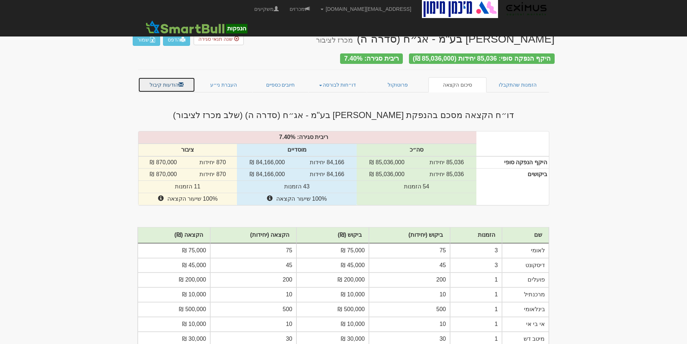
click at [171, 78] on link "הודעות קיבול" at bounding box center [166, 84] width 57 height 15
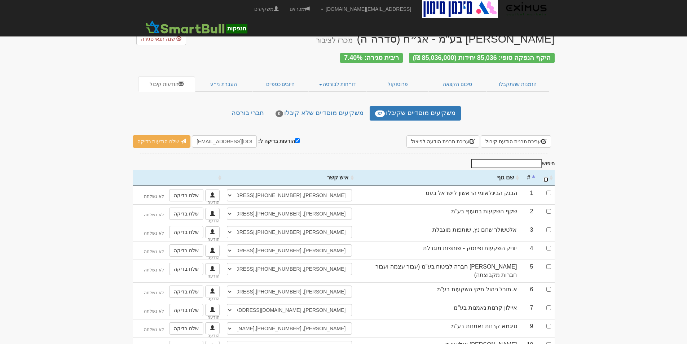
click at [546, 177] on input "\a : activate to sort column ascending" at bounding box center [545, 179] width 5 height 5
checkbox input "true"
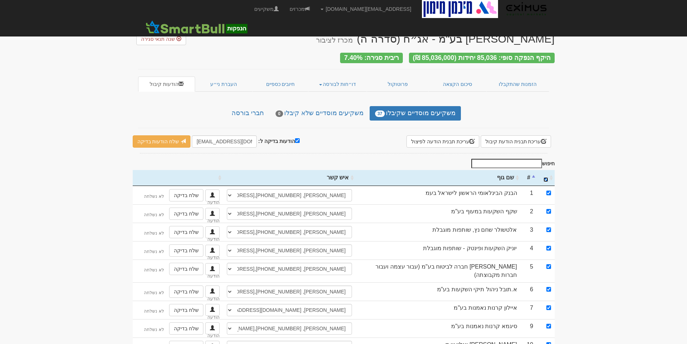
checkbox input "true"
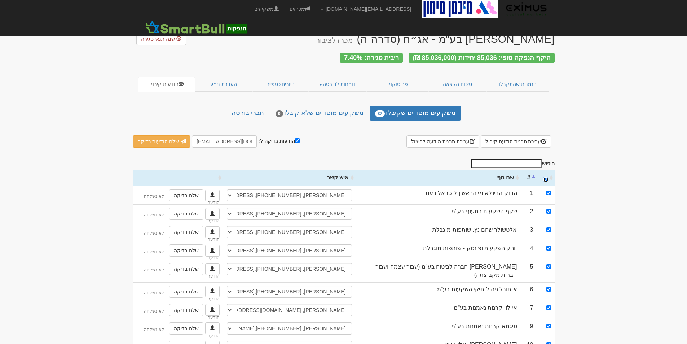
checkbox input "true"
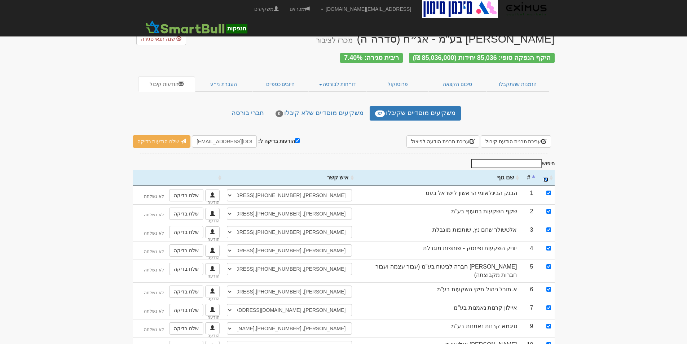
checkbox input "true"
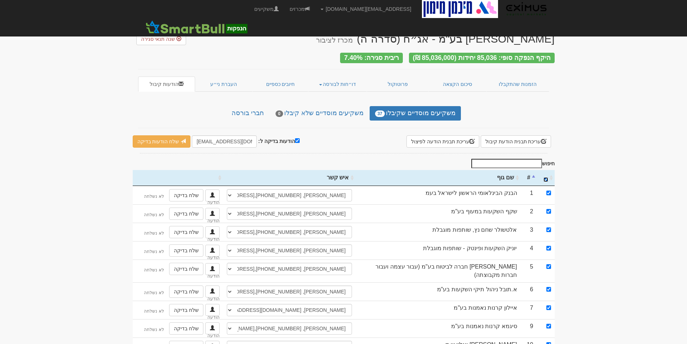
checkbox input "true"
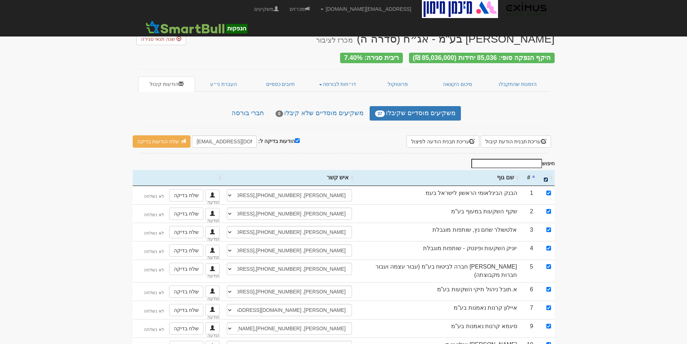
checkbox input "true"
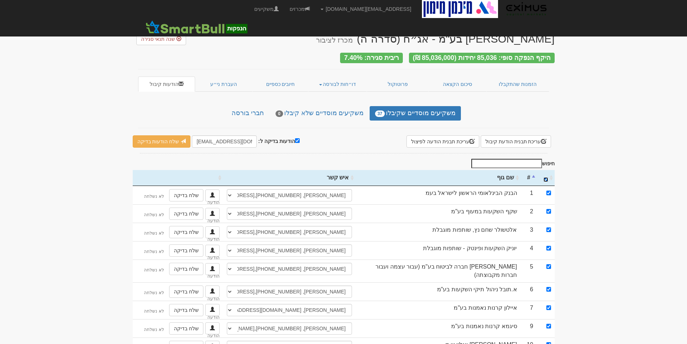
checkbox input "true"
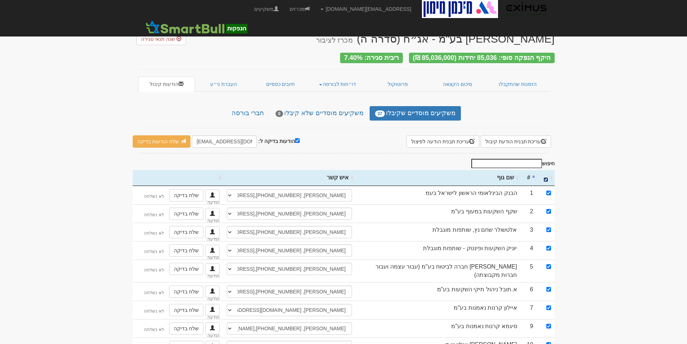
checkbox input "true"
click at [295, 138] on input "הודעות בדיקה ל:" at bounding box center [297, 140] width 5 height 5
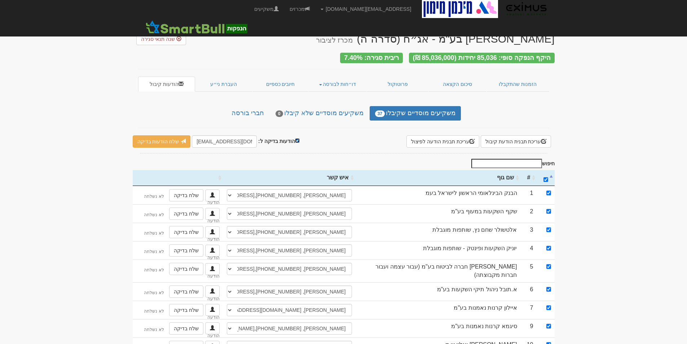
checkbox input "false"
click at [167, 140] on link "שלח הודעות למשקיעים" at bounding box center [166, 141] width 67 height 12
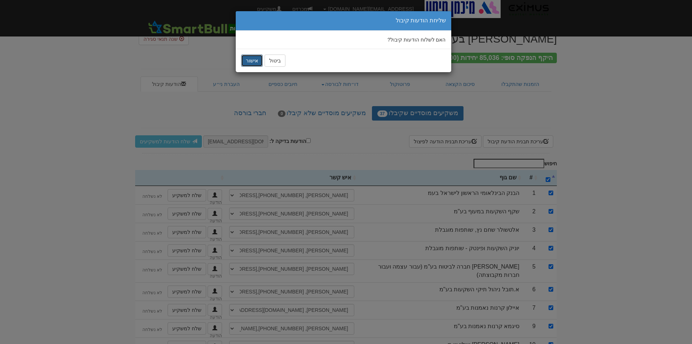
click at [249, 58] on button "אישור" at bounding box center [252, 60] width 22 height 12
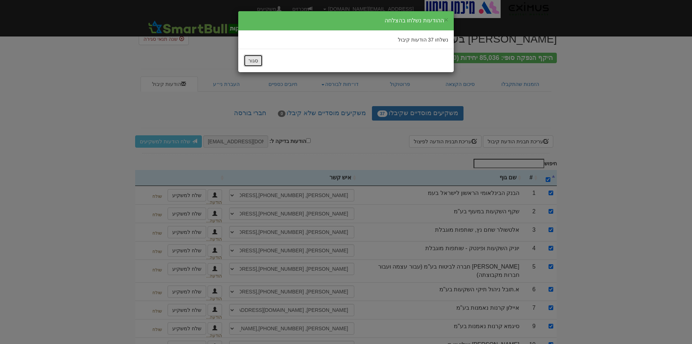
click at [250, 62] on button "סגור" at bounding box center [253, 60] width 19 height 12
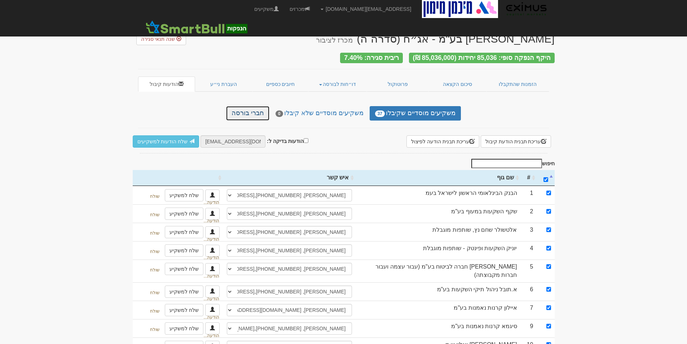
click at [256, 110] on link "חברי בורסה" at bounding box center [247, 113] width 43 height 14
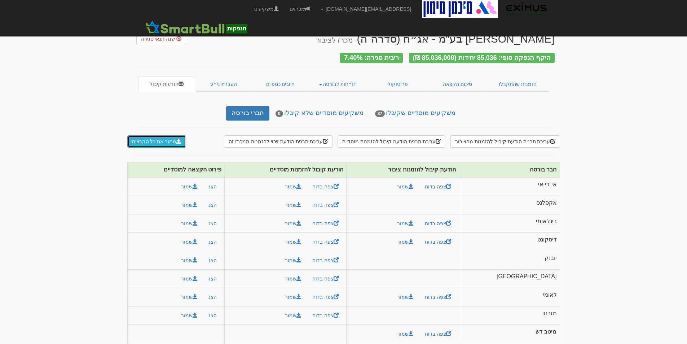
click at [164, 137] on button "שמור את כל הקבצים" at bounding box center [156, 141] width 59 height 12
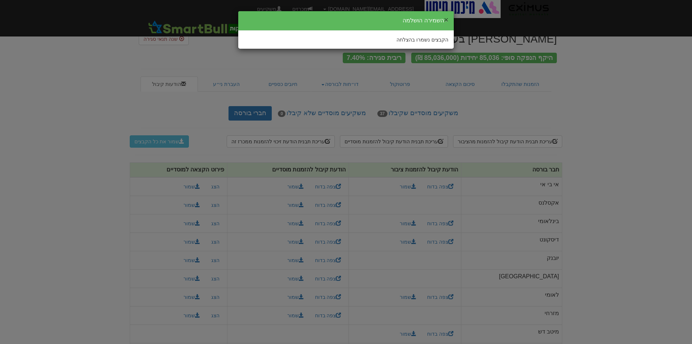
click at [446, 18] on button "×" at bounding box center [446, 20] width 4 height 8
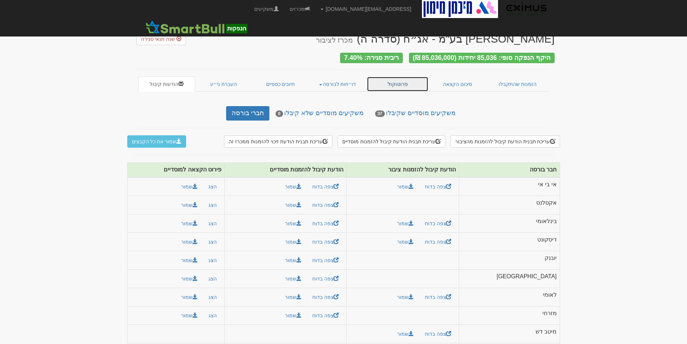
click at [411, 81] on link "פרוטוקול" at bounding box center [398, 83] width 62 height 15
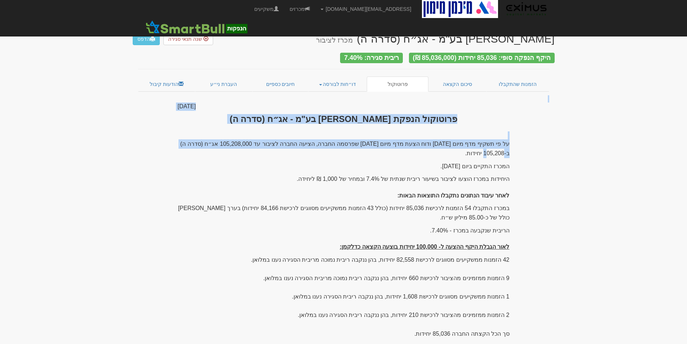
drag, startPoint x: 163, startPoint y: 106, endPoint x: 174, endPoint y: 138, distance: 33.6
click at [173, 138] on div "מיכמן מימון בע"מ - אג״ח (סדרה ה) מכרז לציבור הדפס שנה תנאי סגירה היקף הנפקה סופ…" at bounding box center [344, 213] width 422 height 374
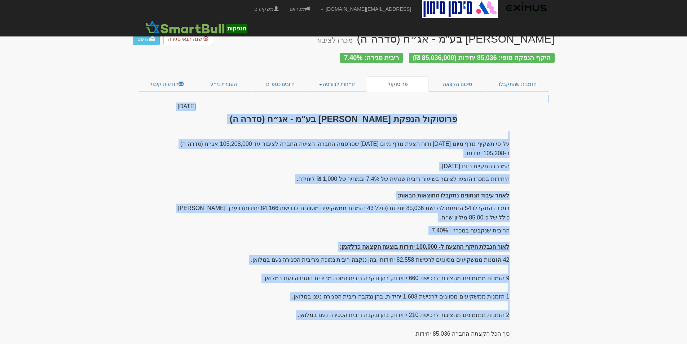
scroll to position [51, 0]
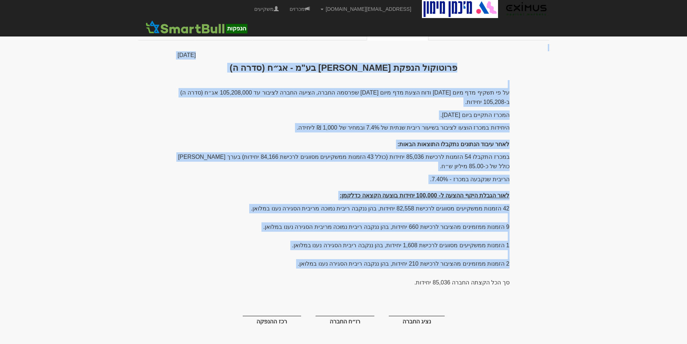
copy div "× Close ייבוא מכרז מוסדי שייך את שם המשקיע למשקיע בשם: צור משקיע חדש בשם שמור ב…"
click at [175, 32] on link "הודעות קיבול" at bounding box center [166, 32] width 57 height 15
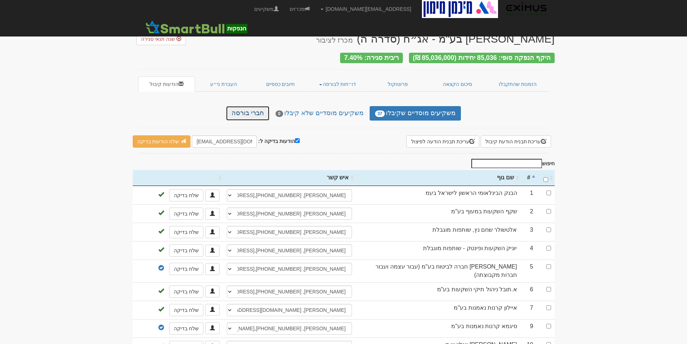
click at [241, 107] on link "חברי בורסה" at bounding box center [247, 113] width 43 height 14
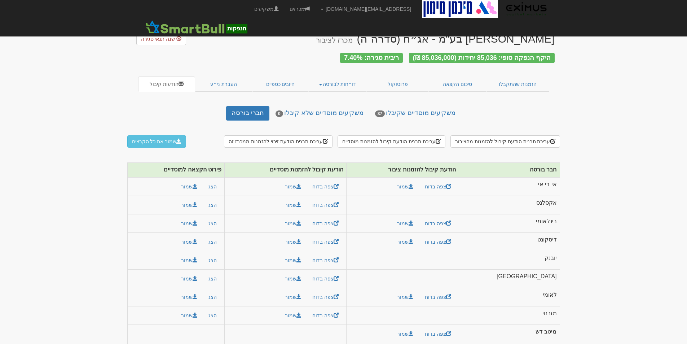
scroll to position [40, 0]
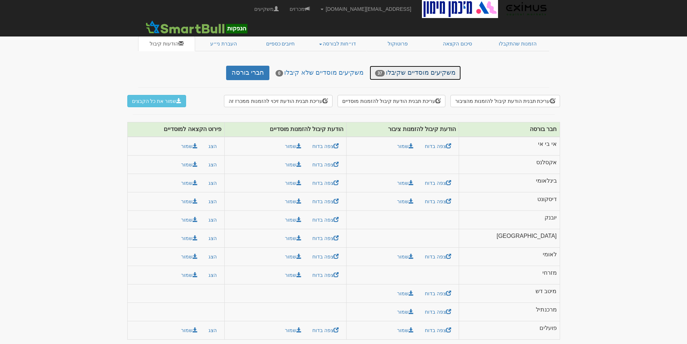
click at [429, 69] on link "משקיעים מוסדיים שקיבלו 37" at bounding box center [414, 73] width 91 height 14
